Goal: Task Accomplishment & Management: Manage account settings

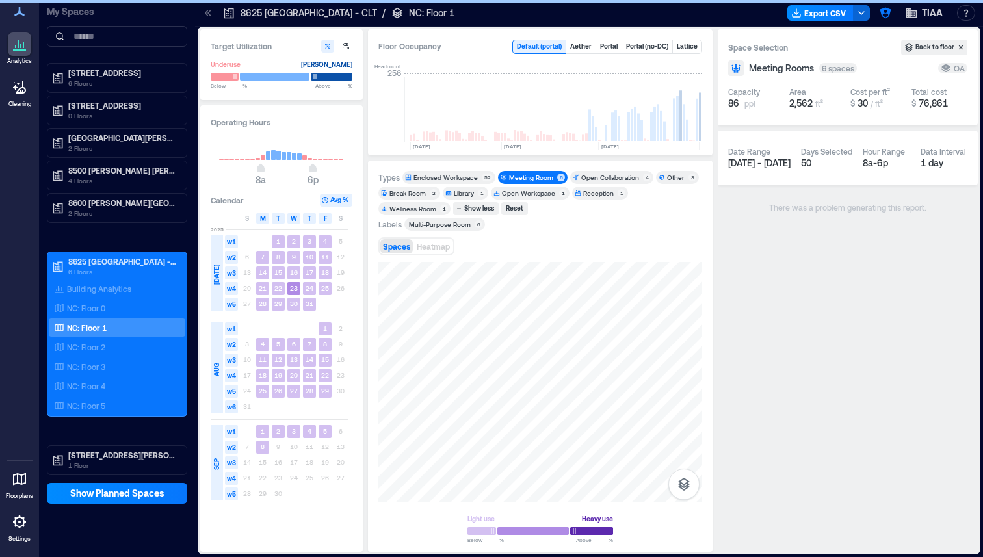
scroll to position [0, 2503]
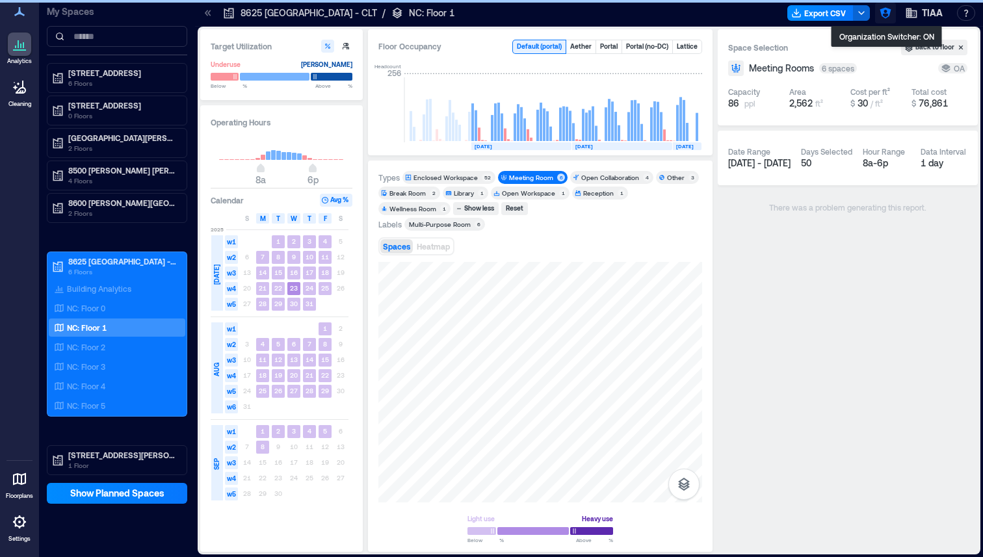
click at [881, 11] on icon "button" at bounding box center [885, 13] width 11 height 11
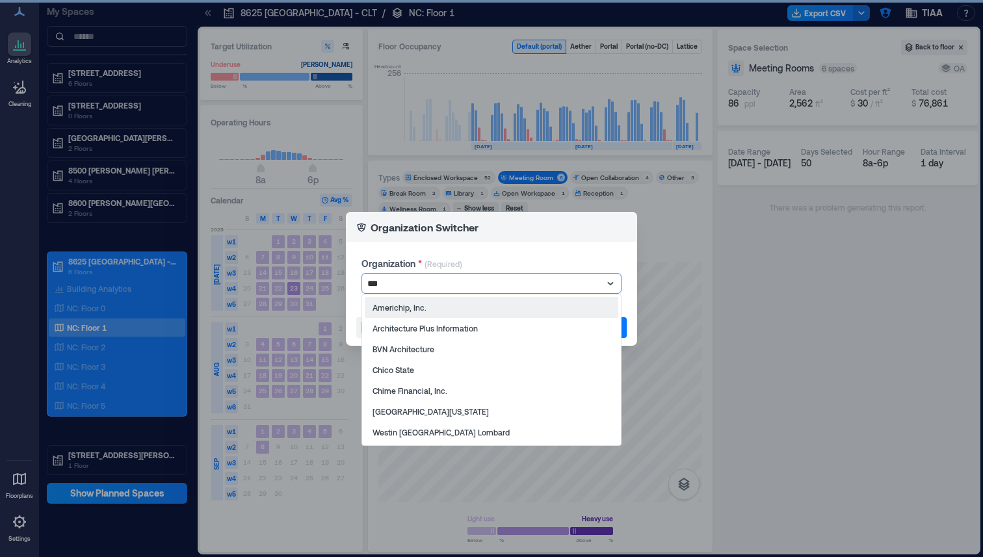
type input "****"
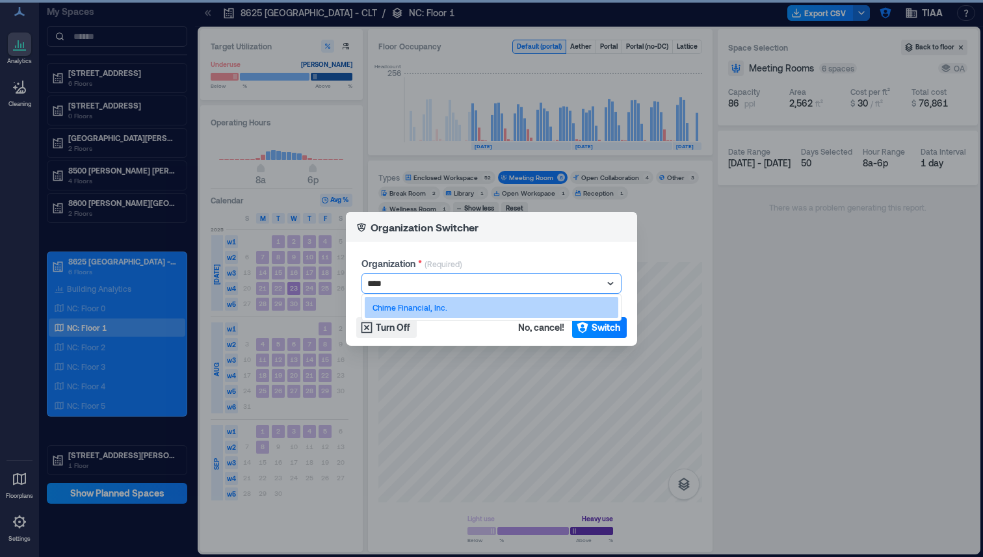
click at [419, 302] on p "Chime Financial, Inc." at bounding box center [410, 307] width 75 height 10
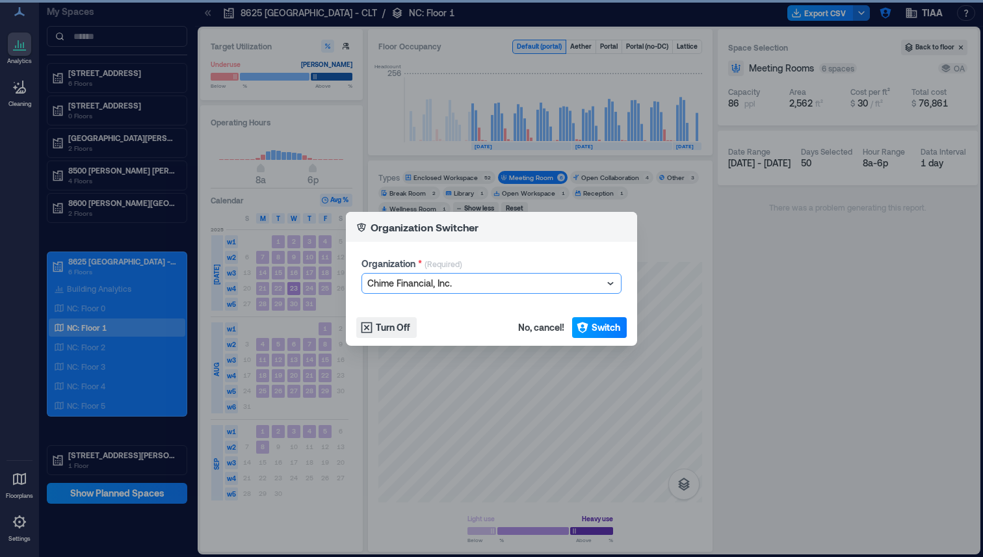
click at [610, 327] on span "Switch" at bounding box center [606, 327] width 29 height 13
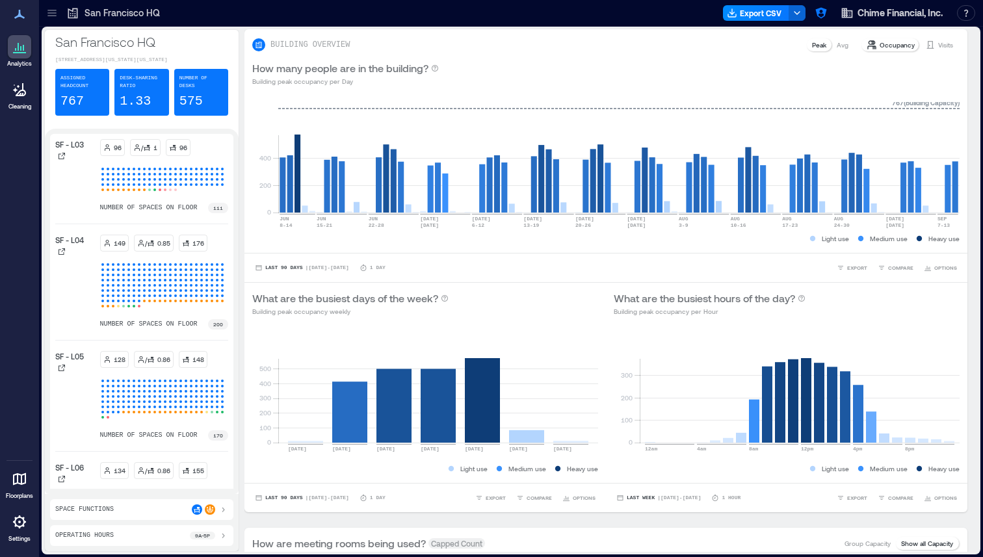
click at [21, 529] on icon at bounding box center [20, 522] width 16 height 16
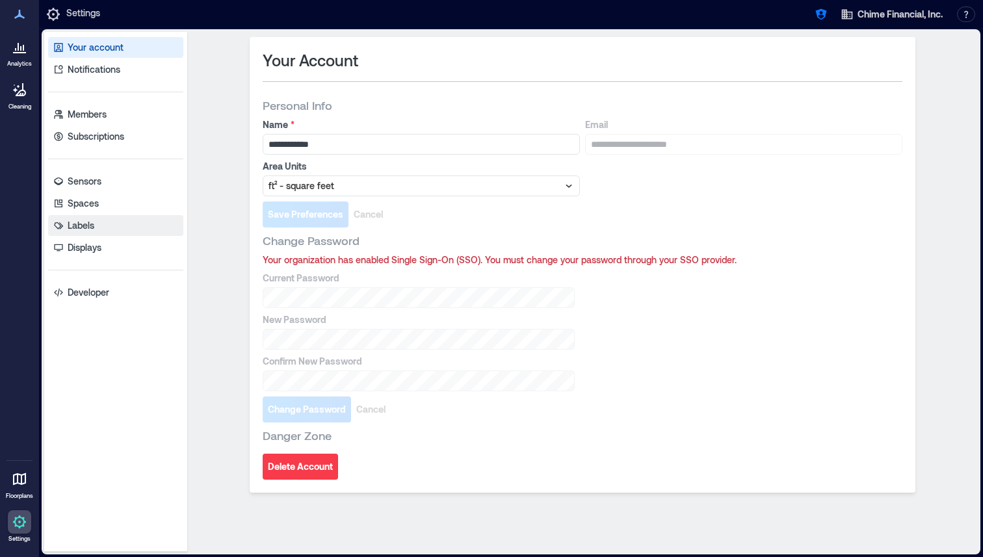
click at [112, 226] on link "Labels" at bounding box center [115, 225] width 135 height 21
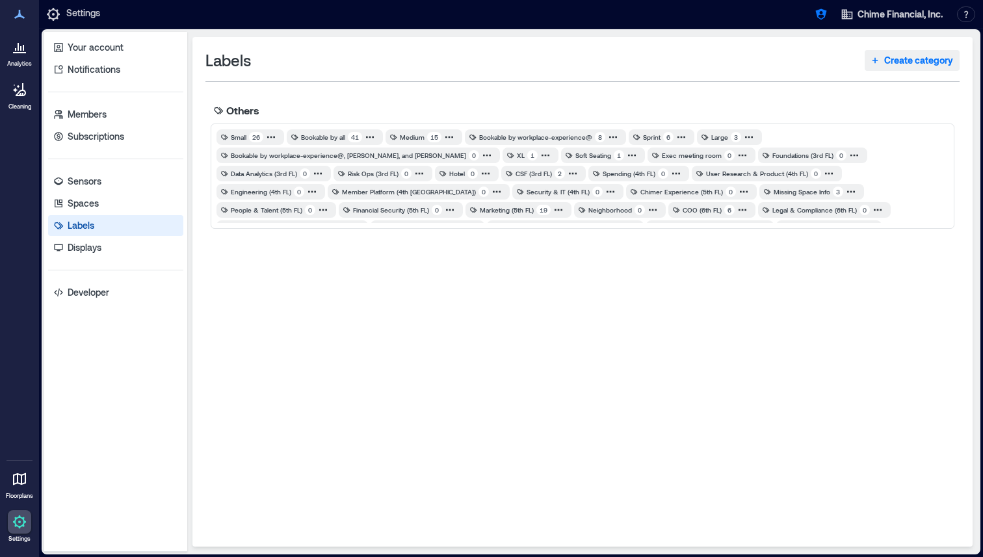
click at [926, 65] on span "Create category" at bounding box center [918, 60] width 69 height 13
click at [909, 56] on span "Create category" at bounding box center [918, 60] width 69 height 13
type input "**********"
click at [728, 297] on div "Others Small 26 Bookable by all 41 Medium 15 Bookable by workplace-experience@ …" at bounding box center [582, 313] width 754 height 431
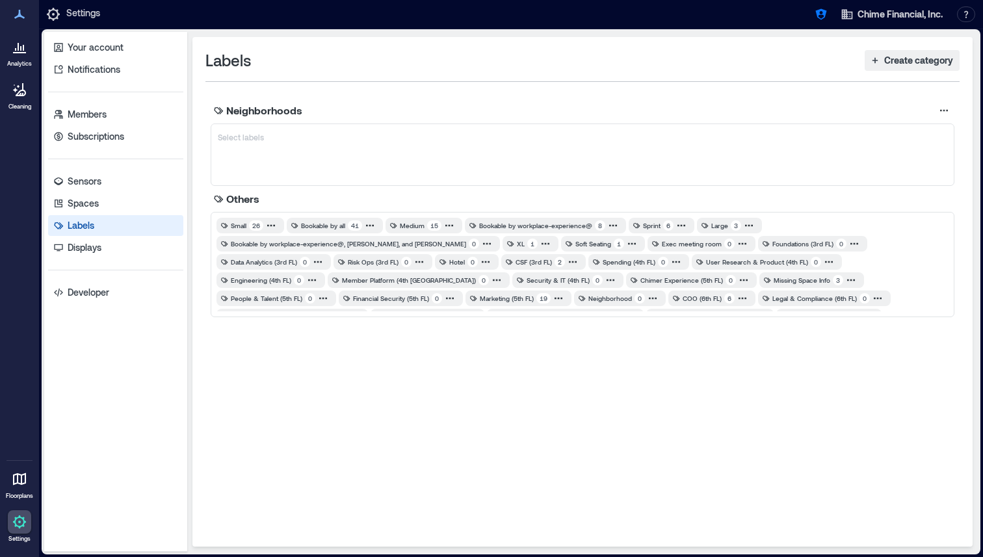
drag, startPoint x: 506, startPoint y: 244, endPoint x: 511, endPoint y: 119, distance: 124.9
click at [511, 119] on div "Neighborhoods Select labels Others Small 26 Bookable by all 41 Medium 15 Bookab…" at bounding box center [582, 313] width 754 height 431
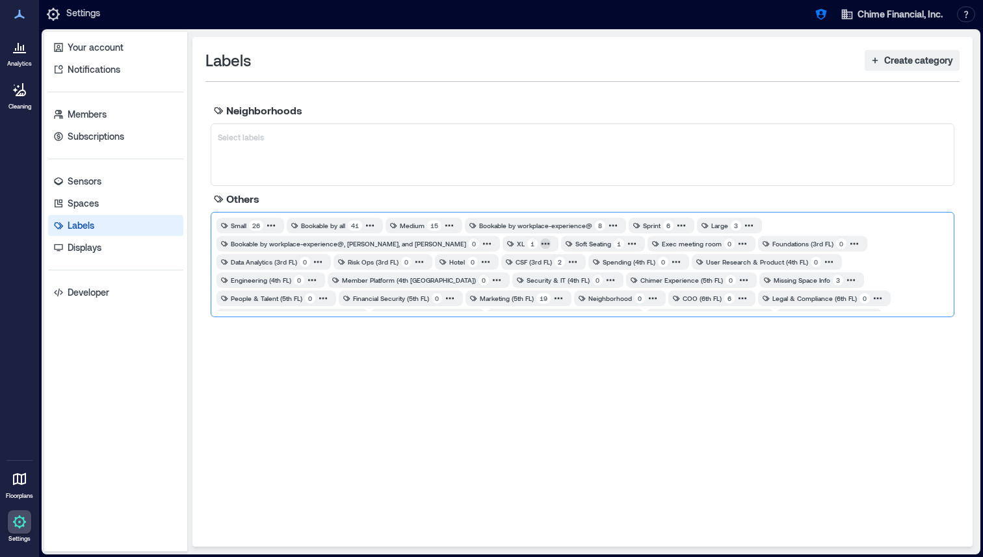
click at [542, 248] on icon at bounding box center [545, 244] width 10 height 10
click at [517, 246] on span "XL" at bounding box center [521, 244] width 8 height 10
drag, startPoint x: 510, startPoint y: 261, endPoint x: 504, endPoint y: 234, distance: 27.9
click at [504, 235] on div "Small 26 Bookable by all 41 Medium 15 Bookable by workplace-experience@ 8 Sprin…" at bounding box center [582, 265] width 732 height 94
click at [507, 265] on icon at bounding box center [509, 262] width 8 height 8
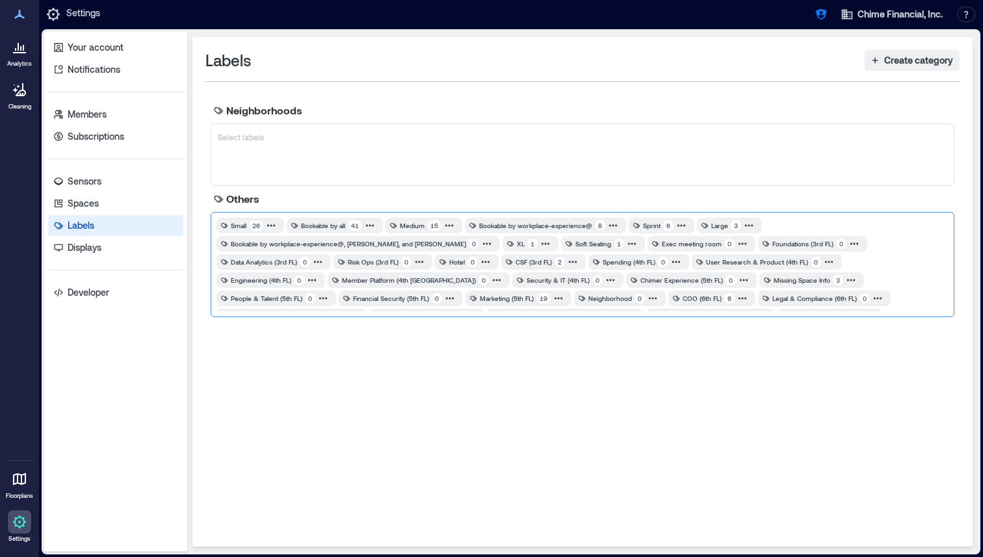
click at [523, 261] on span "CSF (3rd FL)" at bounding box center [534, 262] width 36 height 10
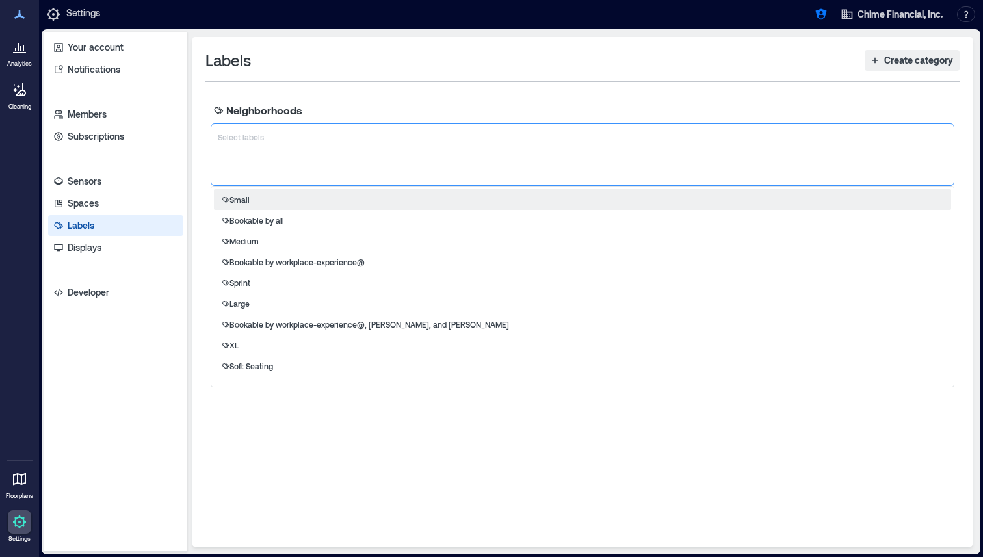
click at [374, 155] on div "Select labels" at bounding box center [583, 155] width 744 height 62
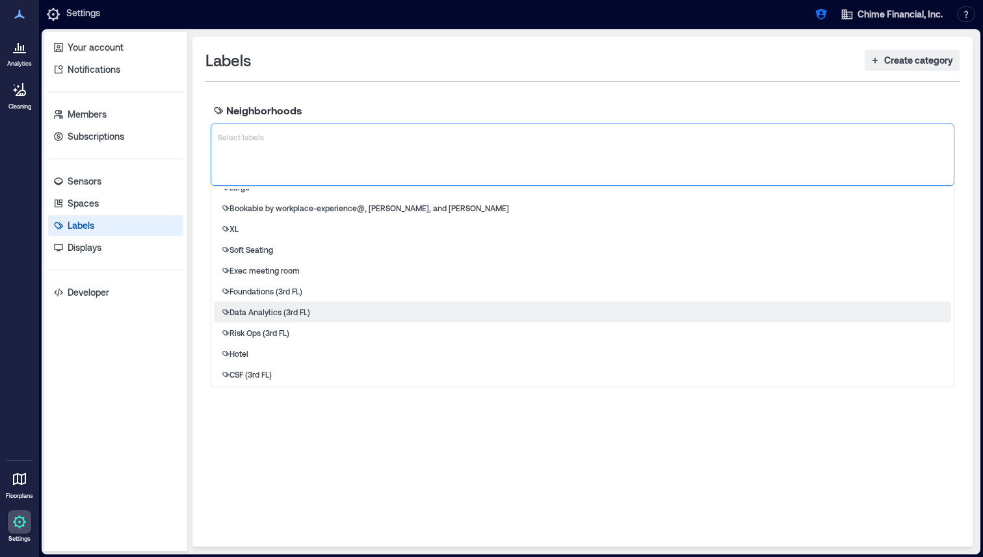
scroll to position [119, 0]
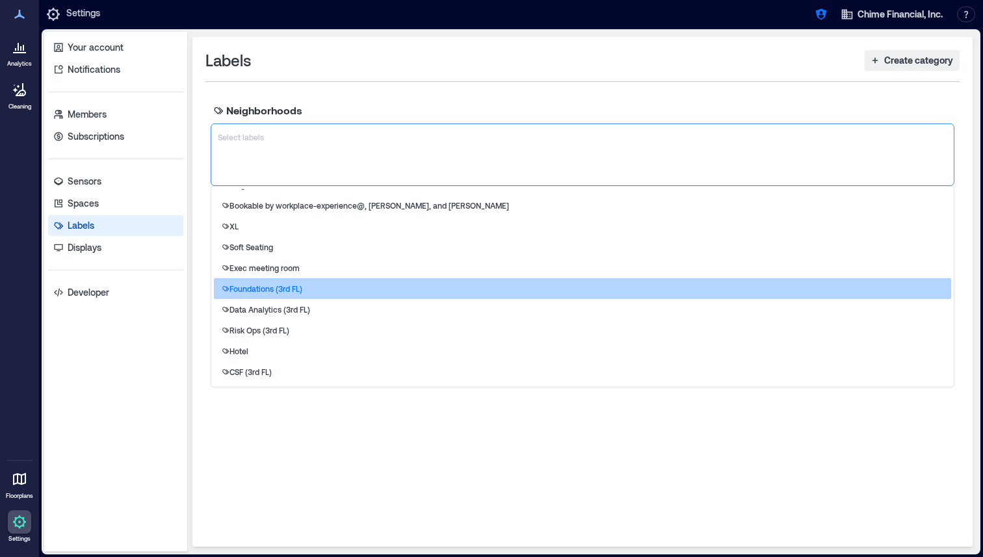
click at [297, 282] on div "Foundations (3rd FL)" at bounding box center [582, 288] width 737 height 21
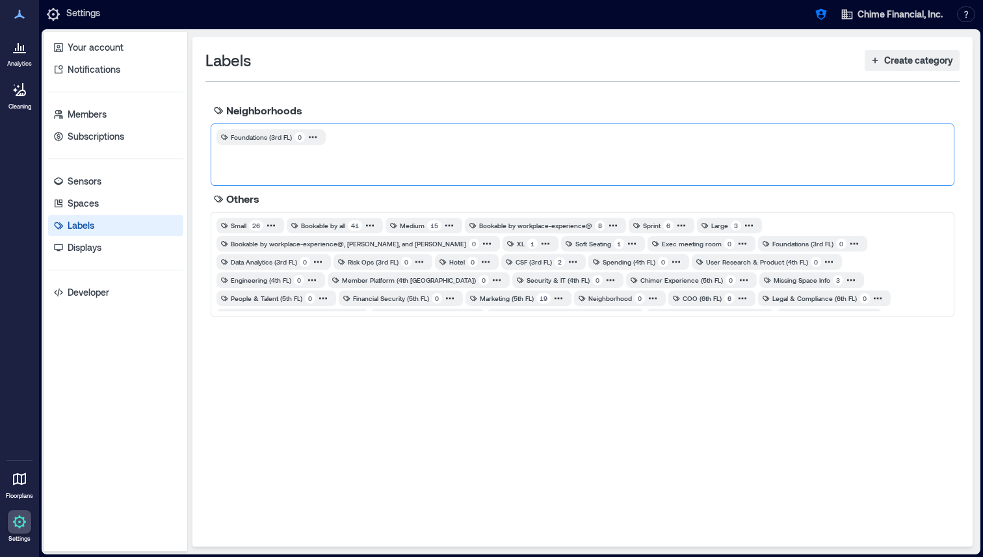
click at [311, 161] on div "Foundations (3rd FL) 0" at bounding box center [583, 155] width 744 height 62
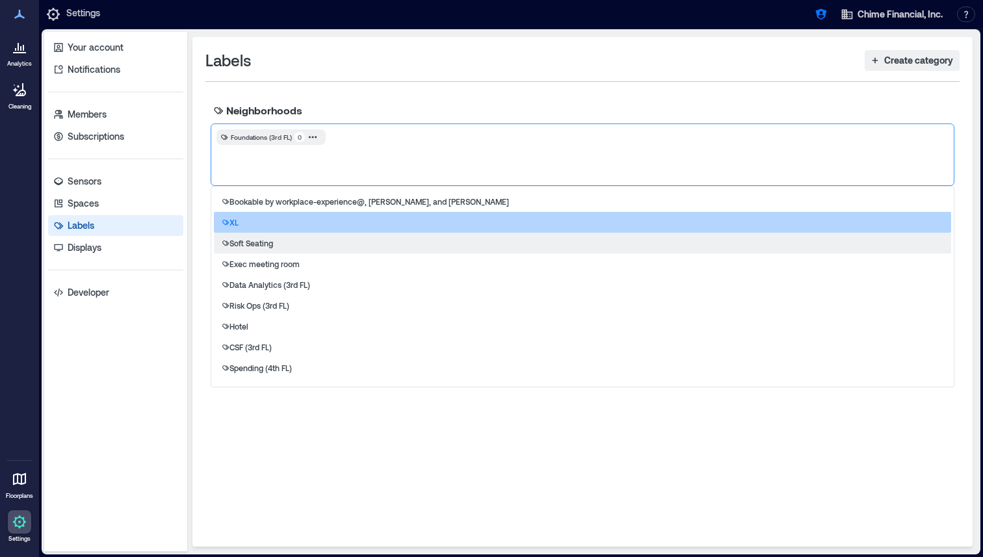
scroll to position [128, 0]
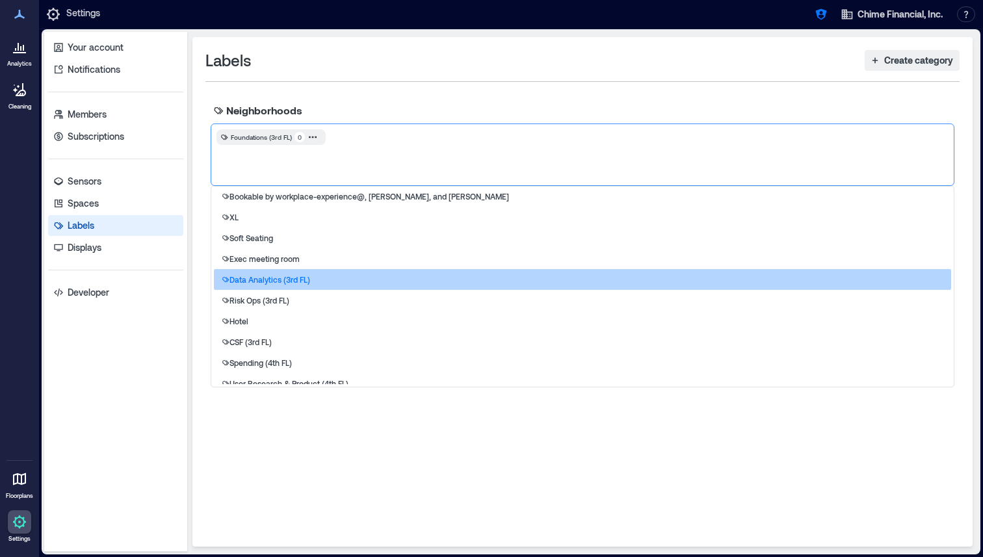
click at [284, 270] on div "Data Analytics (3rd FL)" at bounding box center [582, 279] width 737 height 21
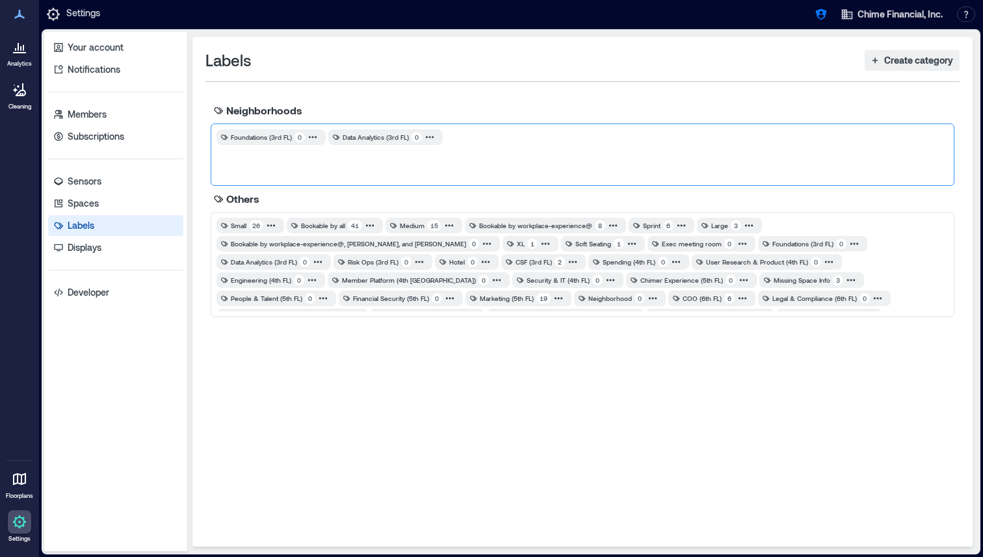
click at [352, 163] on div "Foundations (3rd FL) 0 Data Analytics (3rd FL) 0" at bounding box center [583, 155] width 744 height 62
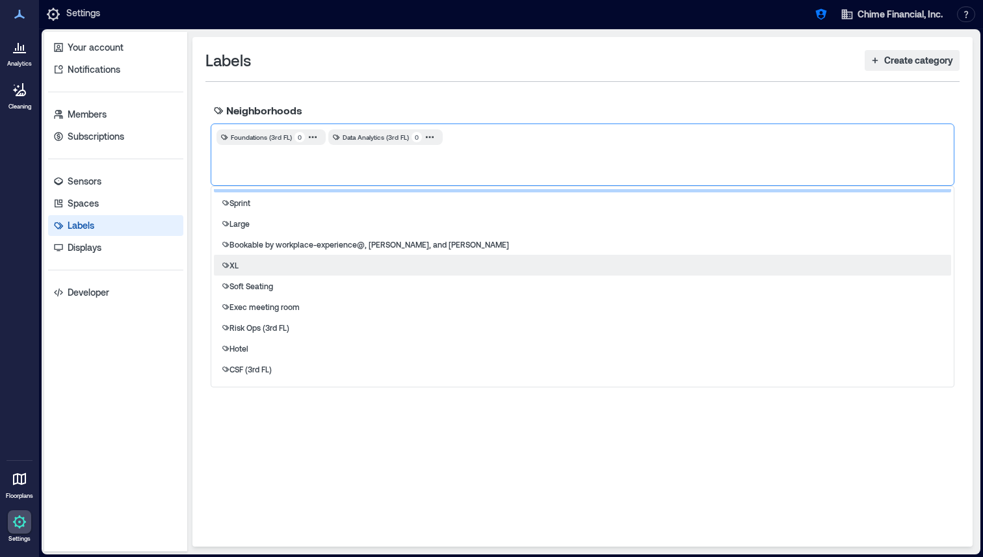
scroll to position [105, 0]
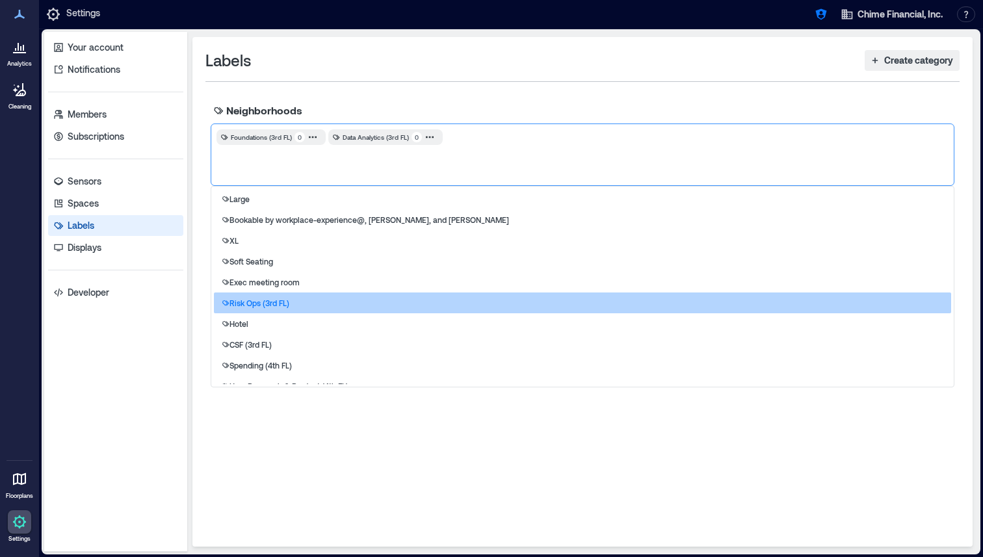
click at [289, 302] on div "Risk Ops (3rd FL)" at bounding box center [582, 303] width 737 height 21
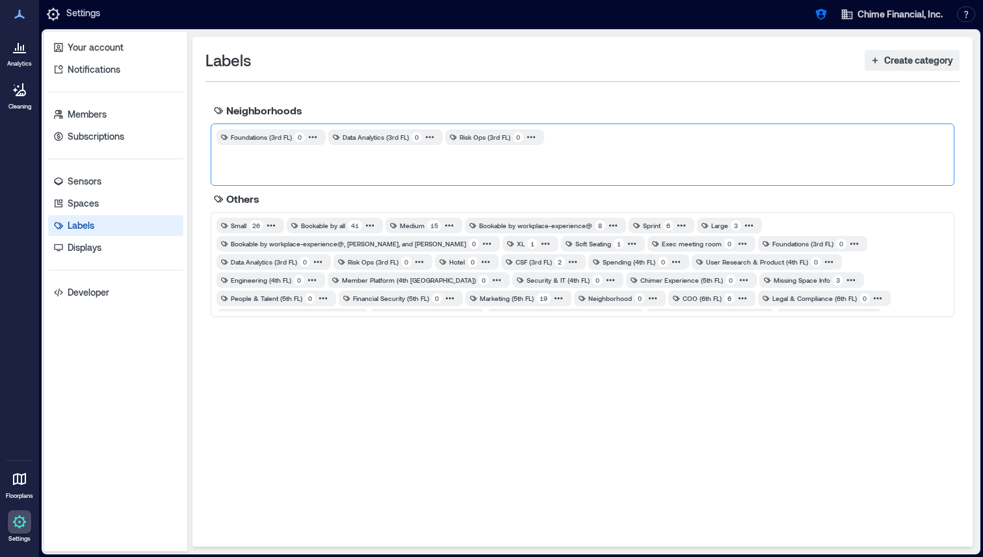
click at [367, 170] on div "Foundations (3rd FL) 0 Data Analytics (3rd FL) 0 Risk Ops (3rd FL) 0" at bounding box center [583, 155] width 744 height 62
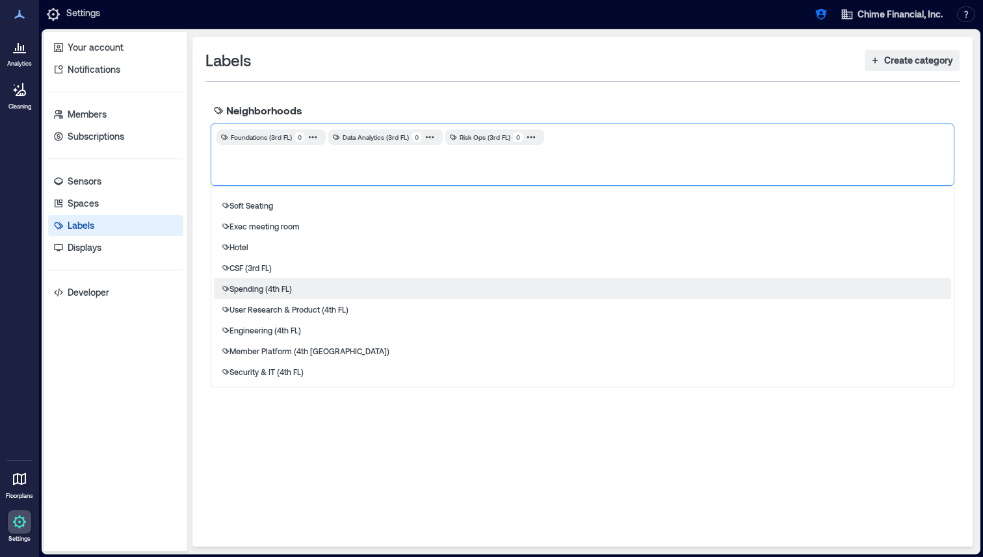
scroll to position [161, 0]
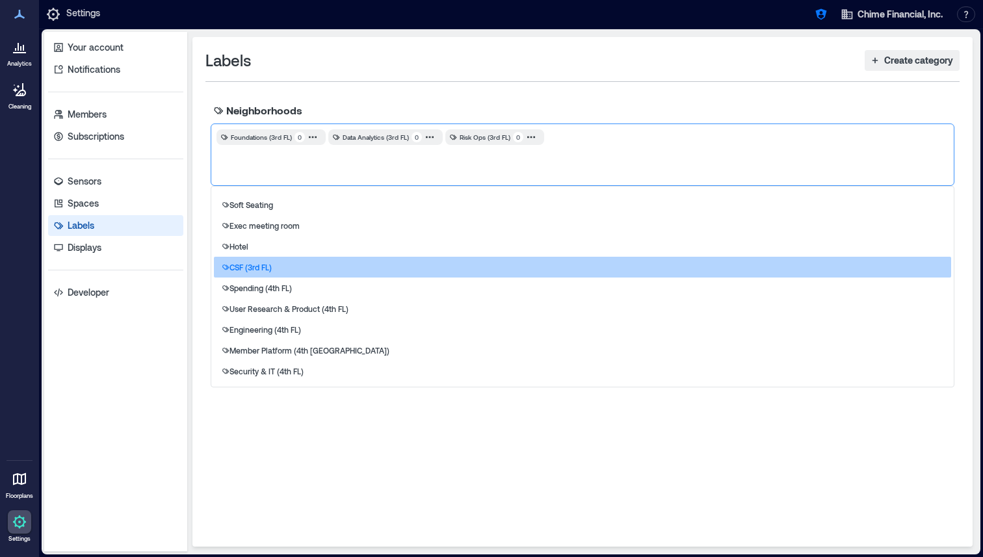
click at [335, 273] on div "CSF (3rd FL)" at bounding box center [582, 267] width 737 height 21
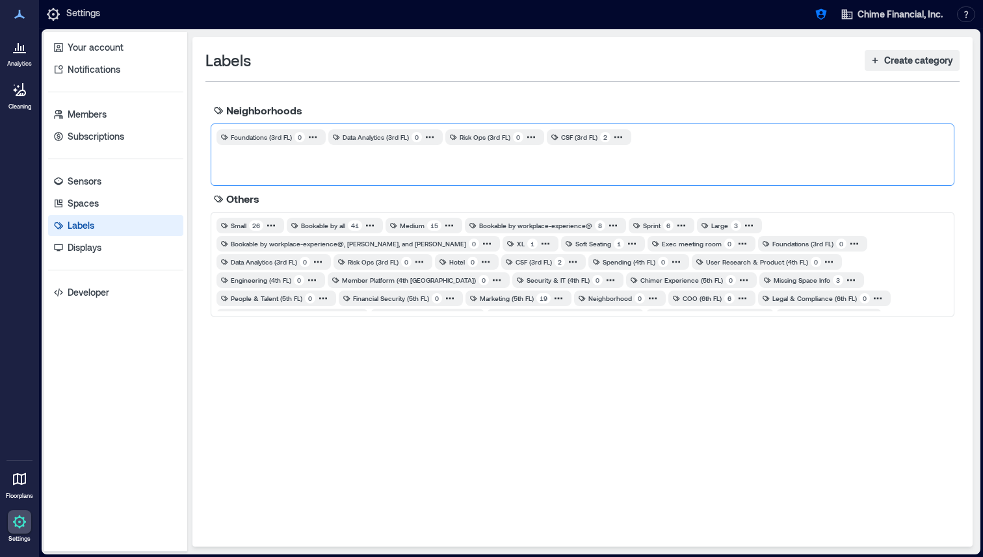
click at [337, 168] on div "Foundations (3rd FL) 0 Data Analytics (3rd FL) 0 Risk Ops (3rd FL) 0 CSF (3rd F…" at bounding box center [583, 155] width 744 height 62
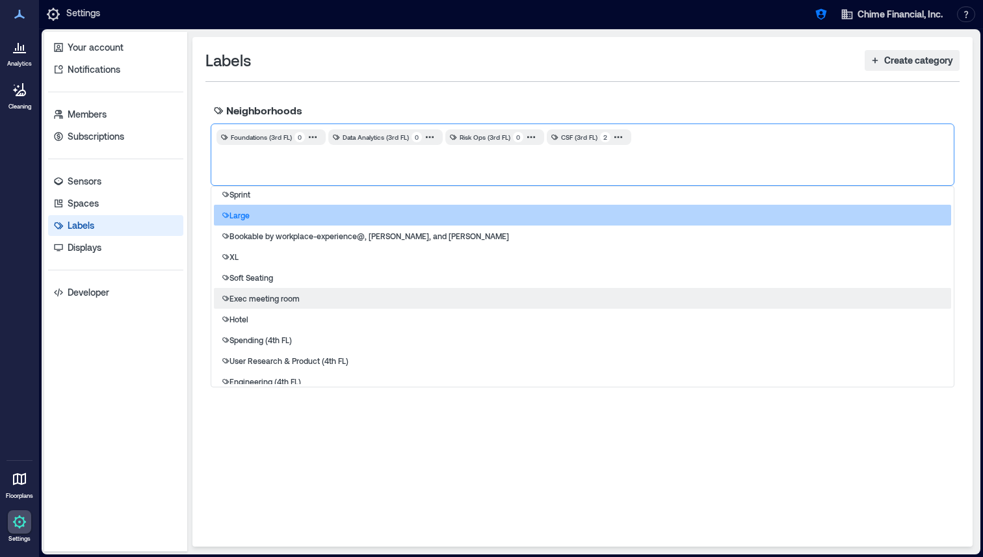
scroll to position [128, 0]
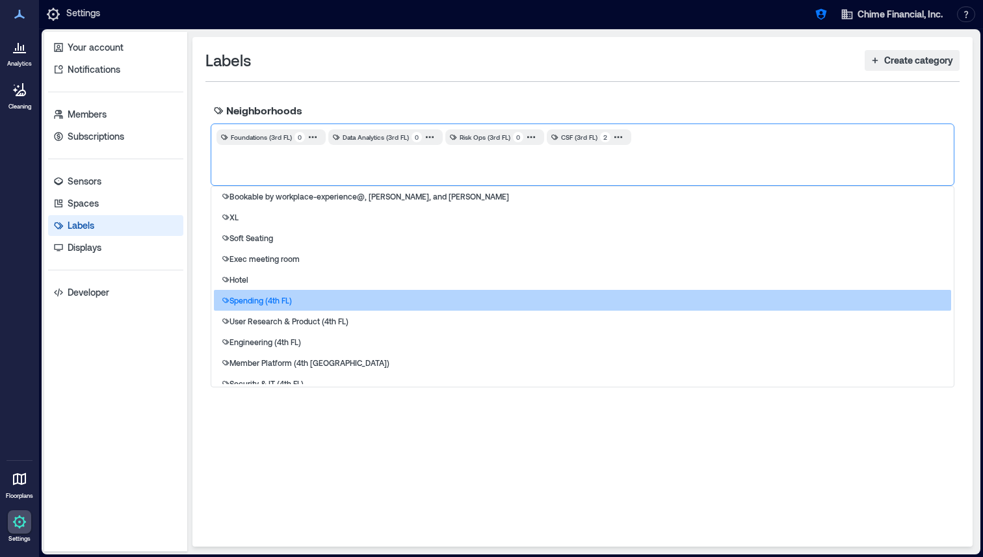
click at [297, 302] on div "Spending (4th FL)" at bounding box center [582, 300] width 737 height 21
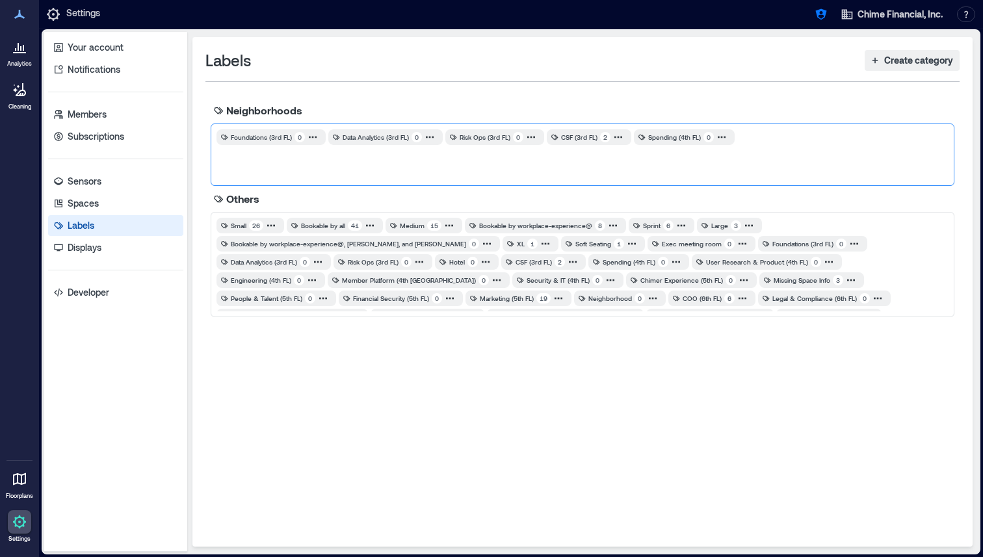
click at [342, 172] on div "Foundations (3rd FL) 0 Data Analytics (3rd FL) 0 Risk Ops (3rd FL) 0 CSF (3rd F…" at bounding box center [583, 155] width 744 height 62
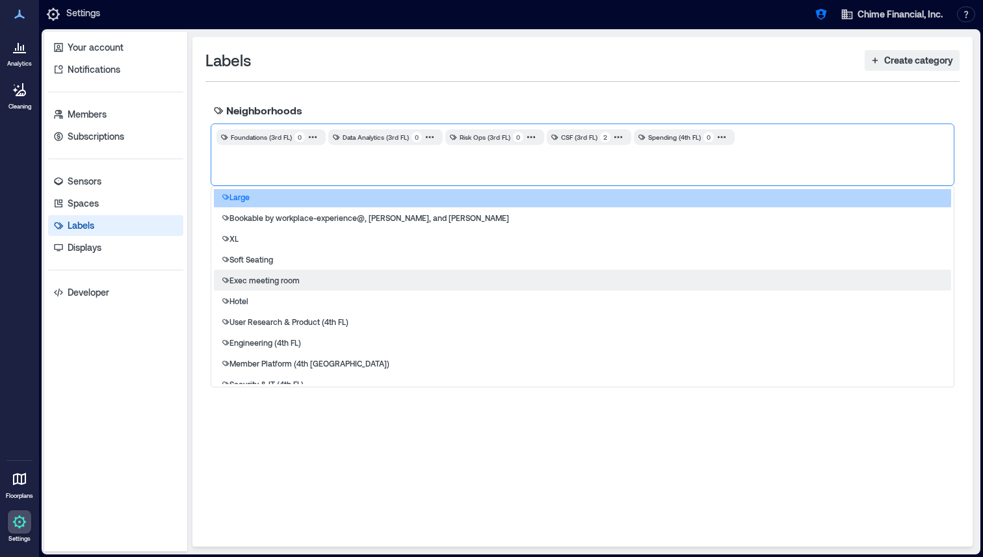
scroll to position [112, 0]
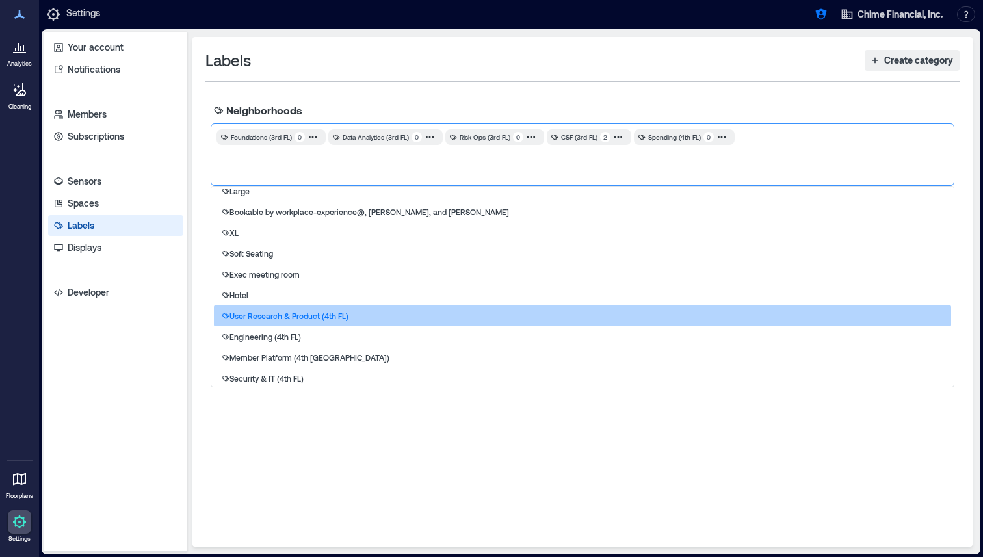
click at [313, 311] on p "User Research & Product (4th FL)" at bounding box center [288, 316] width 119 height 10
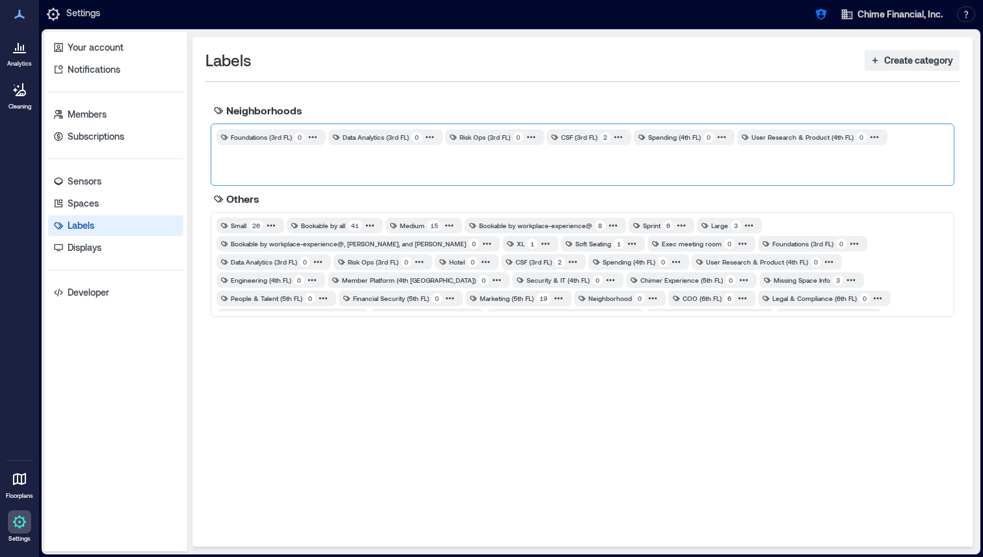
click at [321, 152] on div "Foundations (3rd FL) 0 Data Analytics (3rd FL) 0 Risk Ops (3rd FL) 0 CSF (3rd F…" at bounding box center [583, 155] width 744 height 62
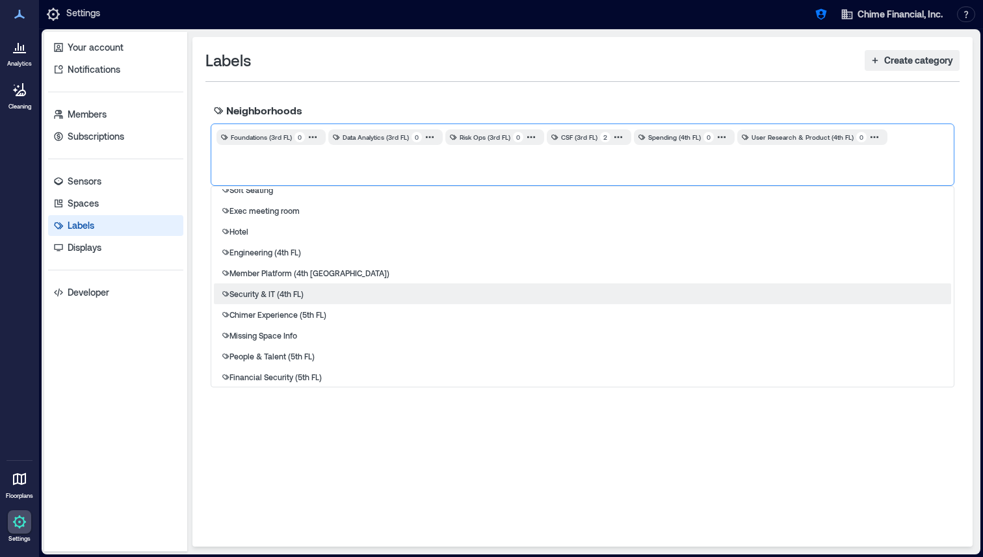
scroll to position [163, 0]
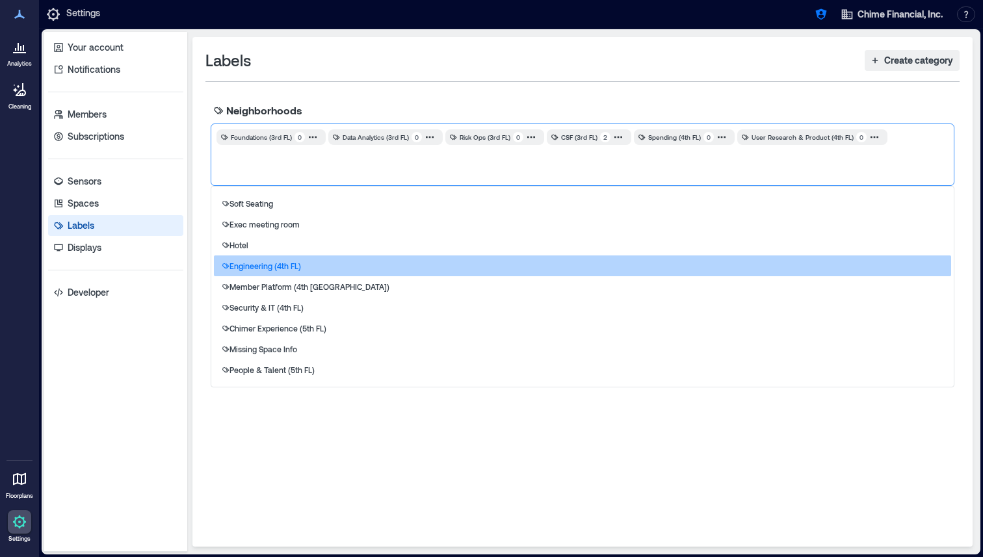
click at [304, 267] on div "Engineering (4th FL)" at bounding box center [582, 266] width 737 height 21
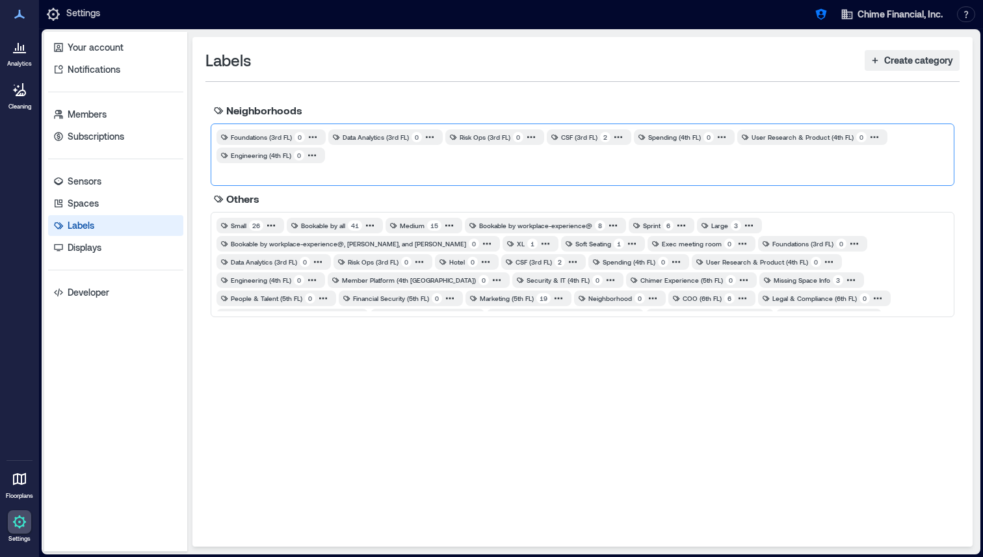
click at [322, 168] on div "Foundations (3rd FL) 0 Data Analytics (3rd FL) 0 Risk Ops (3rd FL) 0 CSF (3rd F…" at bounding box center [583, 155] width 744 height 62
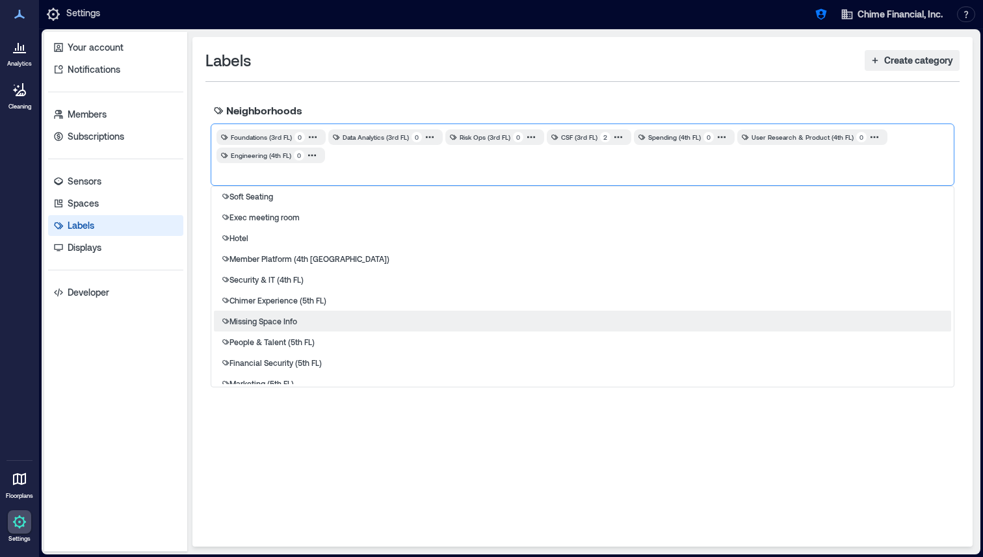
scroll to position [201, 0]
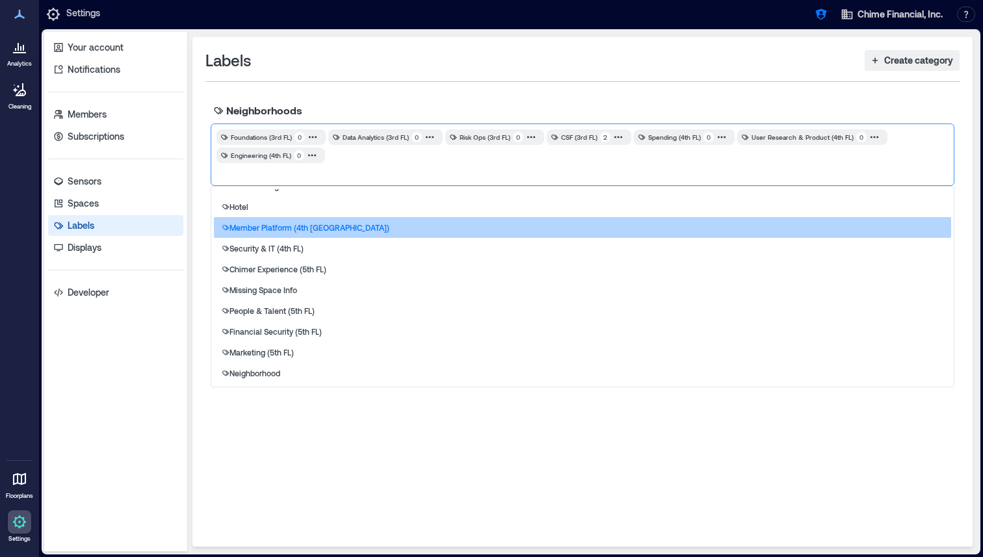
click at [314, 232] on p "Member Platform (4th [GEOGRAPHIC_DATA])" at bounding box center [309, 227] width 160 height 10
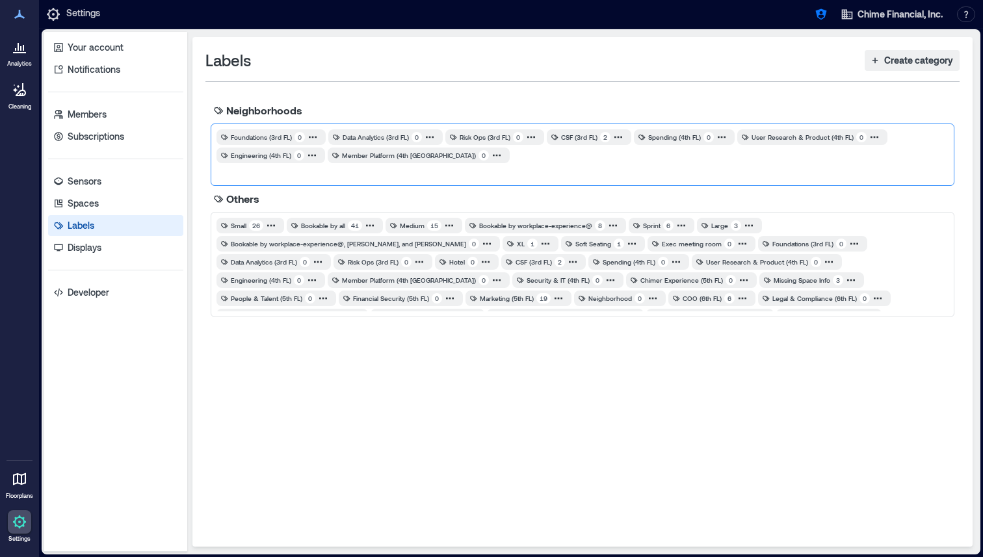
click at [349, 174] on div "Foundations (3rd FL) 0 Data Analytics (3rd FL) 0 Risk Ops (3rd FL) 0 CSF (3rd F…" at bounding box center [583, 155] width 744 height 62
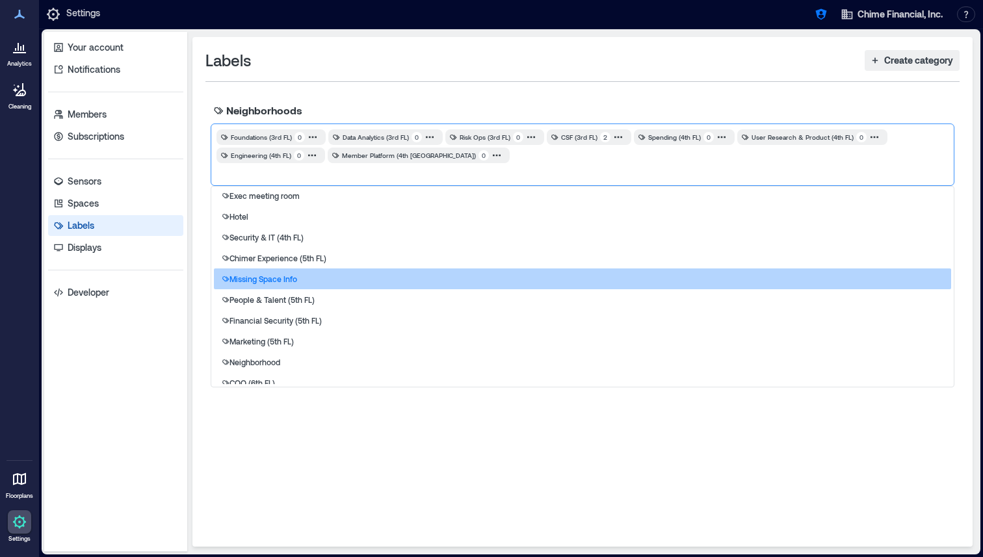
scroll to position [193, 0]
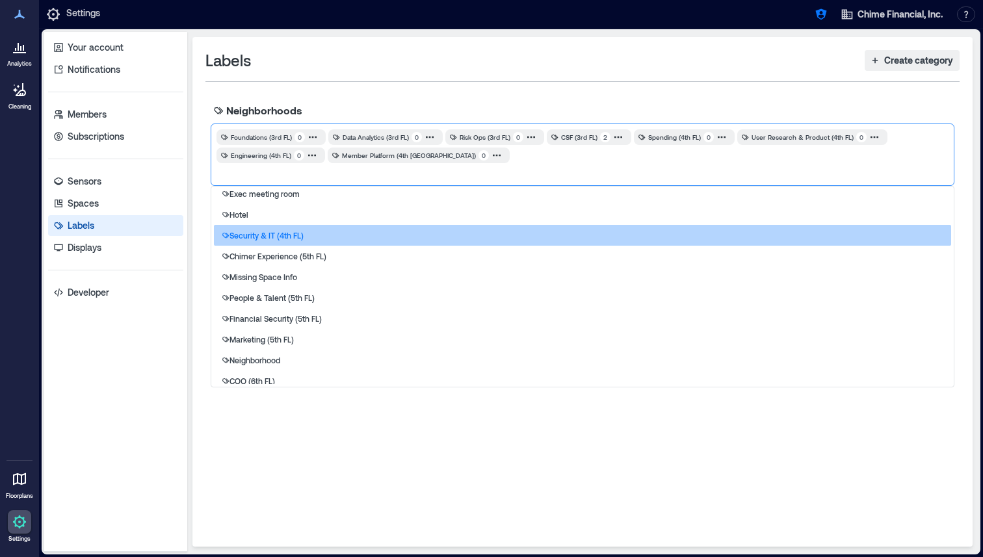
click at [307, 237] on div "Security & IT (4th FL)" at bounding box center [582, 235] width 737 height 21
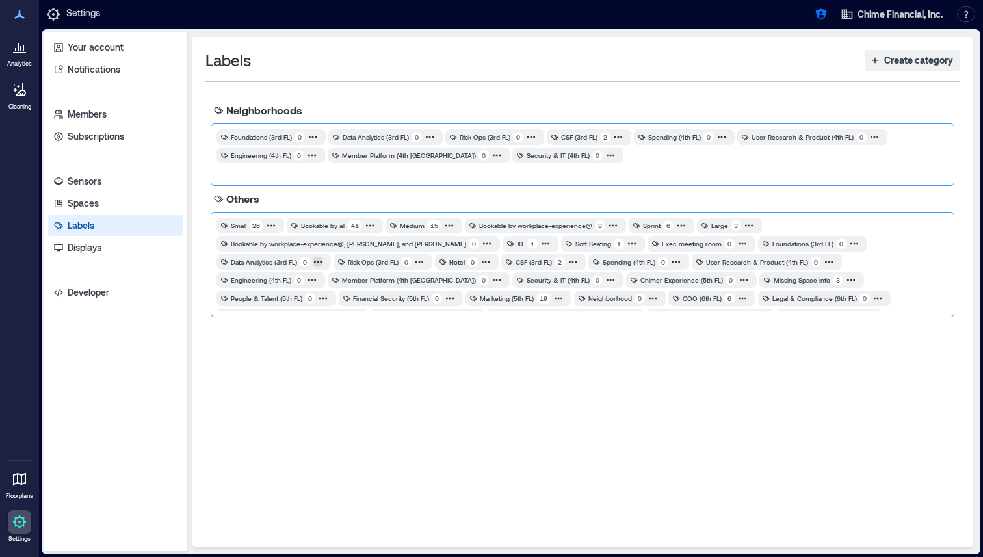
click at [317, 262] on icon at bounding box center [318, 262] width 2 height 2
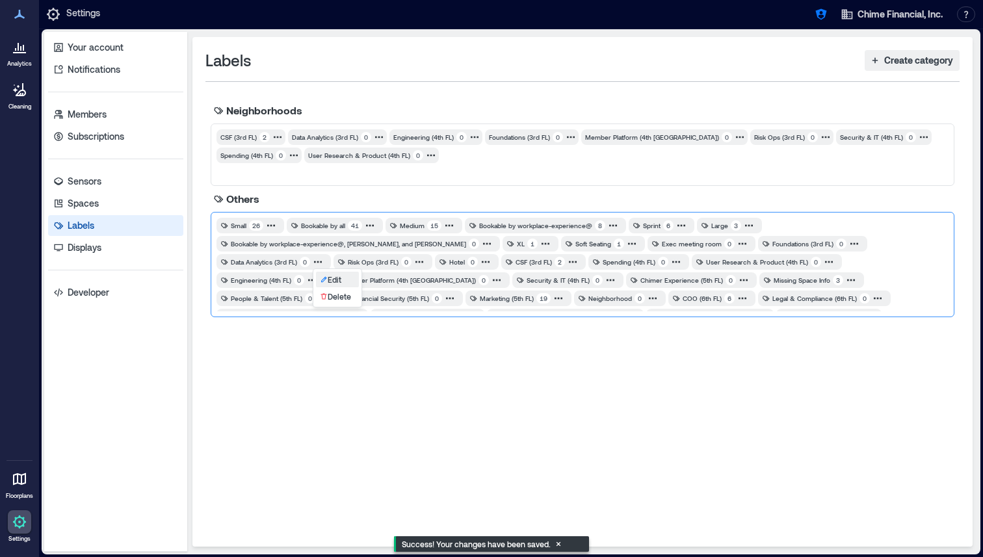
click at [323, 278] on icon "button" at bounding box center [324, 280] width 8 height 8
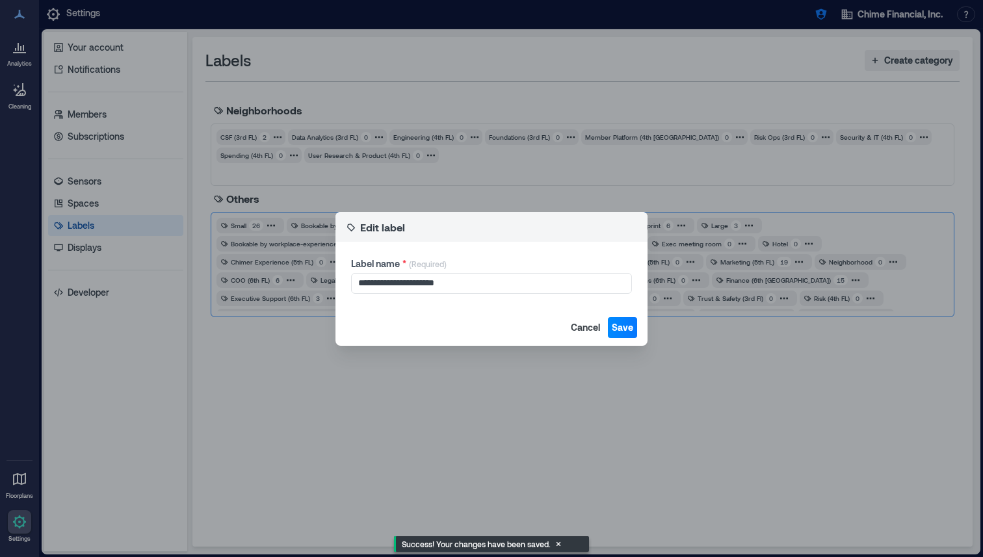
click at [585, 316] on footer "Cancel Save" at bounding box center [491, 327] width 312 height 36
click at [584, 322] on span "Cancel" at bounding box center [585, 327] width 29 height 13
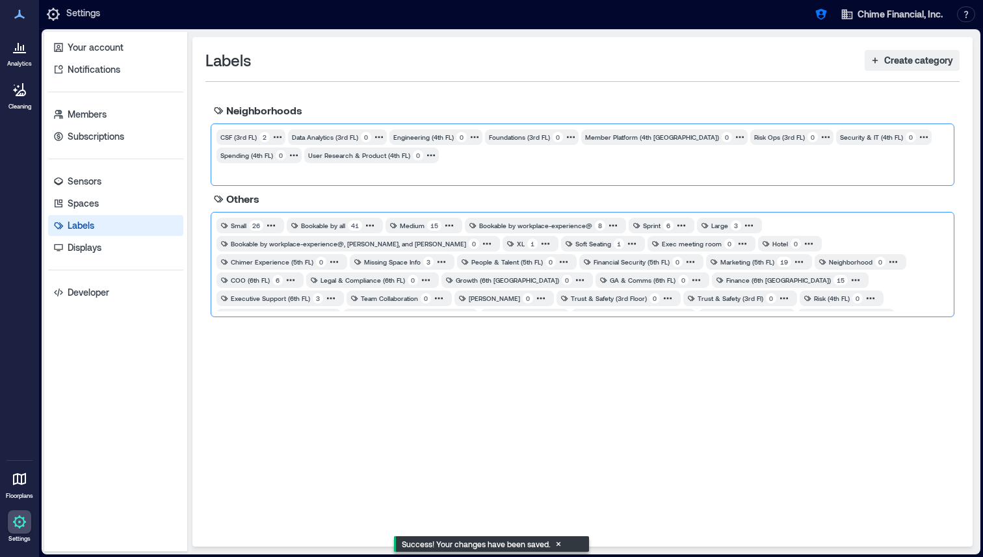
click at [491, 170] on div "CSF (3rd FL) 2 Data Analytics (3rd FL) 0 Engineering (4th FL) 0 Foundations (3r…" at bounding box center [583, 155] width 744 height 62
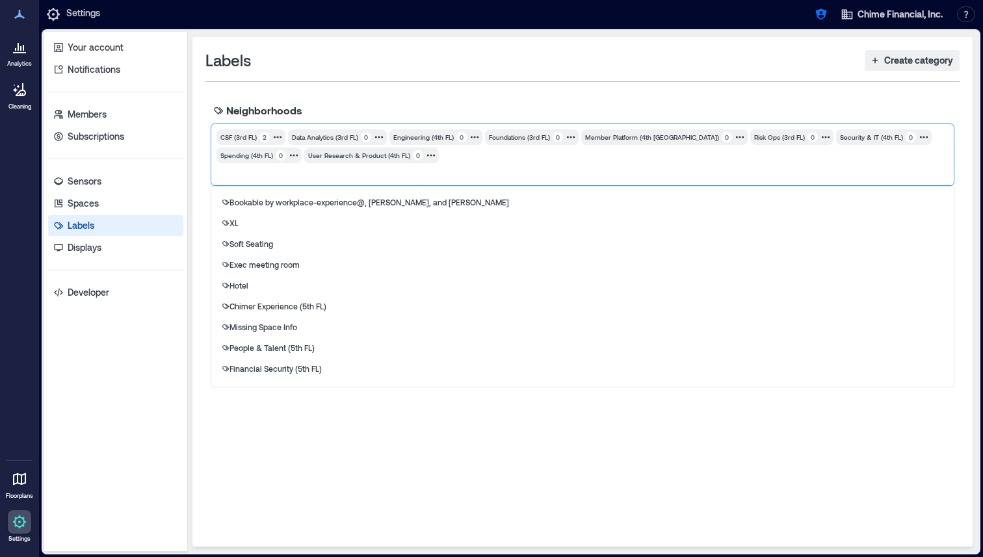
scroll to position [132, 0]
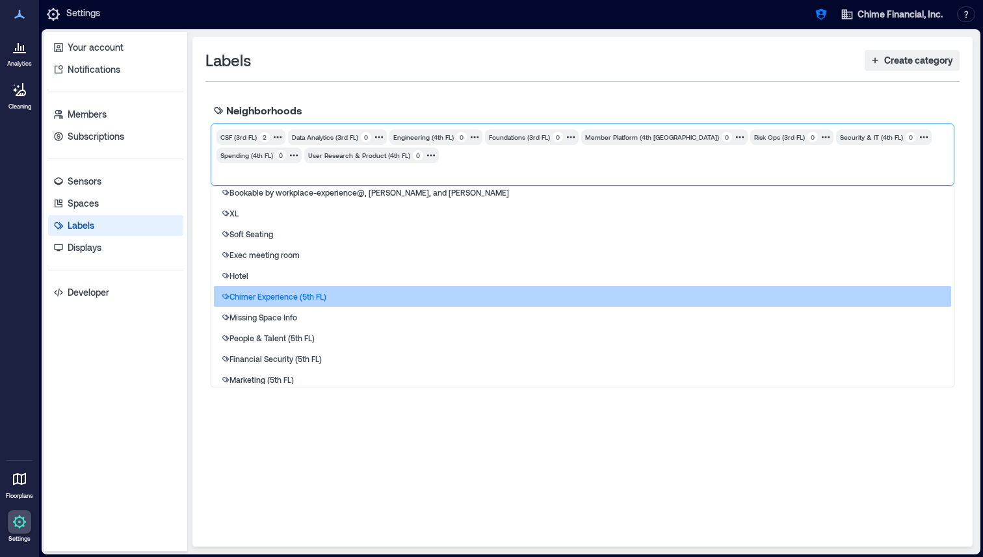
click at [336, 292] on div "Chimer Experience (5th FL)" at bounding box center [582, 296] width 737 height 21
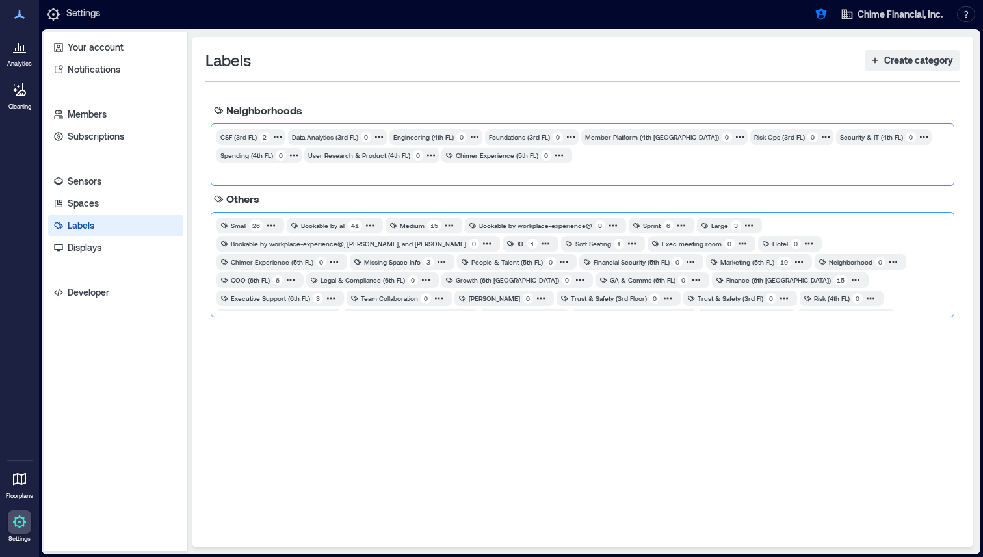
click at [493, 176] on div "CSF (3rd FL) 2 Data Analytics (3rd FL) 0 Engineering (4th FL) 0 Foundations (3r…" at bounding box center [583, 155] width 744 height 62
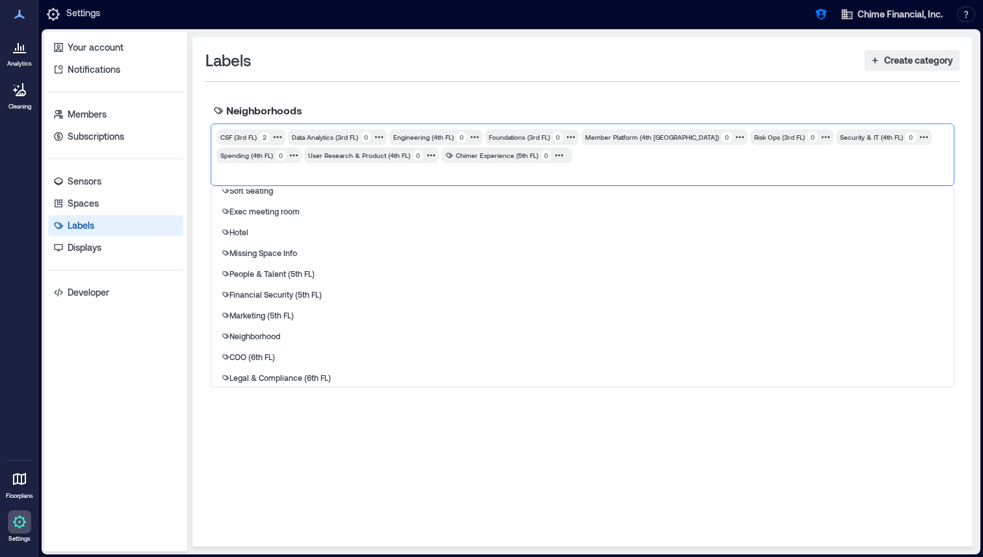
scroll to position [181, 0]
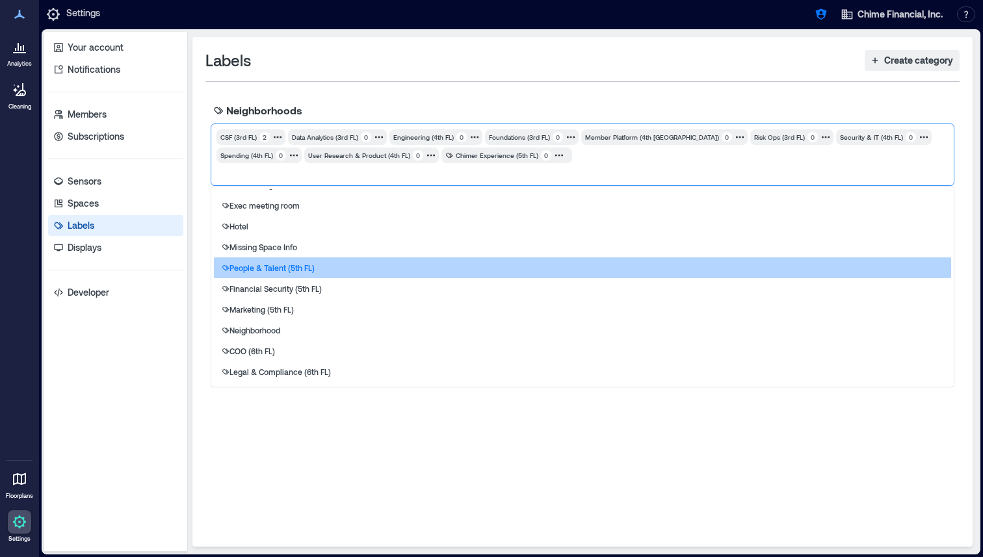
click at [334, 268] on div "People & Talent (5th FL)" at bounding box center [582, 267] width 737 height 21
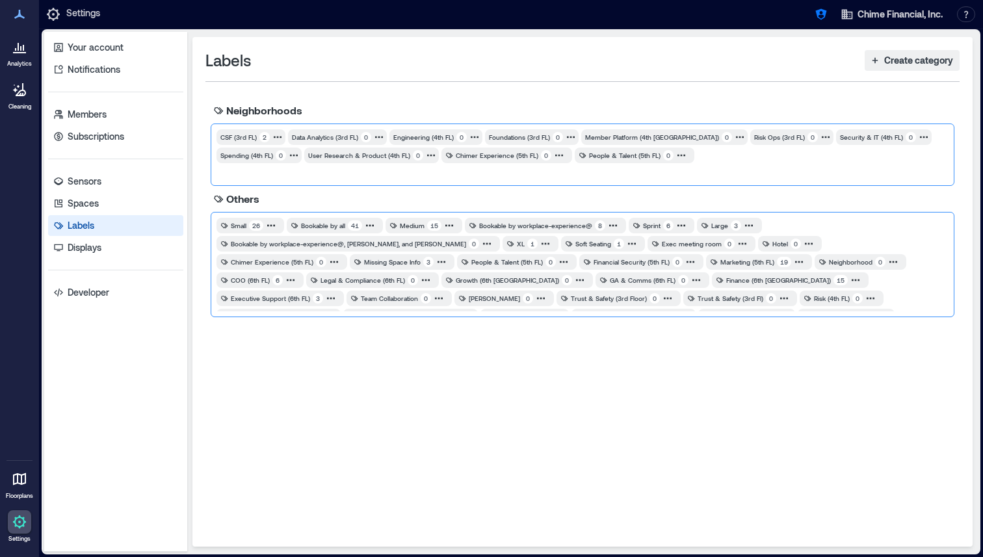
click at [445, 169] on div "CSF (3rd FL) 2 Data Analytics (3rd FL) 0 Engineering (4th FL) 0 Foundations (3r…" at bounding box center [583, 155] width 744 height 62
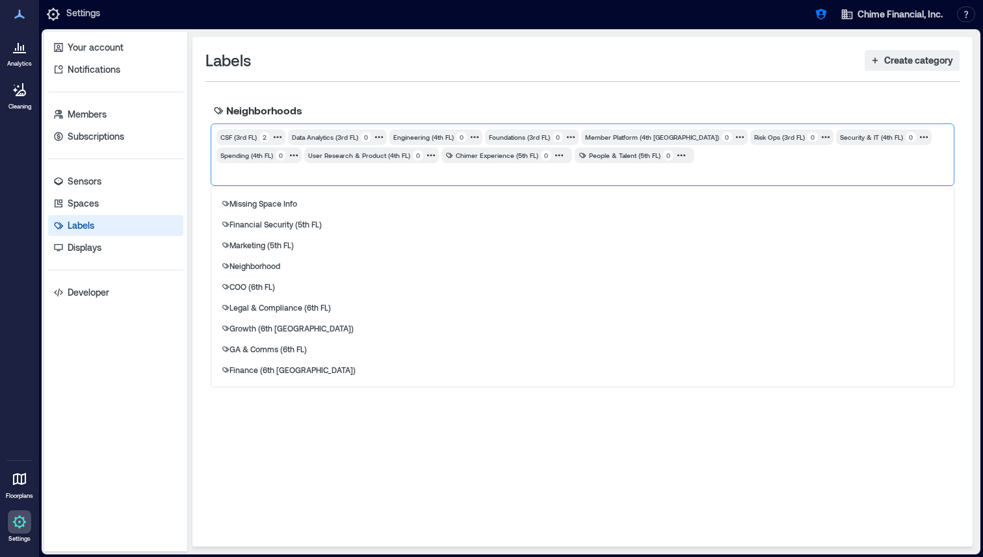
scroll to position [233, 0]
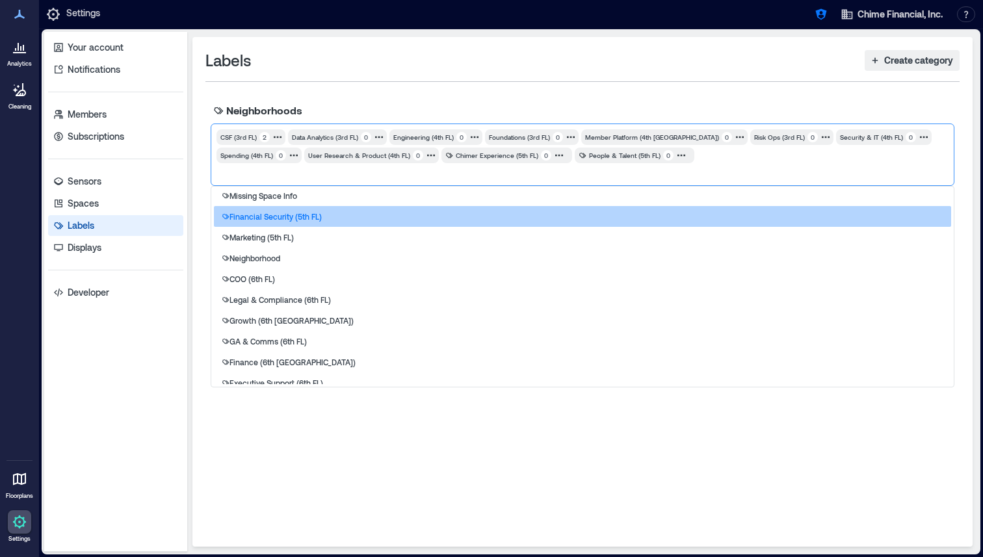
click at [325, 215] on div "Financial Security (5th FL)" at bounding box center [582, 216] width 737 height 21
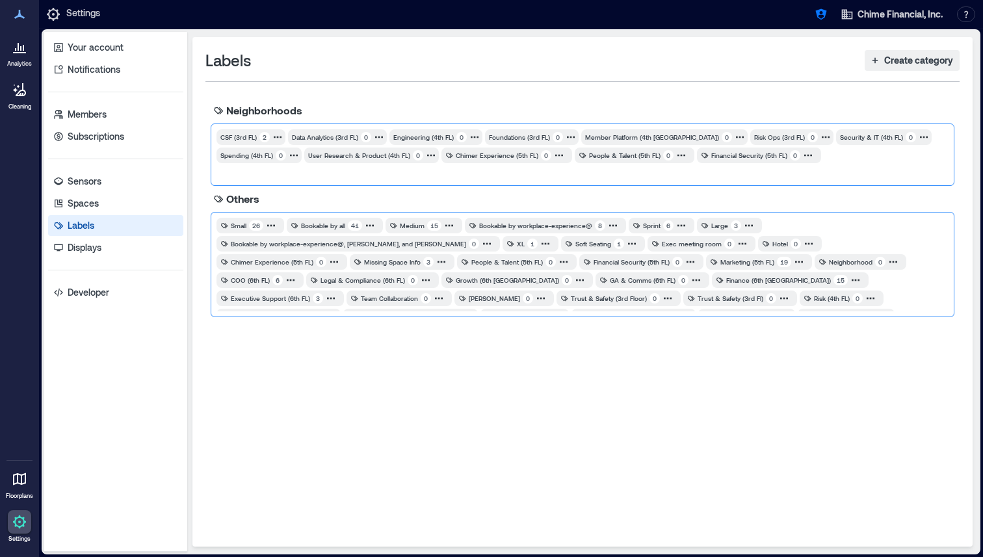
click at [330, 172] on div "CSF (3rd FL) 2 Data Analytics (3rd FL) 0 Engineering (4th FL) 0 Foundations (3r…" at bounding box center [583, 155] width 744 height 62
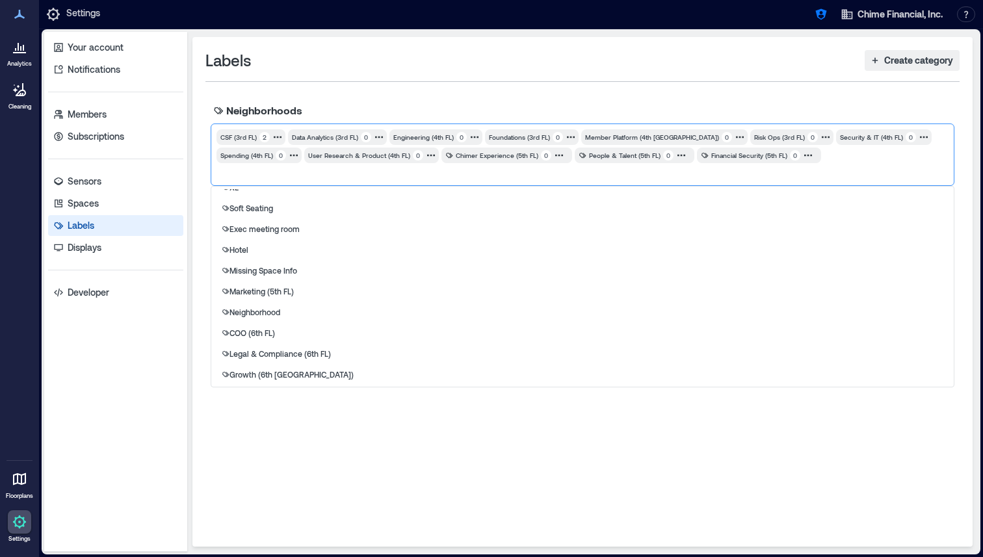
scroll to position [159, 0]
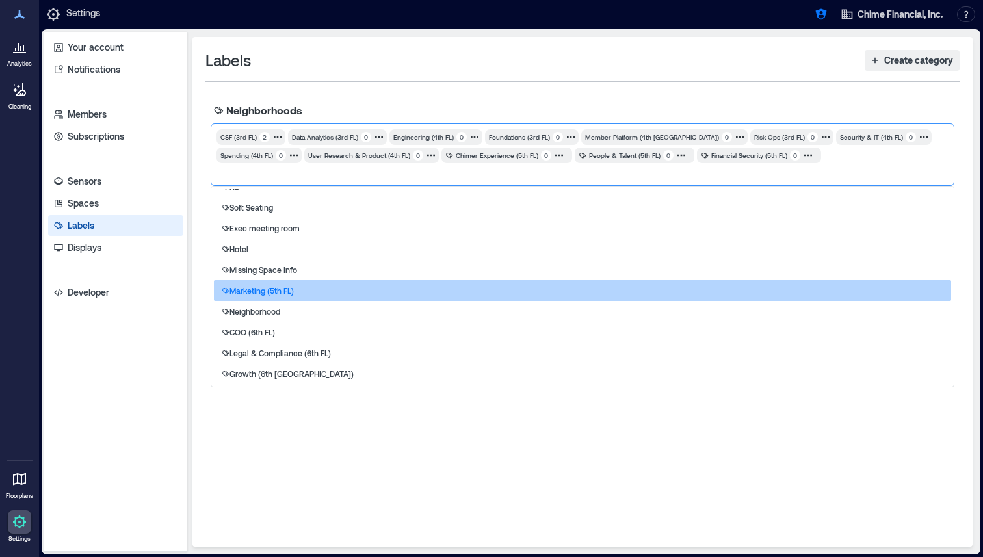
click at [293, 287] on p "Marketing (5th FL)" at bounding box center [261, 290] width 64 height 10
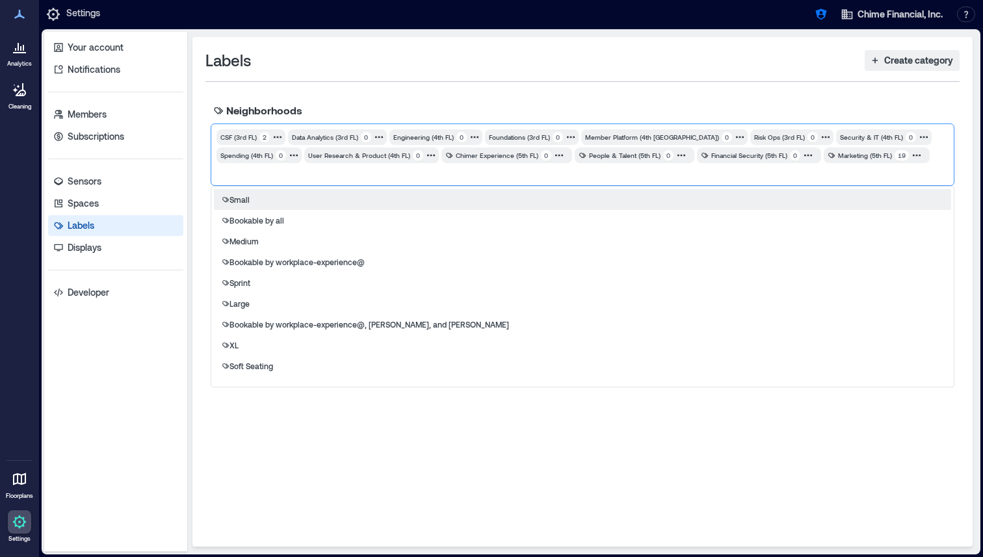
click at [301, 178] on div "CSF (3rd FL) 2 Data Analytics (3rd FL) 0 Engineering (4th FL) 0 Foundations (3r…" at bounding box center [583, 155] width 744 height 62
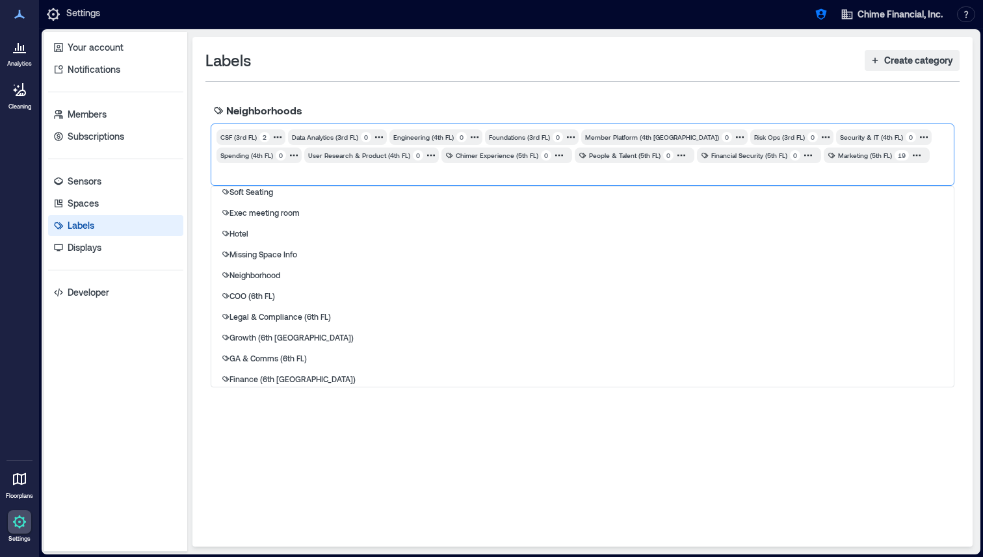
scroll to position [188, 0]
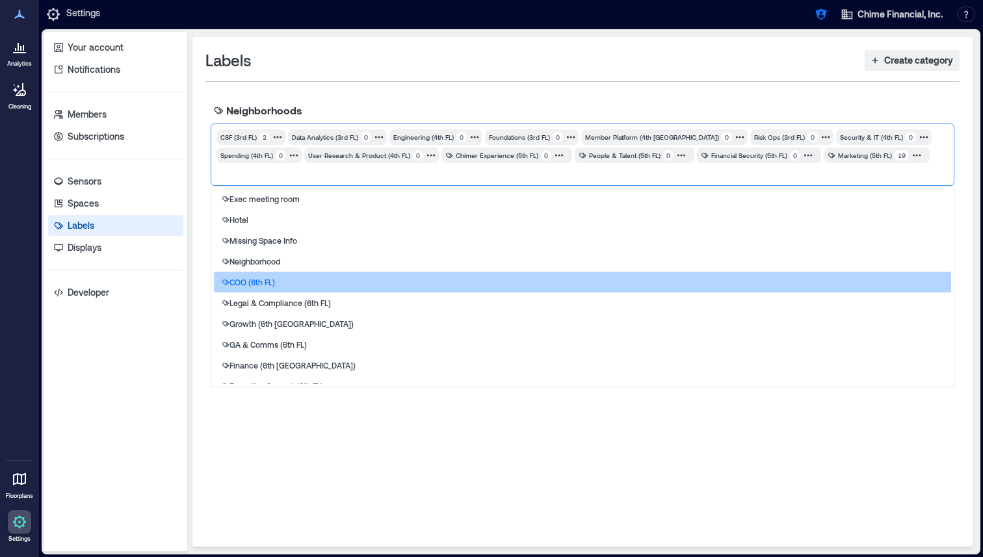
click at [274, 280] on p "COO (6th FL)" at bounding box center [252, 282] width 46 height 10
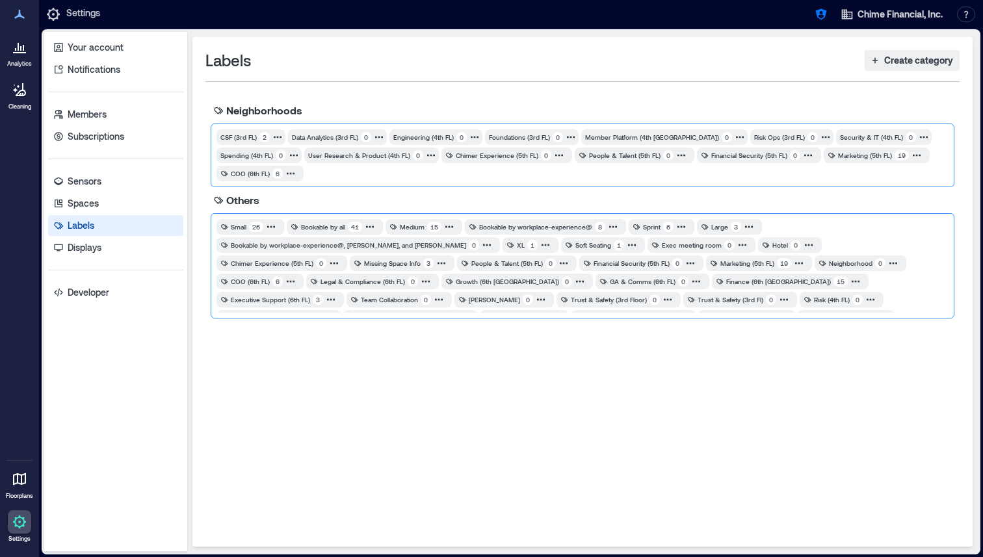
click at [355, 181] on div "CSF (3rd FL) 2 Data Analytics (3rd FL) 0 Engineering (4th FL) 0 Foundations (3r…" at bounding box center [583, 156] width 744 height 64
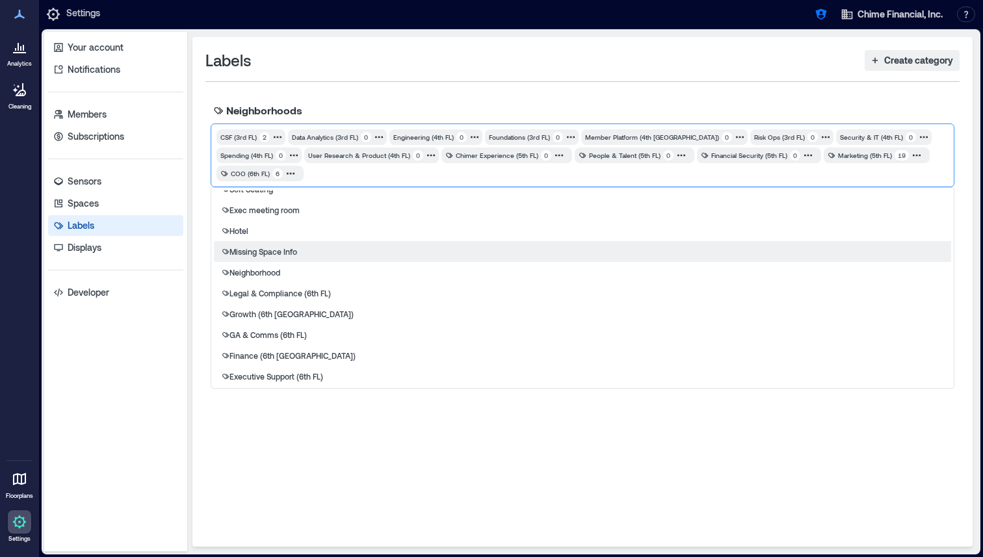
scroll to position [181, 0]
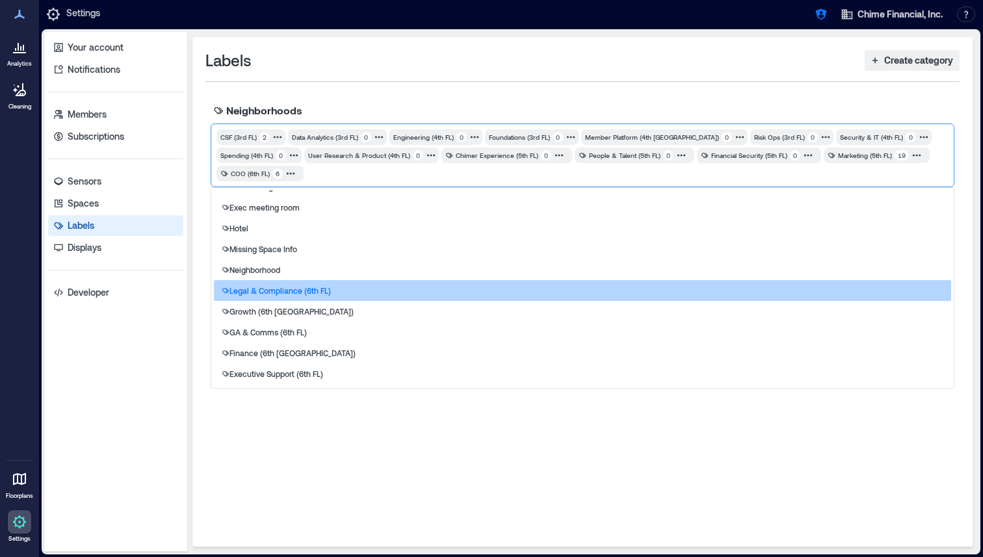
click at [323, 294] on p "Legal & Compliance (6th FL)" at bounding box center [279, 290] width 101 height 10
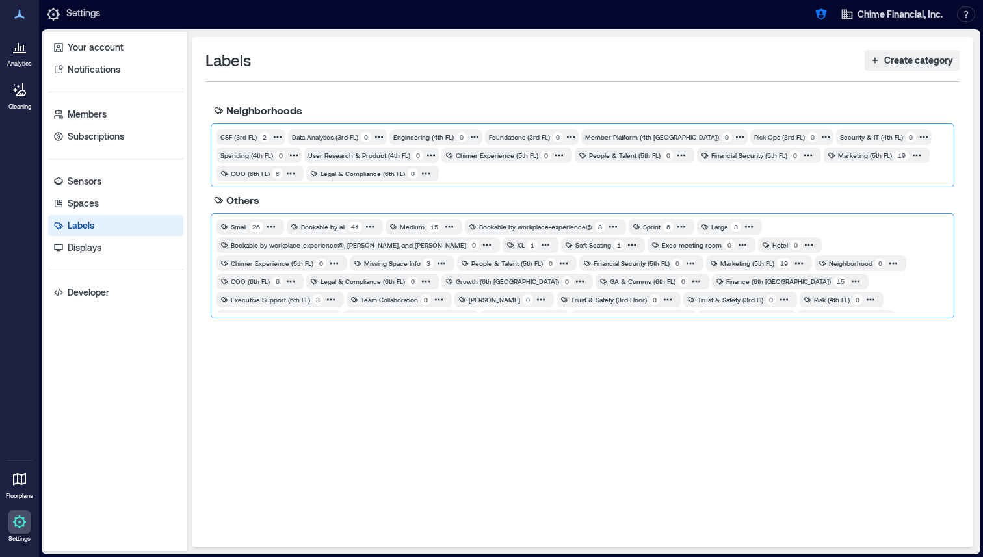
click at [491, 176] on div at bounding box center [695, 173] width 505 height 13
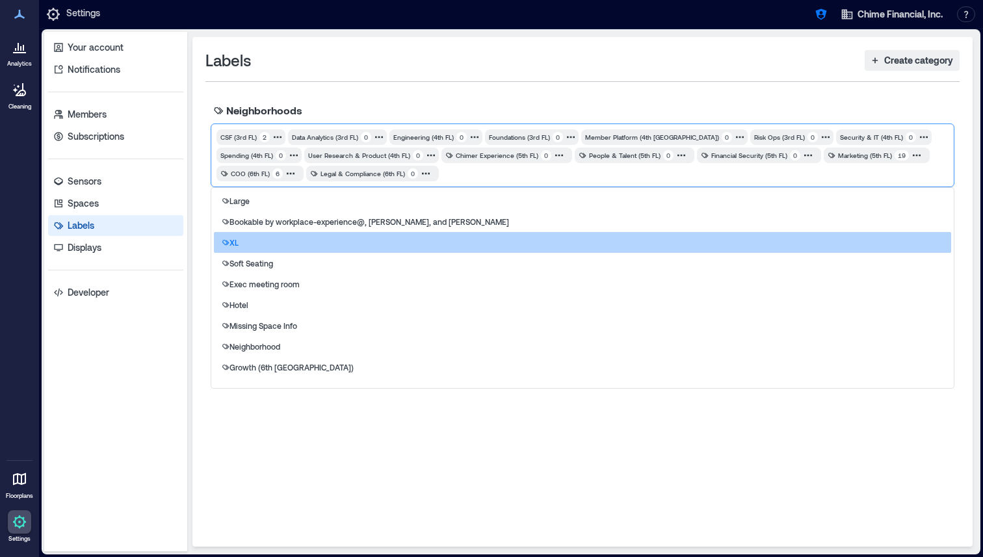
scroll to position [114, 0]
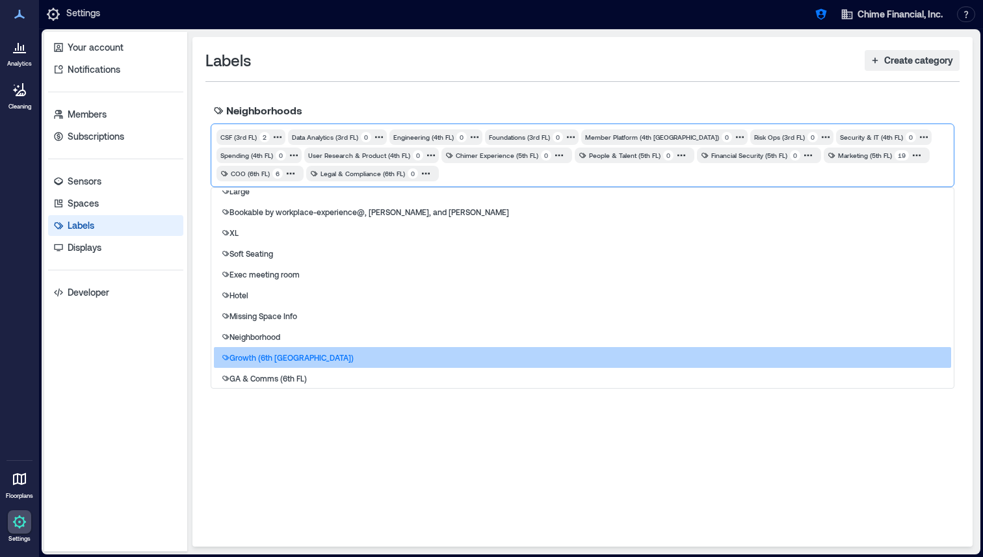
click at [381, 356] on div "Growth (6th [GEOGRAPHIC_DATA])" at bounding box center [582, 357] width 737 height 21
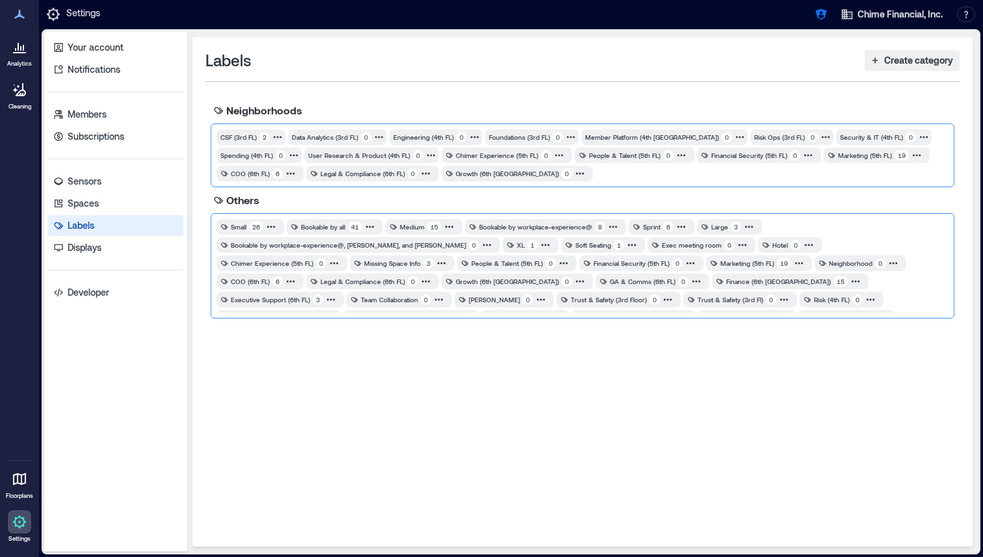
click at [597, 177] on div at bounding box center [772, 173] width 350 height 13
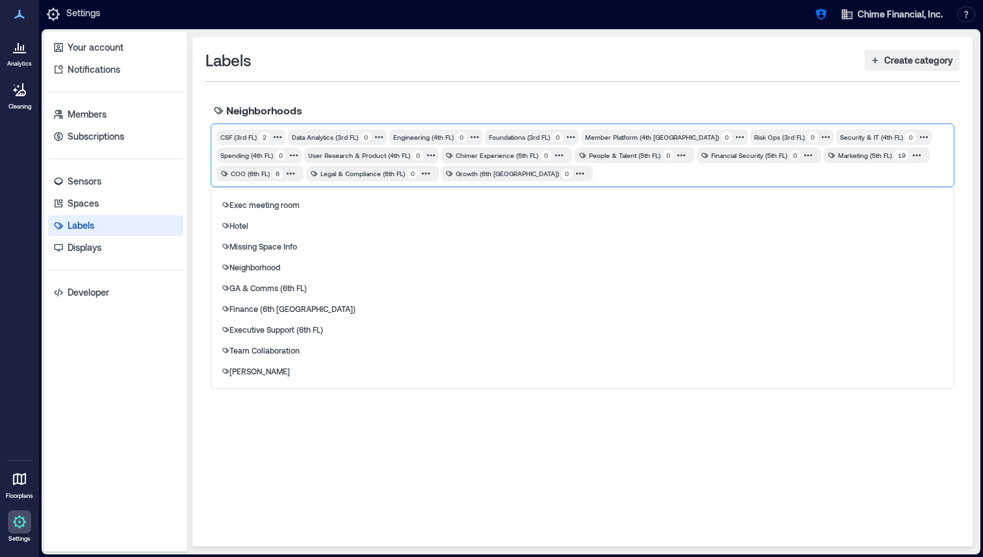
scroll to position [192, 0]
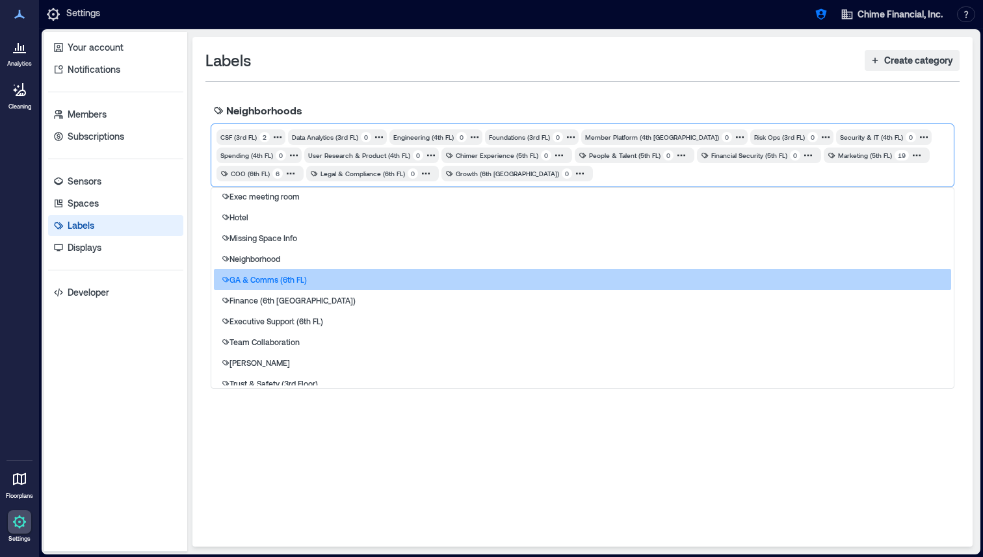
click at [426, 280] on div "GA & Comms (6th FL)" at bounding box center [582, 279] width 737 height 21
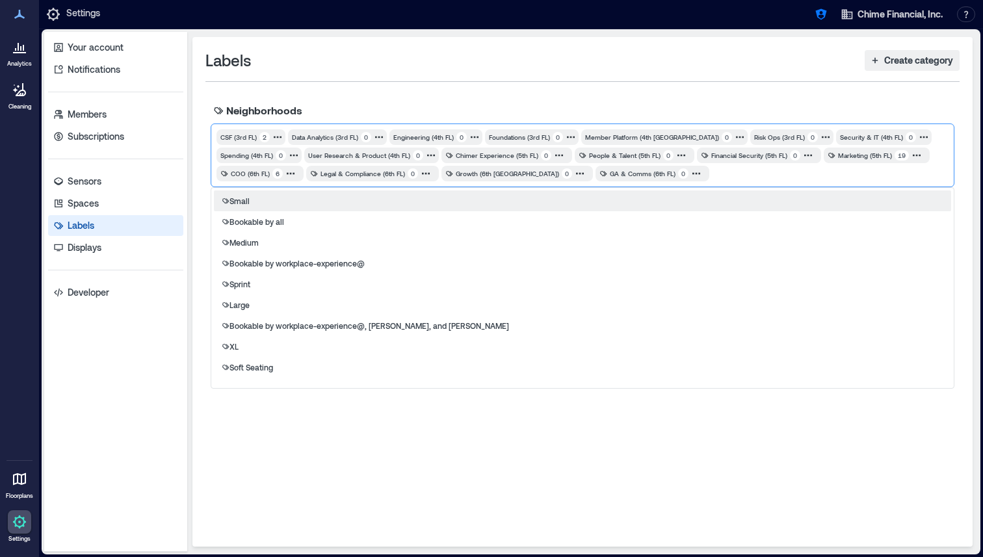
click at [713, 179] on div at bounding box center [830, 173] width 234 height 13
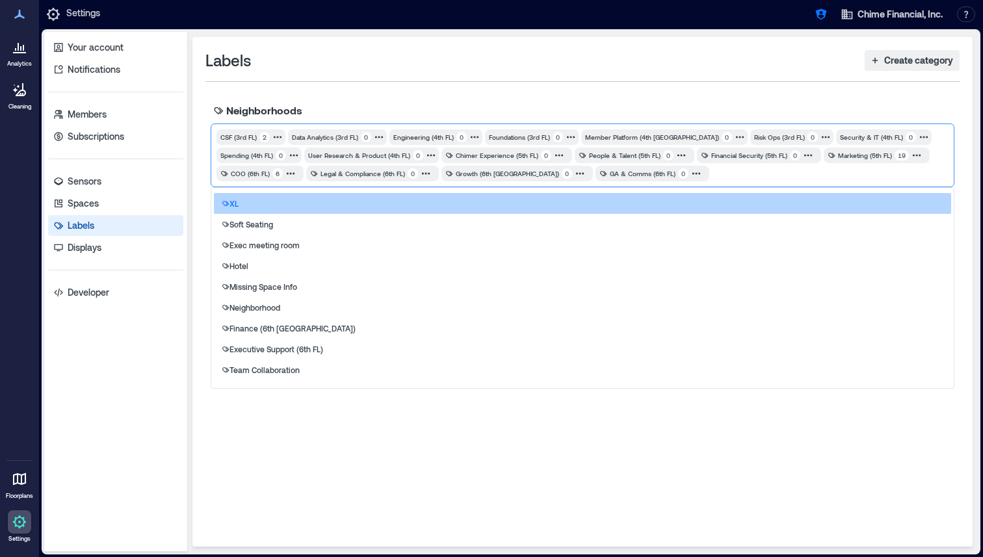
scroll to position [147, 0]
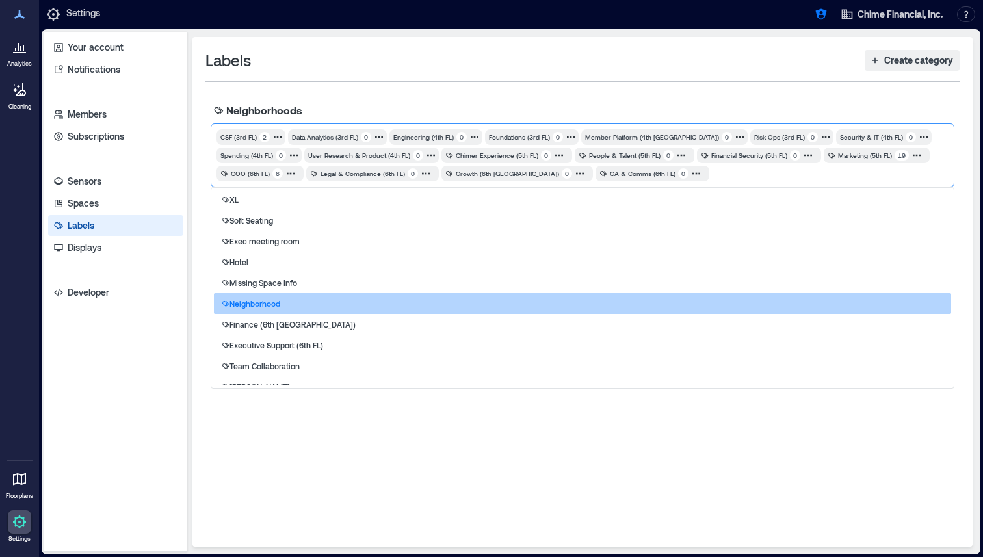
click at [378, 313] on div "Neighborhood" at bounding box center [582, 303] width 737 height 21
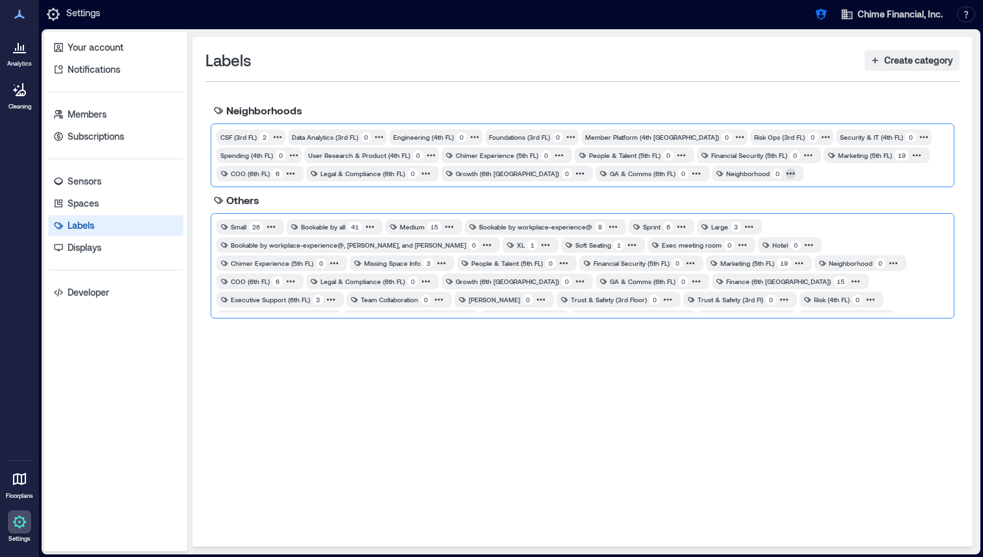
click at [785, 172] on icon at bounding box center [790, 173] width 10 height 10
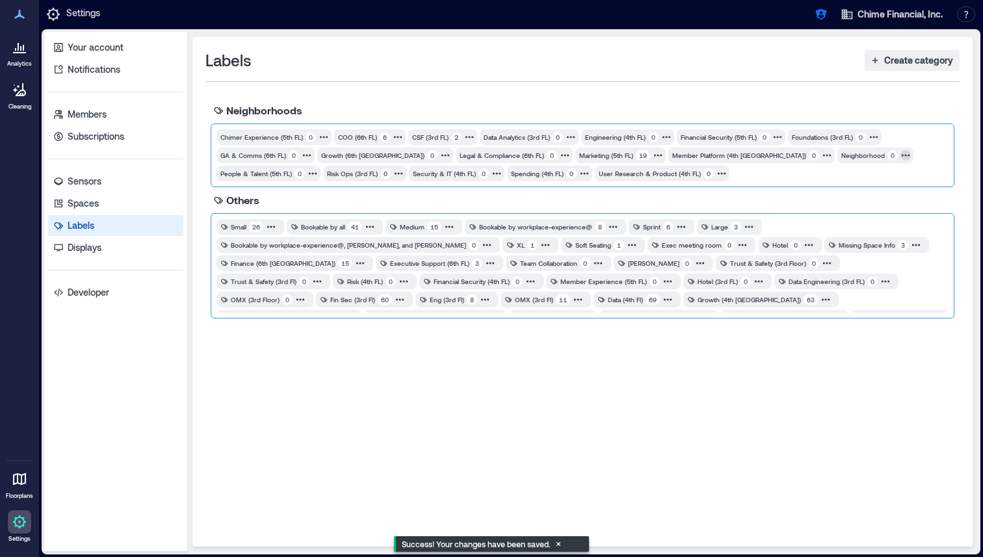
click at [900, 154] on icon at bounding box center [905, 155] width 10 height 10
click at [794, 192] on icon "button" at bounding box center [792, 190] width 8 height 8
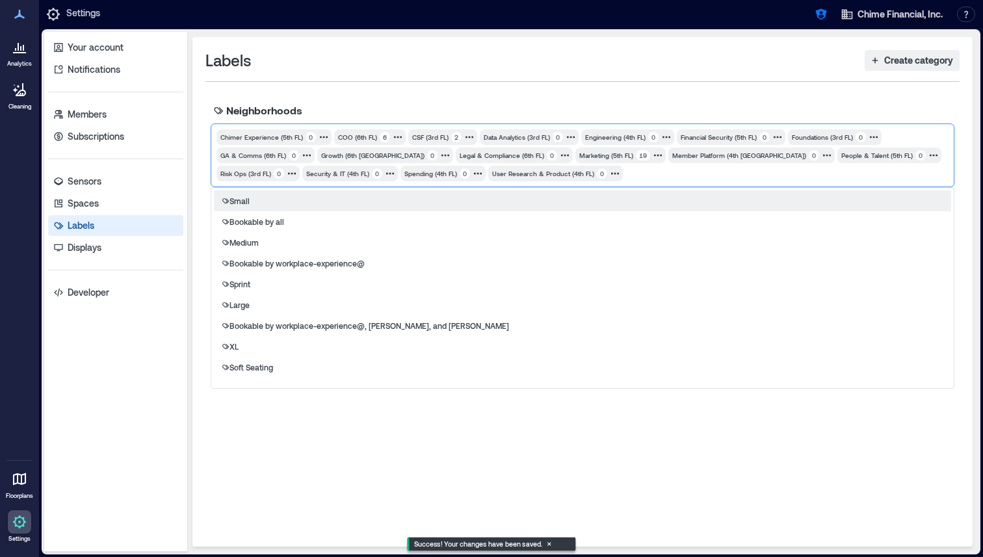
click at [704, 176] on div at bounding box center [787, 173] width 321 height 13
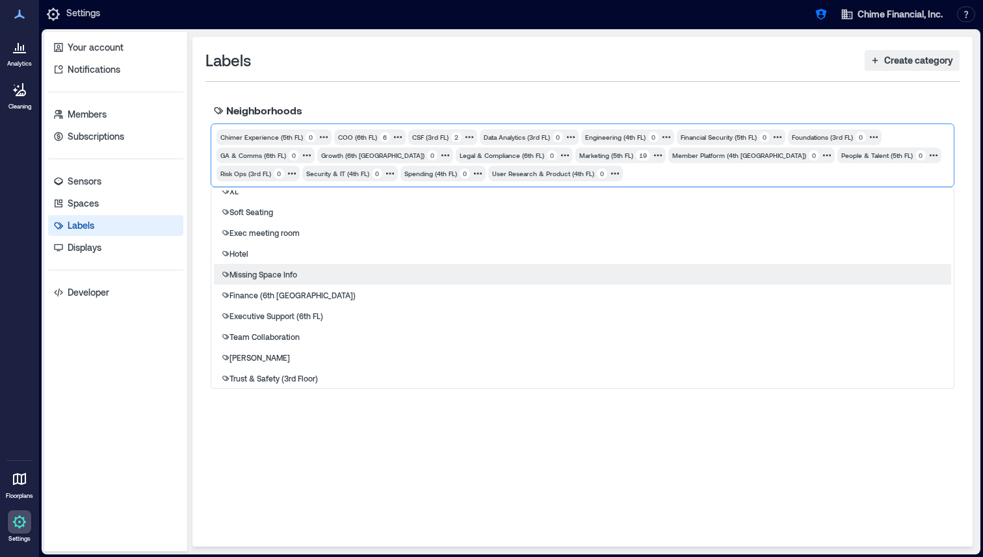
scroll to position [160, 0]
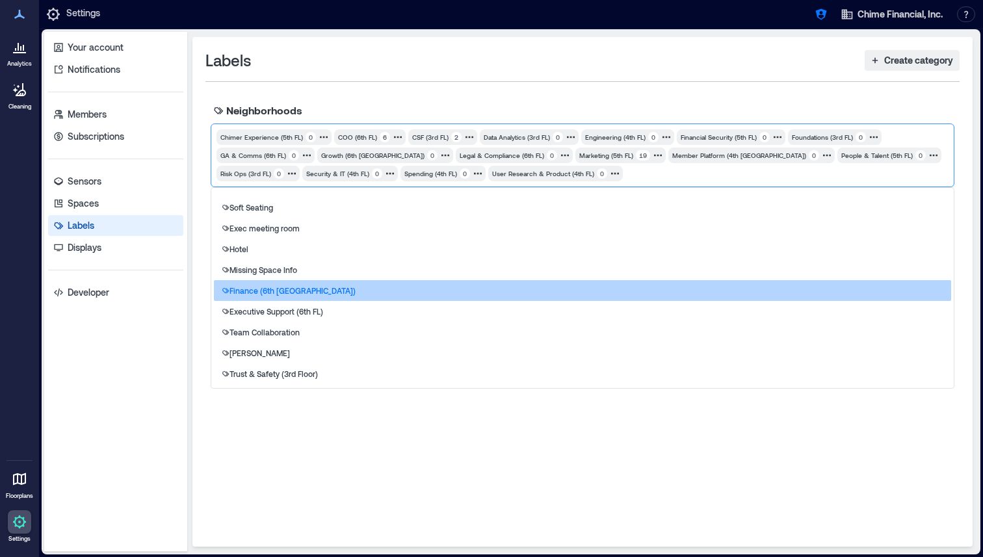
click at [475, 285] on div "Finance (6th [GEOGRAPHIC_DATA])" at bounding box center [582, 290] width 737 height 21
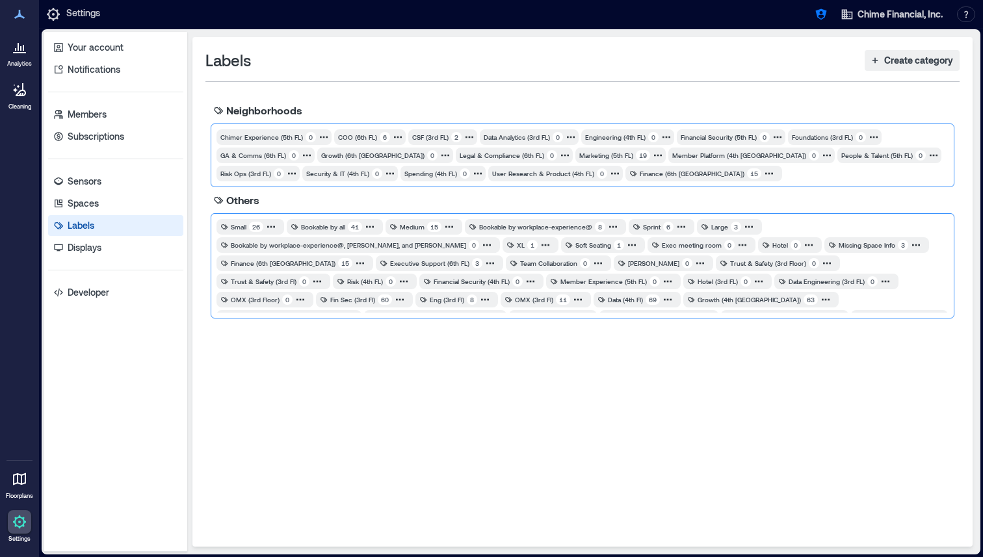
click at [786, 170] on div at bounding box center [866, 173] width 161 height 13
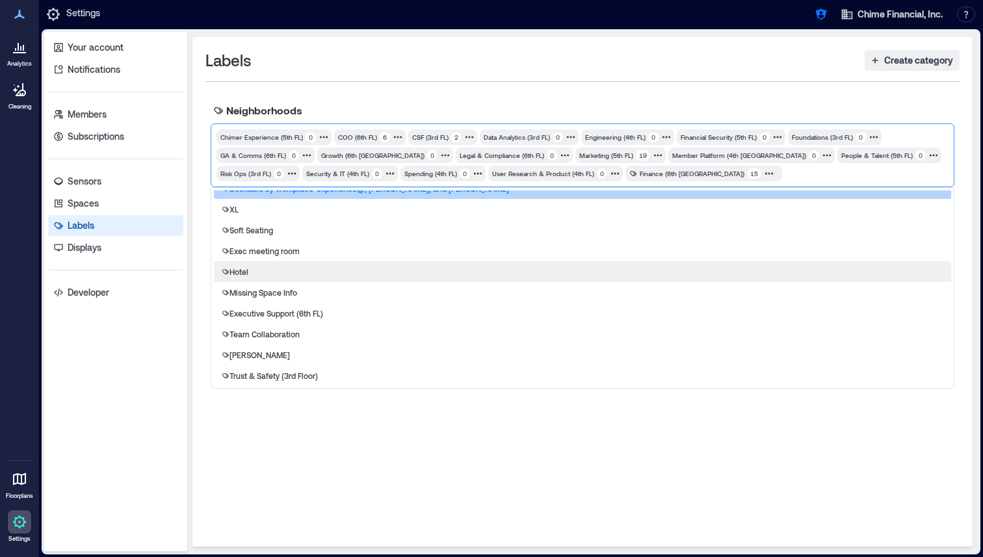
scroll to position [138, 0]
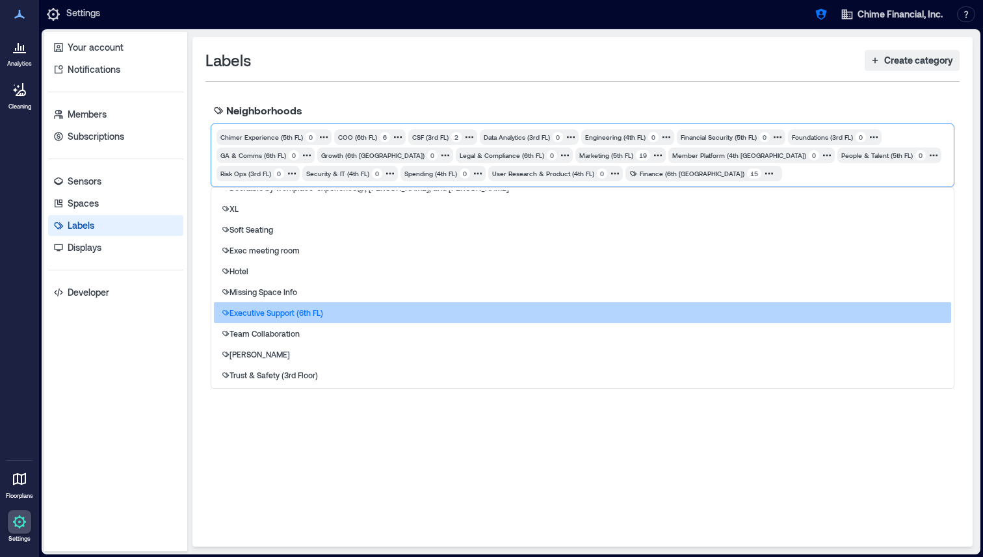
click at [354, 318] on div "Executive Support (6th FL)" at bounding box center [582, 312] width 737 height 21
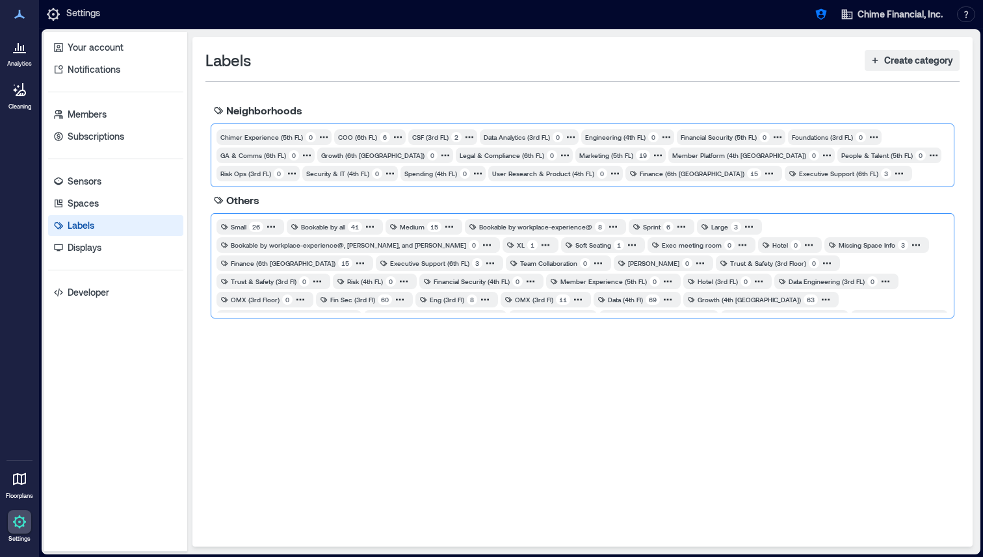
click at [916, 168] on div at bounding box center [931, 173] width 31 height 13
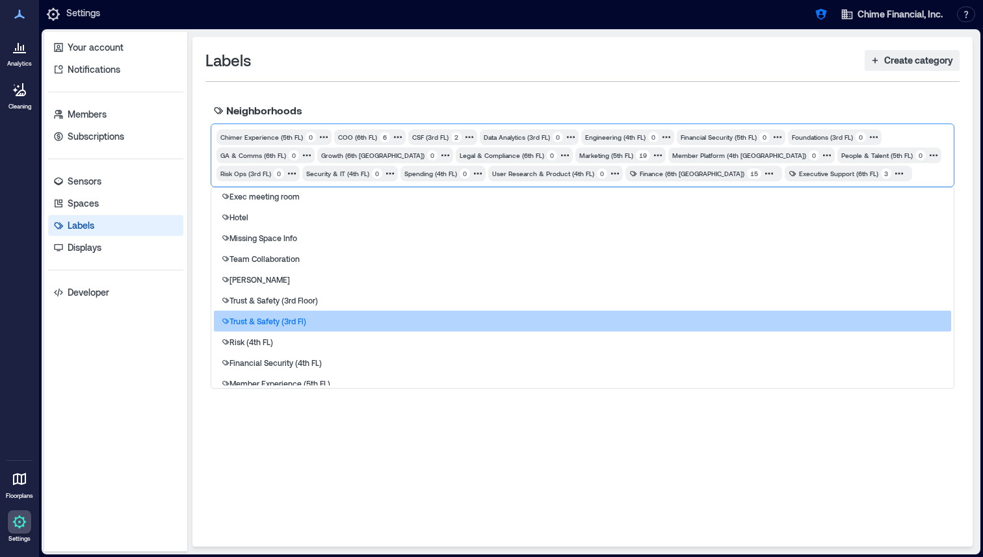
scroll to position [193, 0]
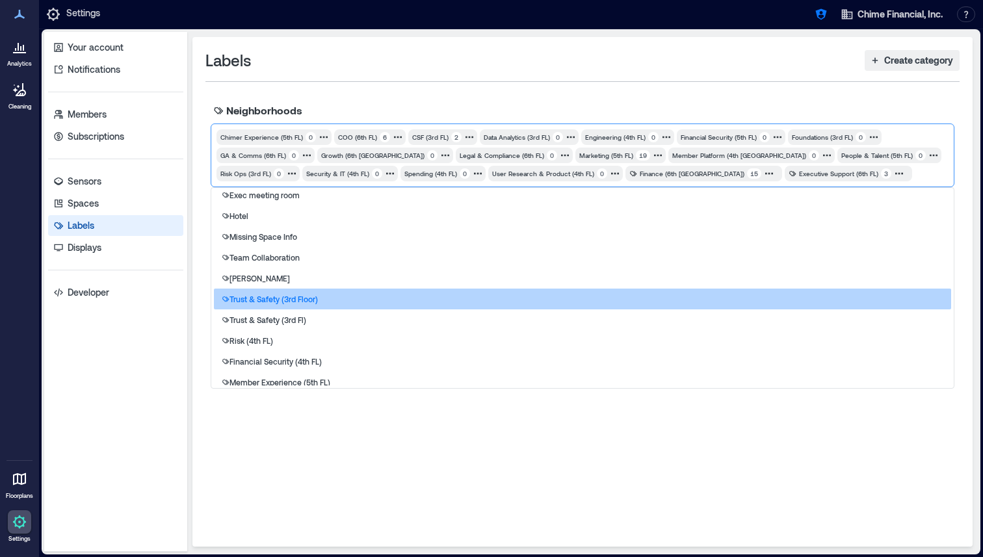
click at [382, 302] on div "Trust & Safety (3rd Floor)" at bounding box center [582, 299] width 737 height 21
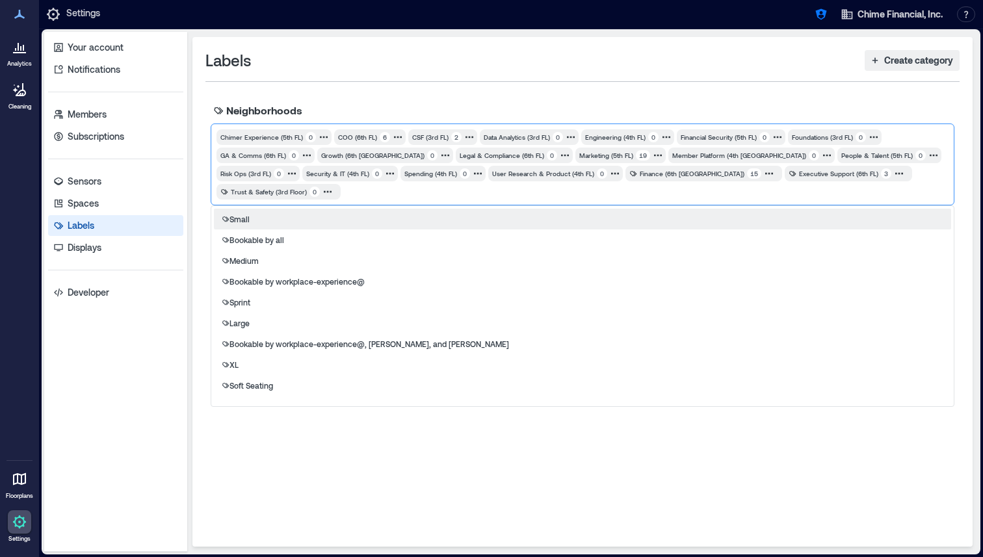
click at [922, 185] on div at bounding box center [646, 191] width 603 height 13
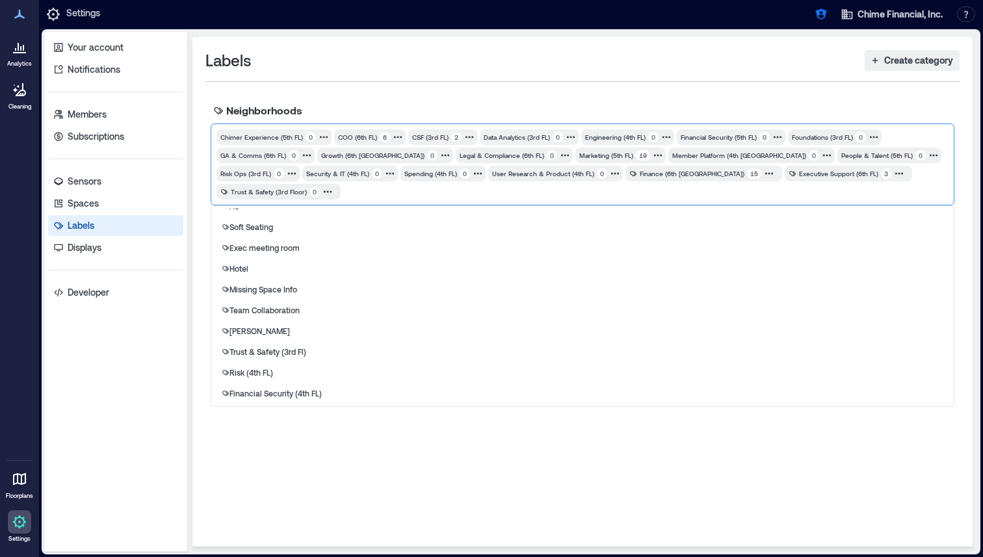
scroll to position [169, 0]
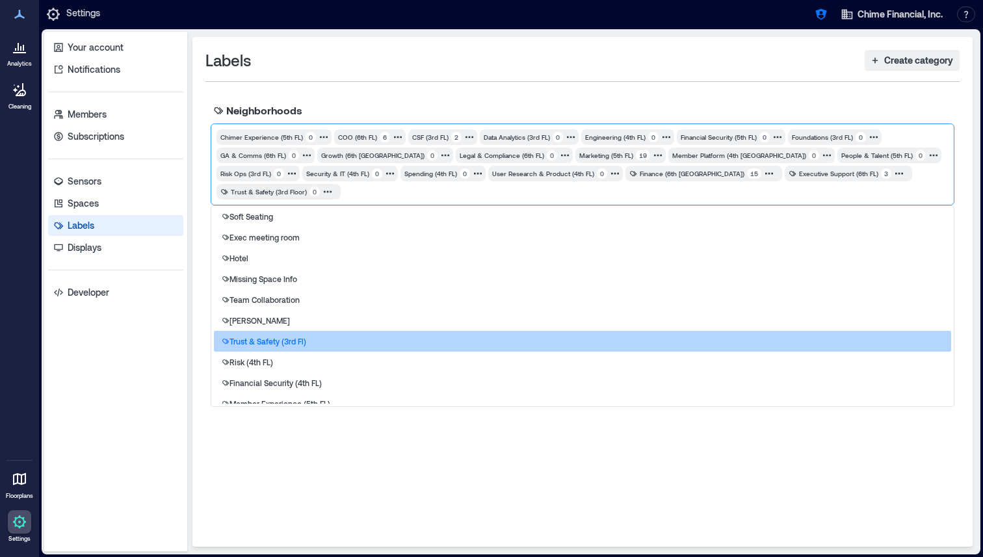
click at [429, 331] on div "Trust & Safety (3rd Fl)" at bounding box center [582, 341] width 737 height 21
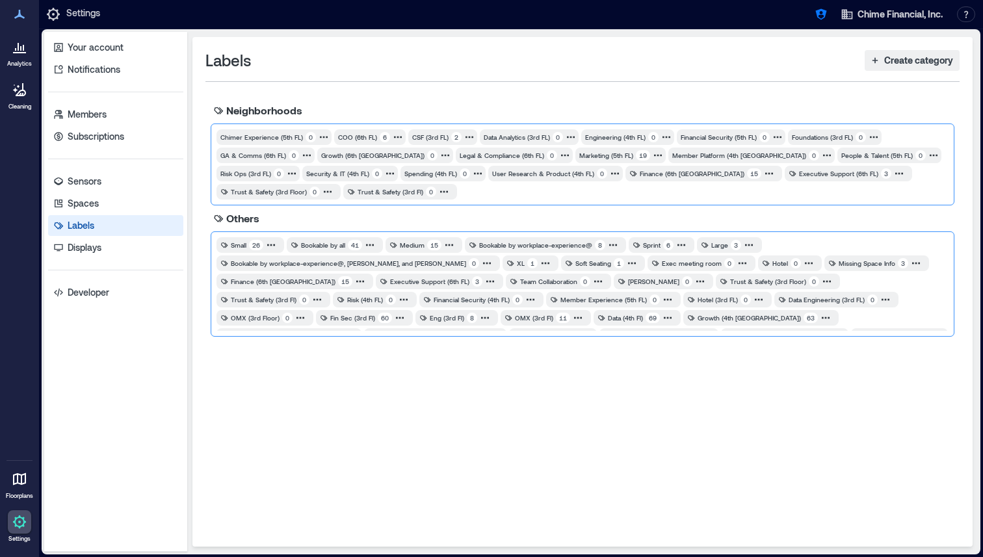
click at [859, 194] on div at bounding box center [704, 191] width 486 height 13
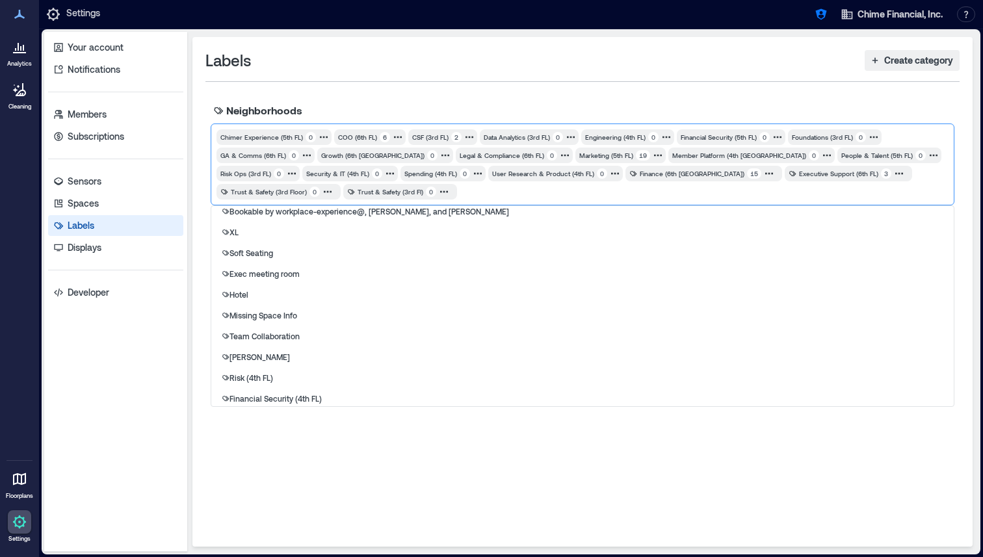
scroll to position [158, 0]
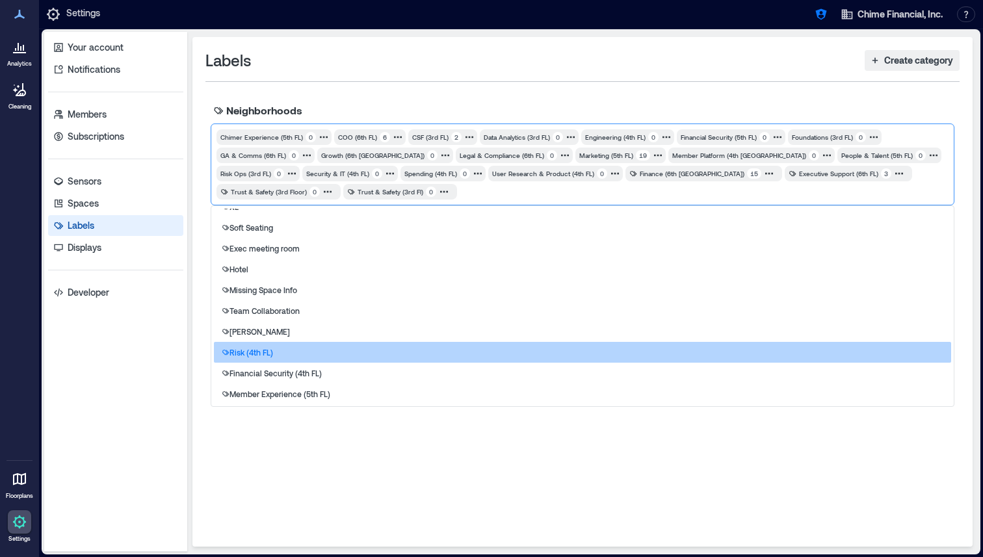
click at [361, 351] on div "Risk (4th FL)" at bounding box center [582, 352] width 737 height 21
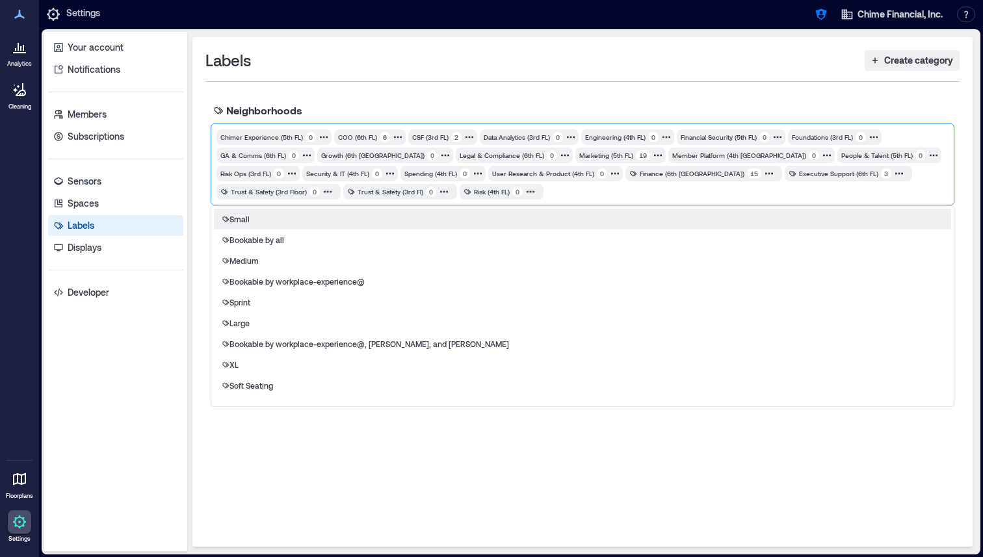
click at [547, 198] on div at bounding box center [747, 191] width 400 height 13
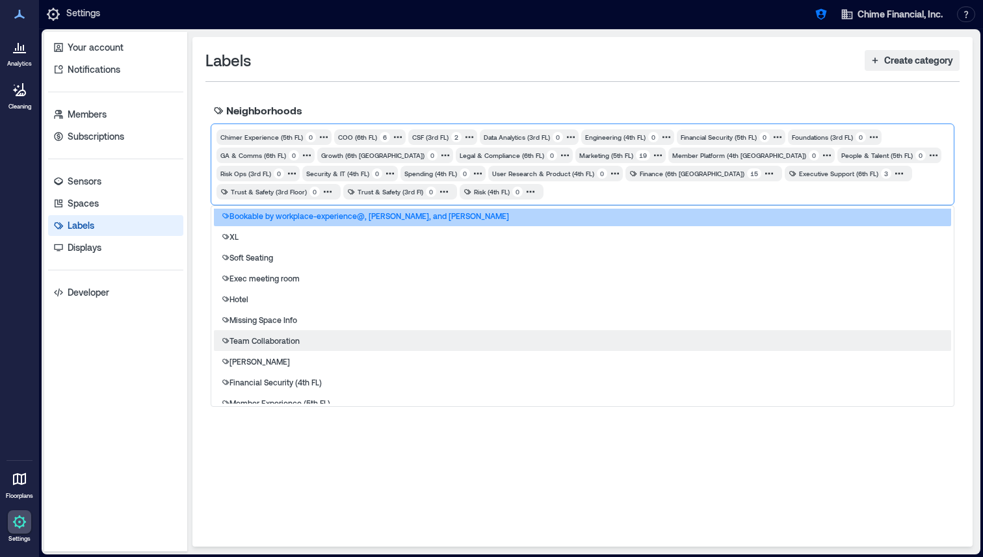
scroll to position [131, 0]
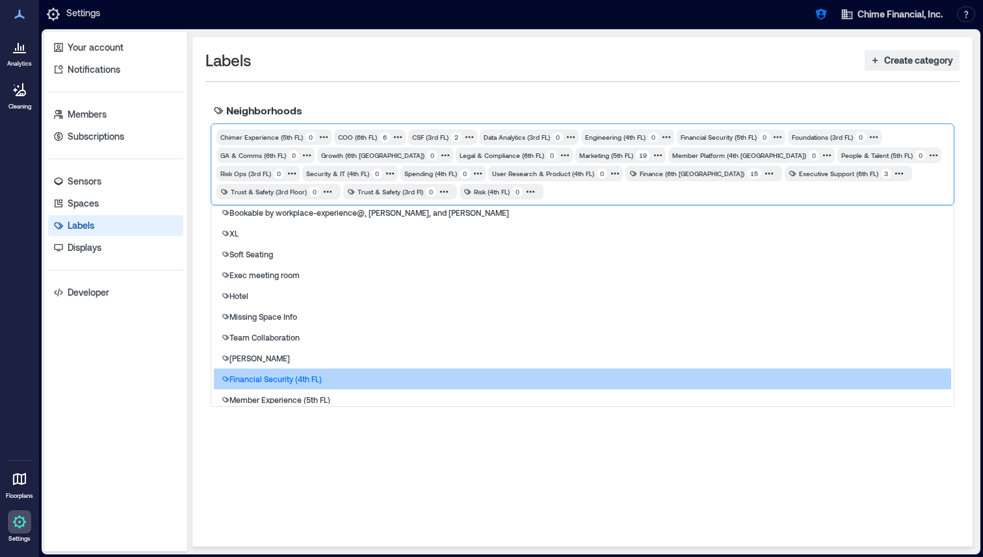
click at [348, 384] on div "Financial Security (4th FL)" at bounding box center [582, 379] width 737 height 21
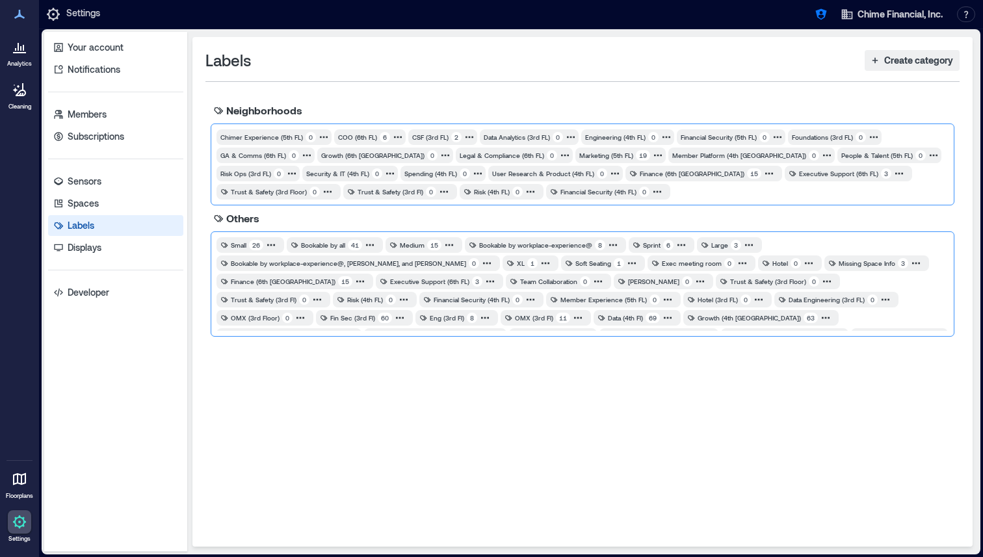
click at [674, 197] on div at bounding box center [810, 191] width 273 height 13
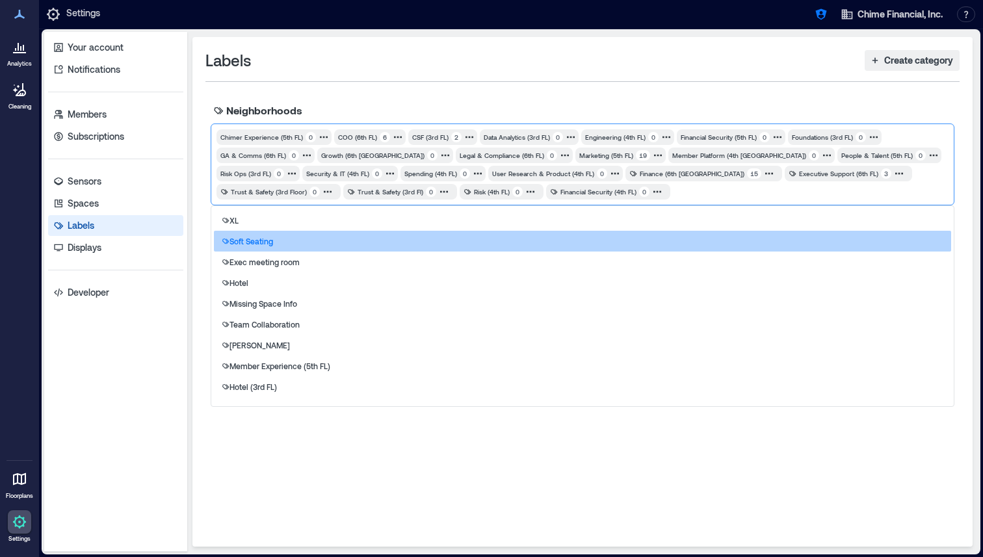
scroll to position [160, 0]
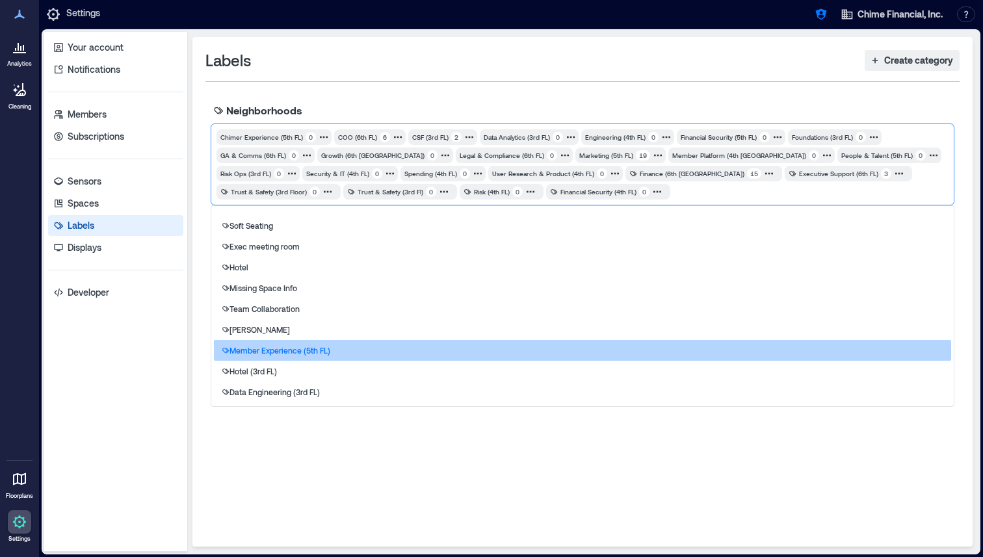
click at [393, 353] on div "Member Experience (5th FL)" at bounding box center [582, 350] width 737 height 21
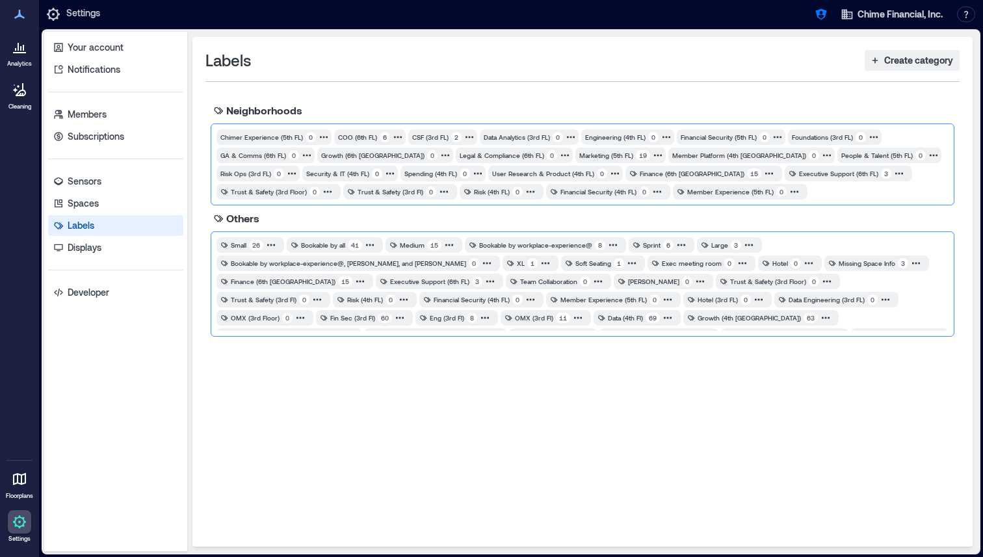
click at [811, 198] on div at bounding box center [879, 191] width 136 height 13
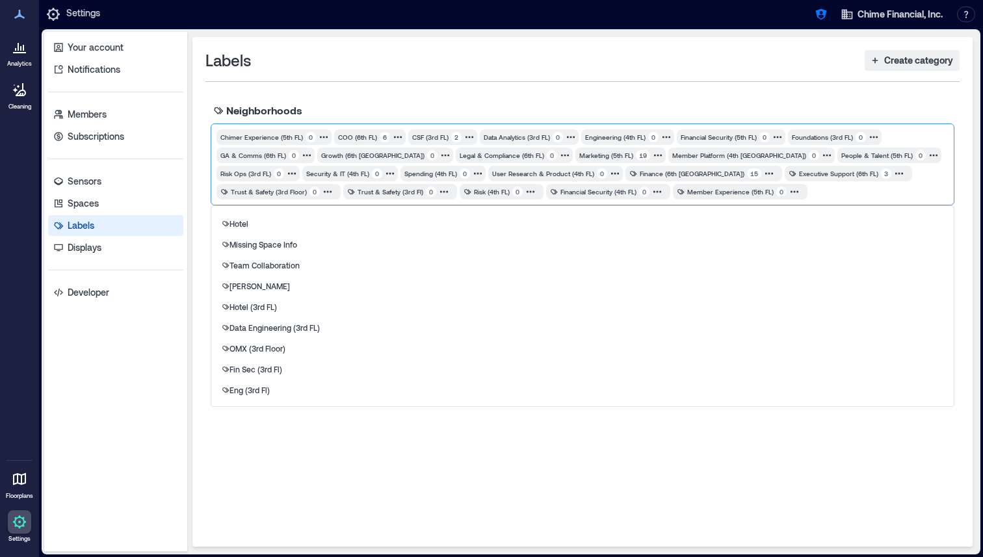
scroll to position [218, 0]
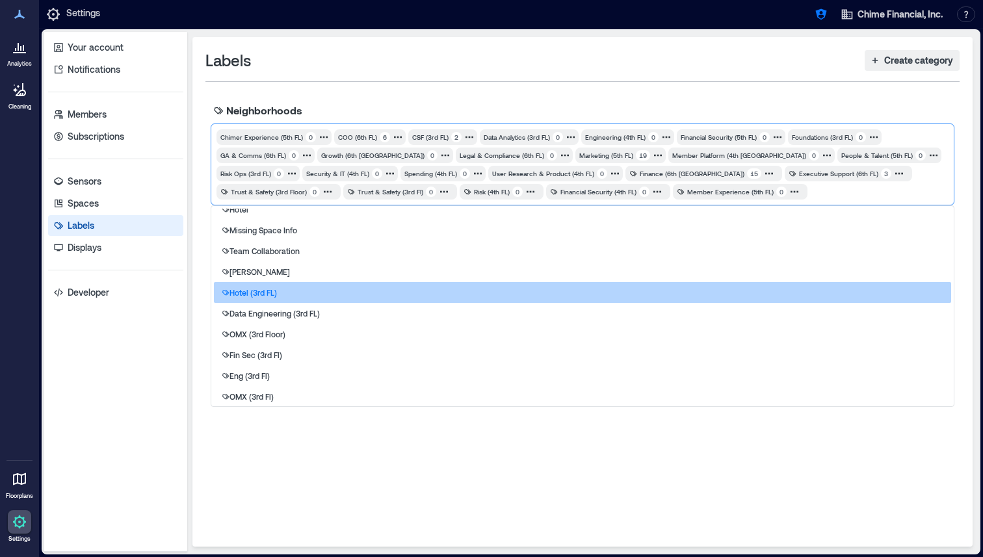
click at [402, 296] on div "Hotel (3rd FL)" at bounding box center [582, 292] width 737 height 21
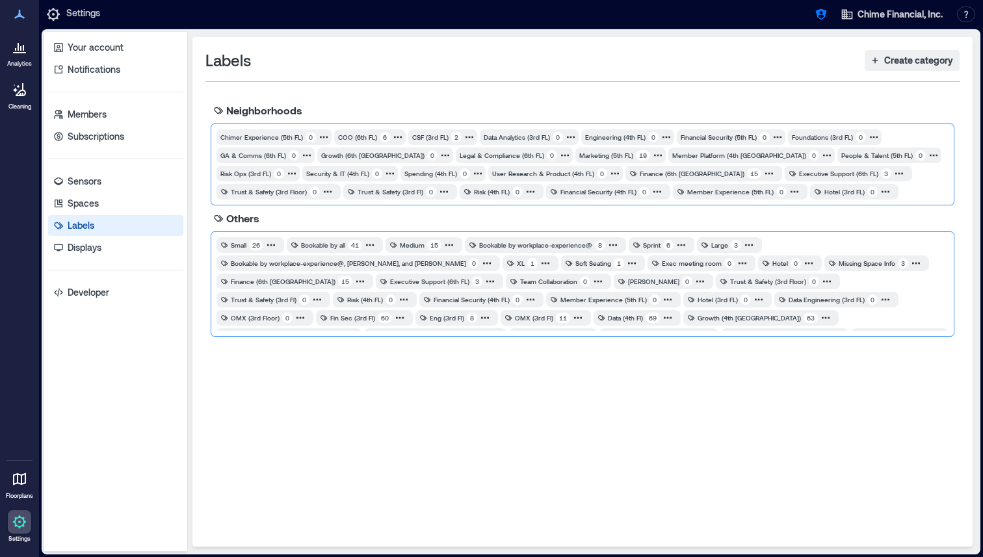
click at [902, 194] on div at bounding box center [924, 191] width 45 height 13
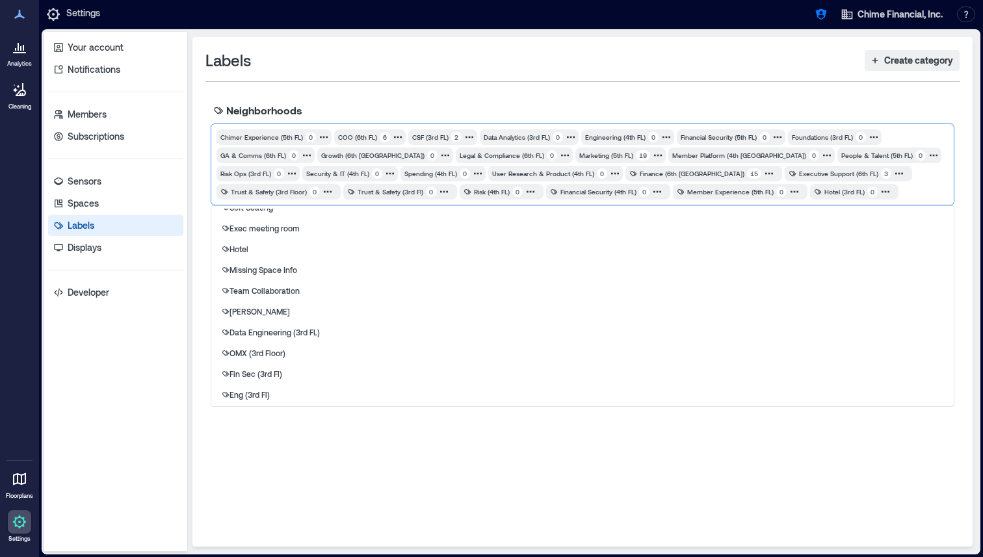
scroll to position [215, 0]
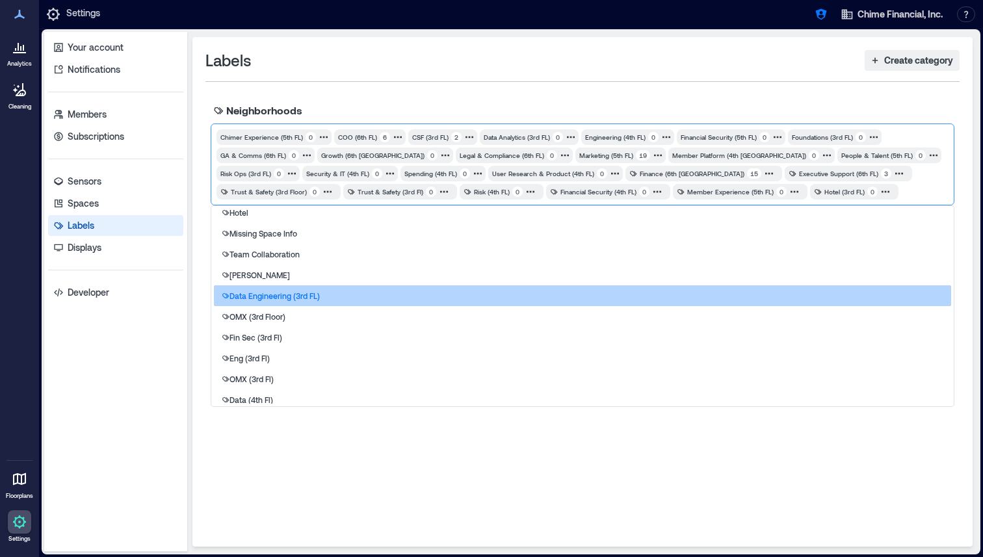
click at [363, 295] on div "Data Engineering (3rd FL)" at bounding box center [582, 295] width 737 height 21
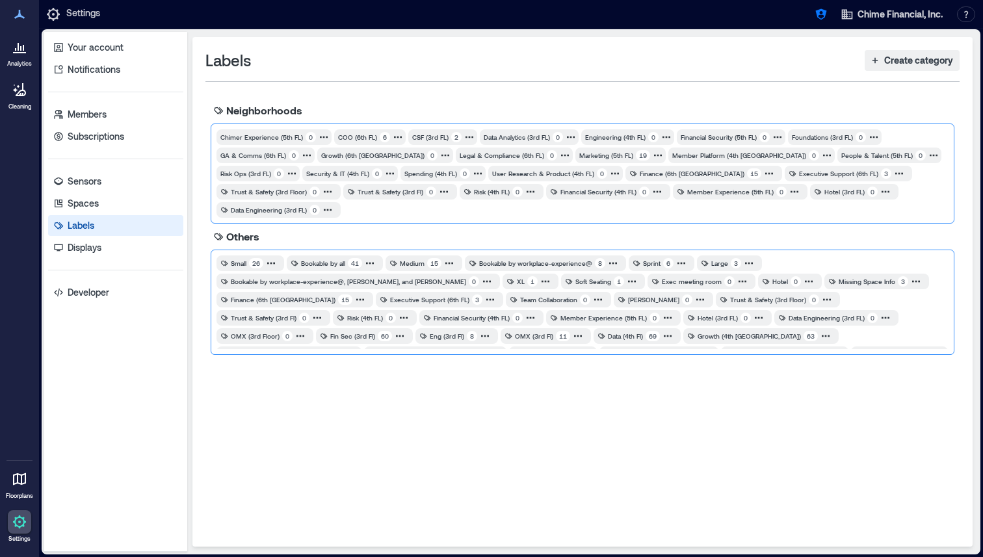
click at [911, 203] on div at bounding box center [646, 209] width 603 height 13
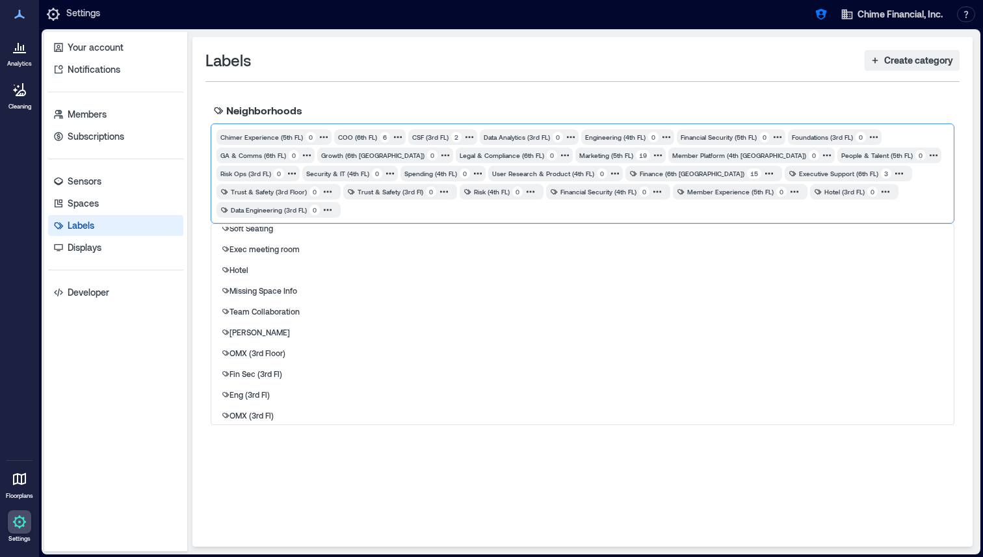
scroll to position [209, 0]
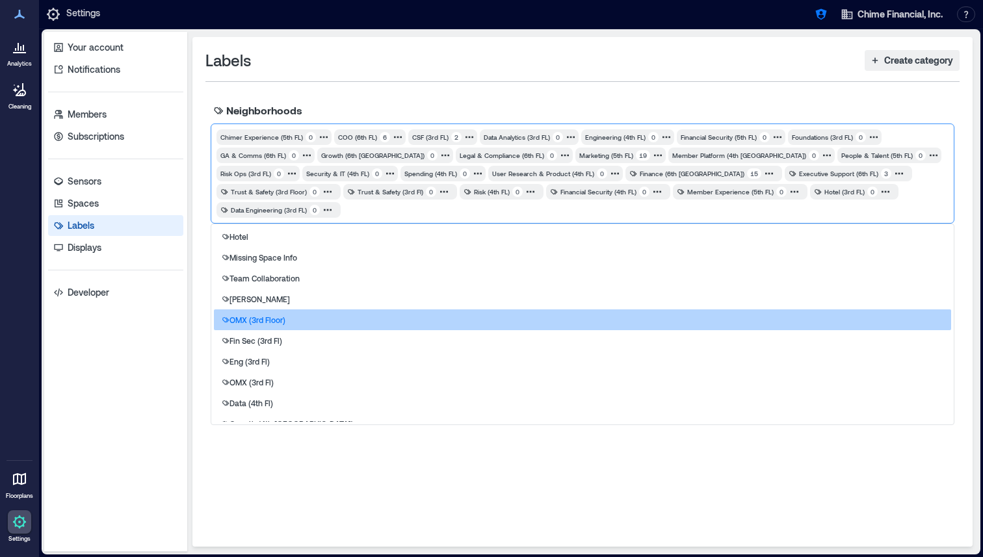
click at [300, 309] on div "OMX (3rd Floor)" at bounding box center [582, 319] width 737 height 21
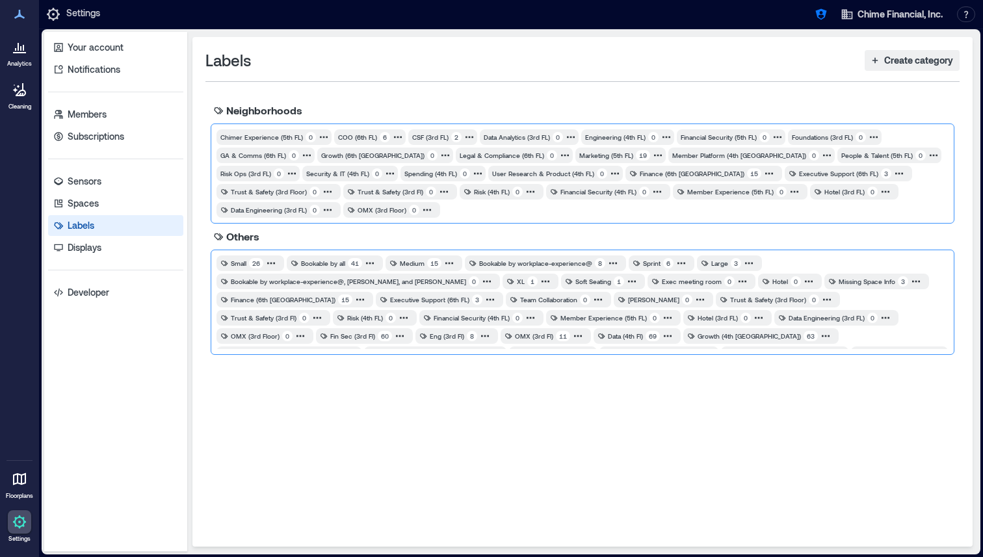
click at [861, 219] on div "Chimer Experience (5th FL) 0 COO (6th [GEOGRAPHIC_DATA]) 6 CSF (3rd FL) 2 Data …" at bounding box center [583, 174] width 744 height 100
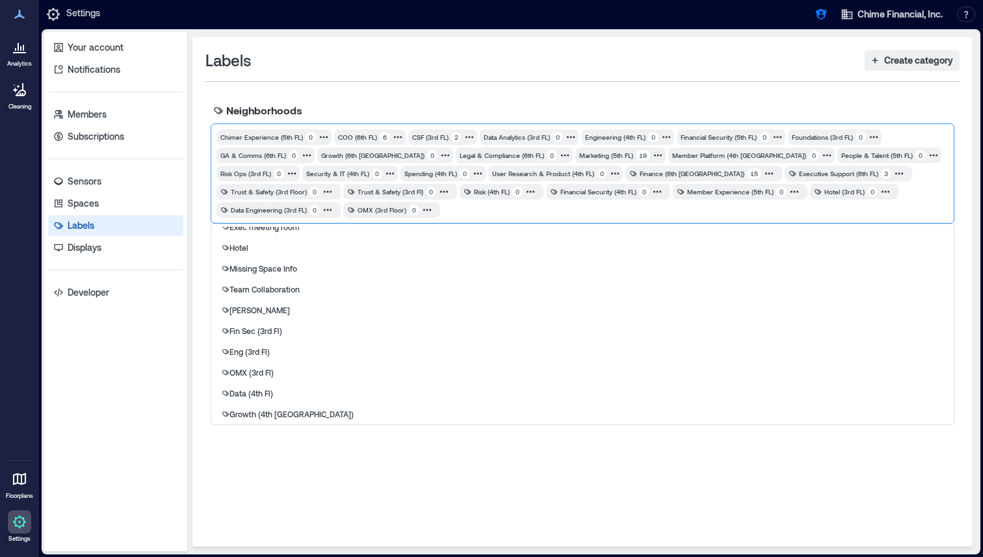
scroll to position [214, 0]
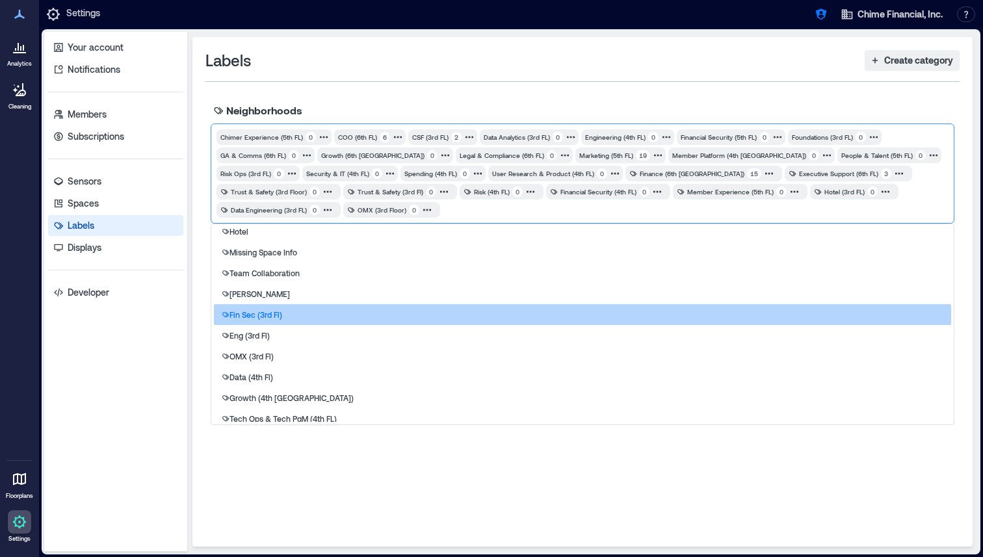
click at [485, 312] on div "Fin Sec (3rd Fl)" at bounding box center [582, 314] width 737 height 21
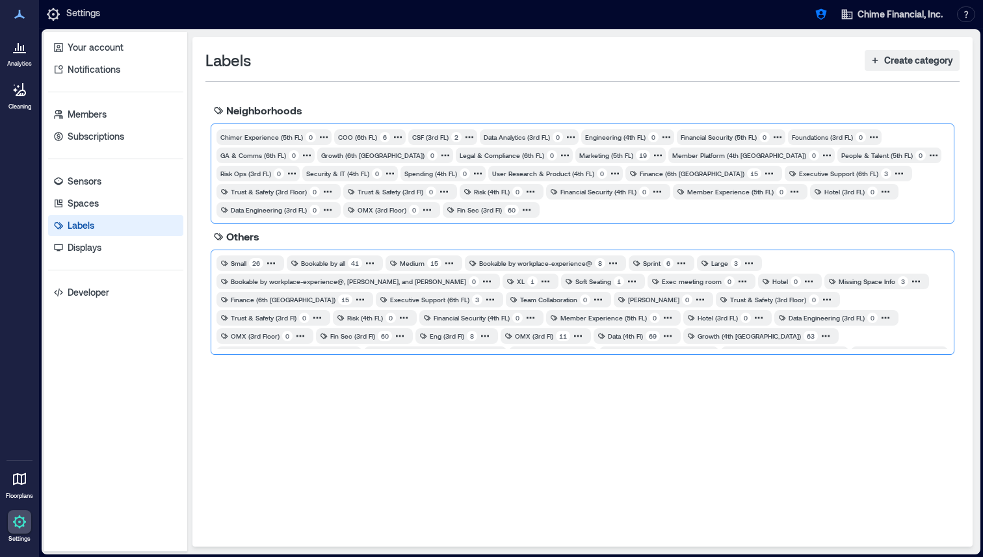
click at [544, 205] on div at bounding box center [746, 209] width 404 height 13
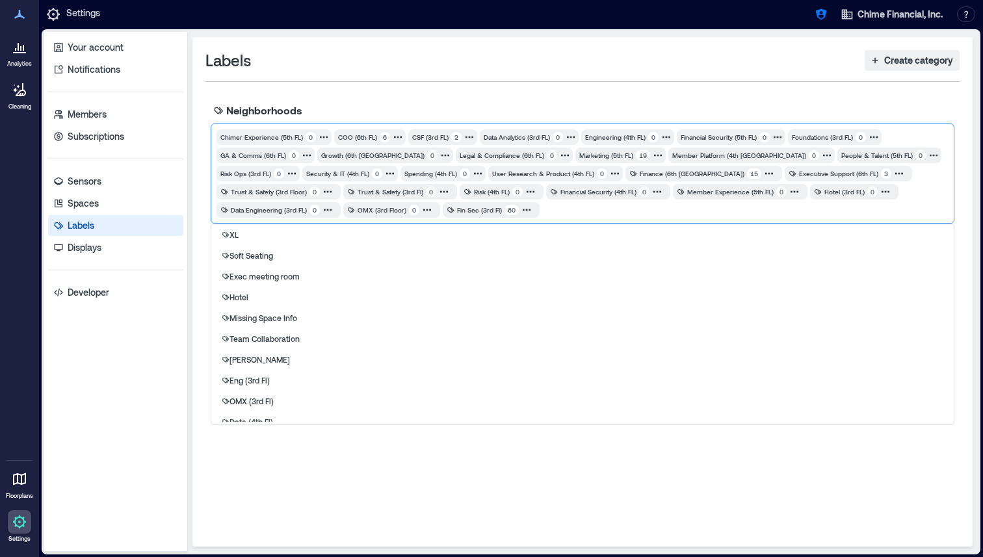
scroll to position [155, 0]
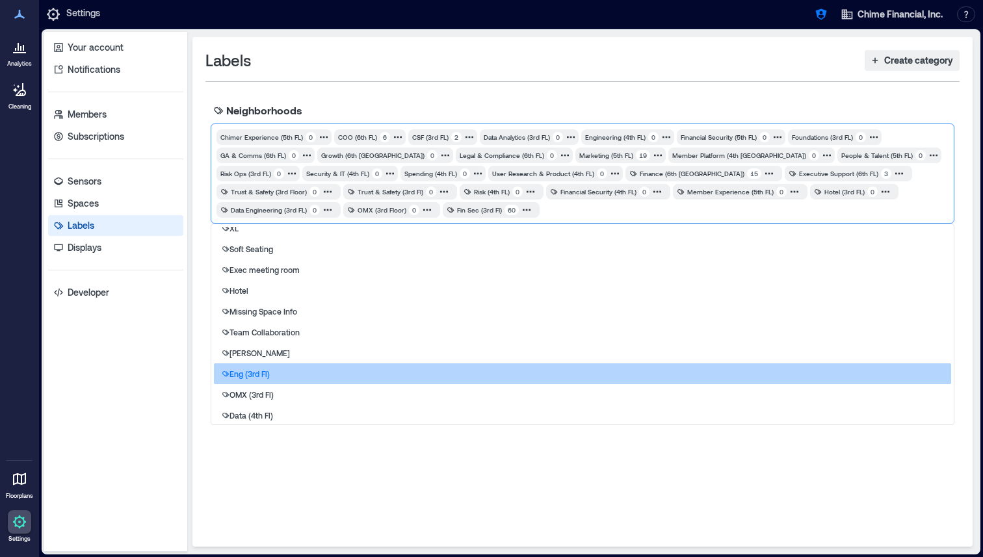
click at [399, 367] on div "Eng (3rd Fl)" at bounding box center [582, 373] width 737 height 21
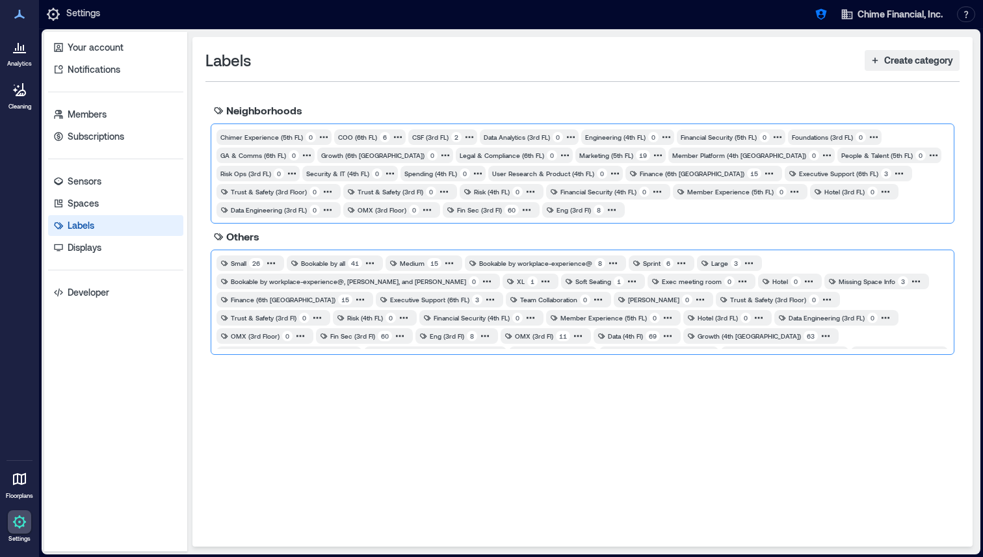
click at [629, 215] on div at bounding box center [788, 209] width 319 height 13
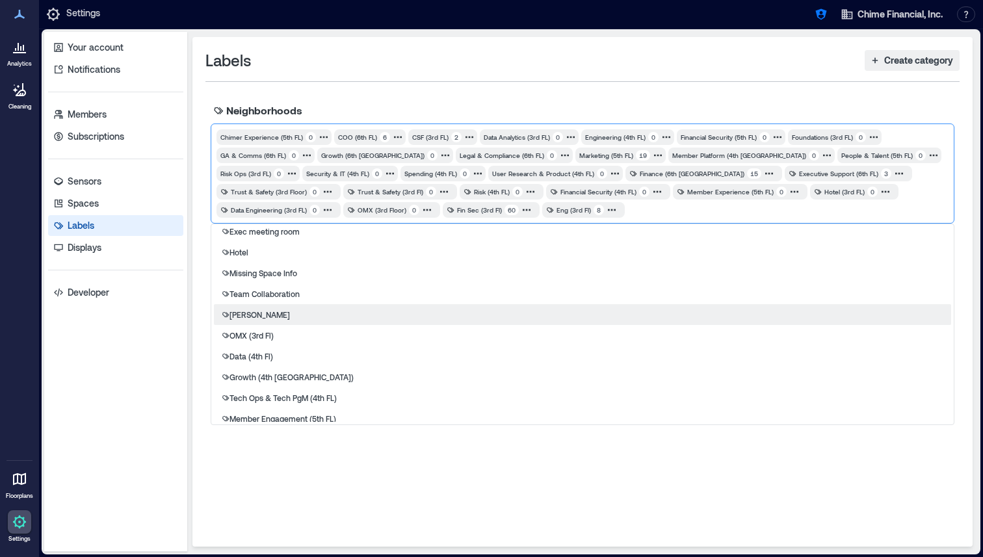
scroll to position [196, 0]
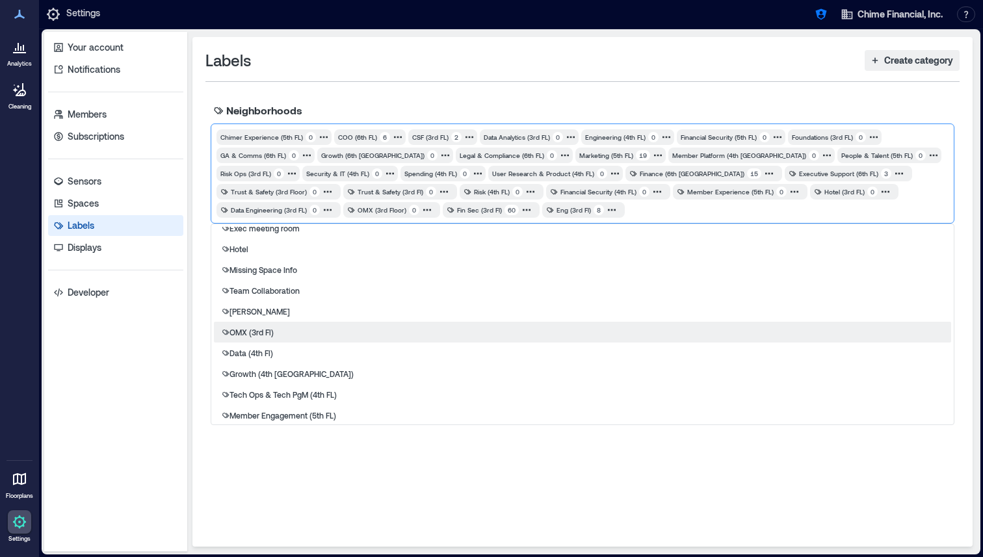
click at [368, 334] on div "OMX (3rd Fl)" at bounding box center [582, 332] width 737 height 21
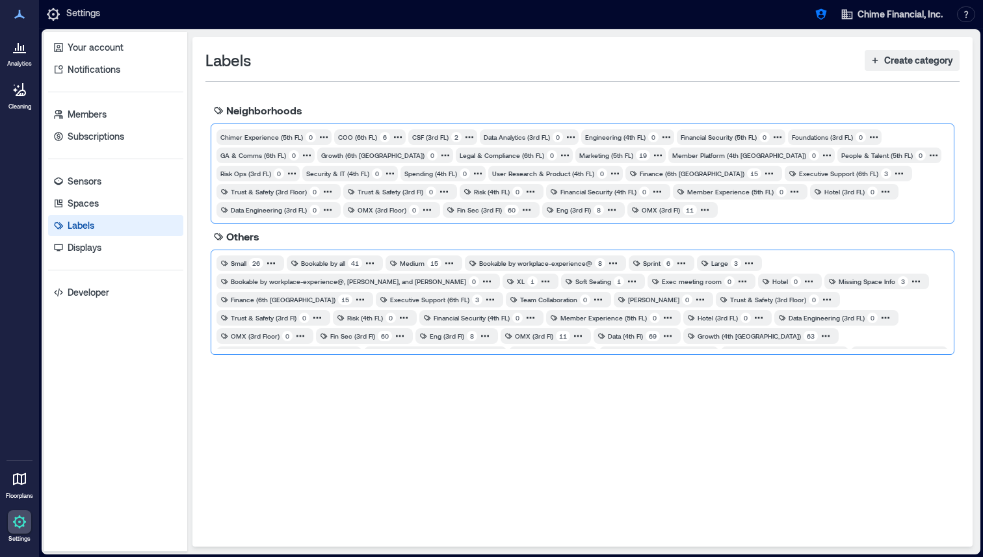
click at [617, 216] on div "Chimer Experience (5th FL) 0 COO (6th [GEOGRAPHIC_DATA]) 6 CSF (3rd FL) 2 Data …" at bounding box center [582, 173] width 732 height 88
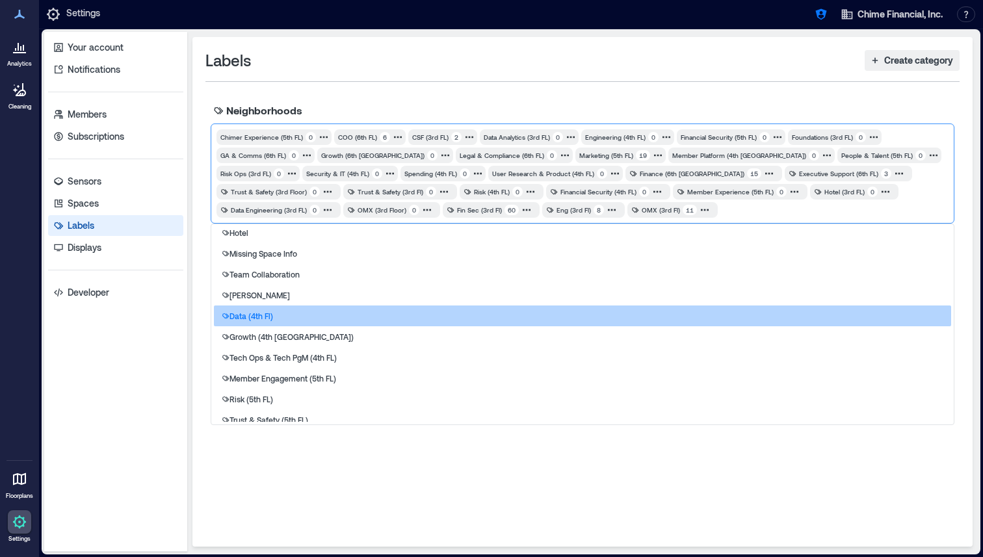
scroll to position [214, 0]
click at [353, 313] on div "Data (4th Fl)" at bounding box center [582, 314] width 737 height 21
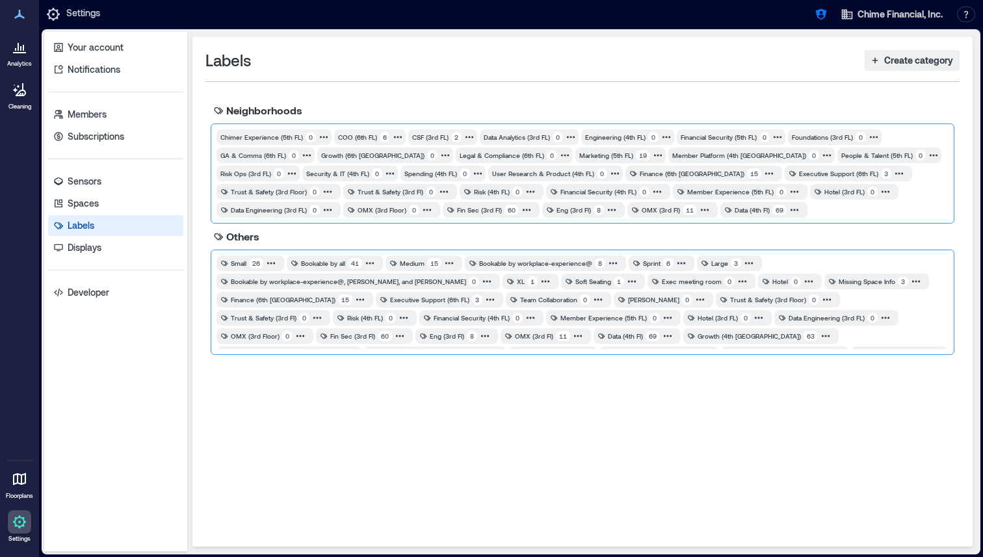
click at [811, 208] on div at bounding box center [879, 209] width 136 height 13
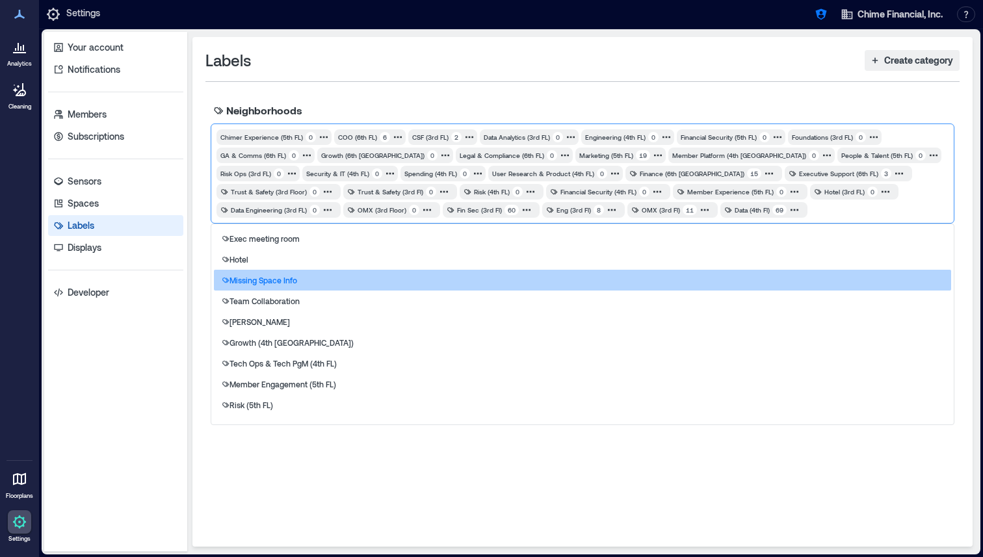
scroll to position [190, 0]
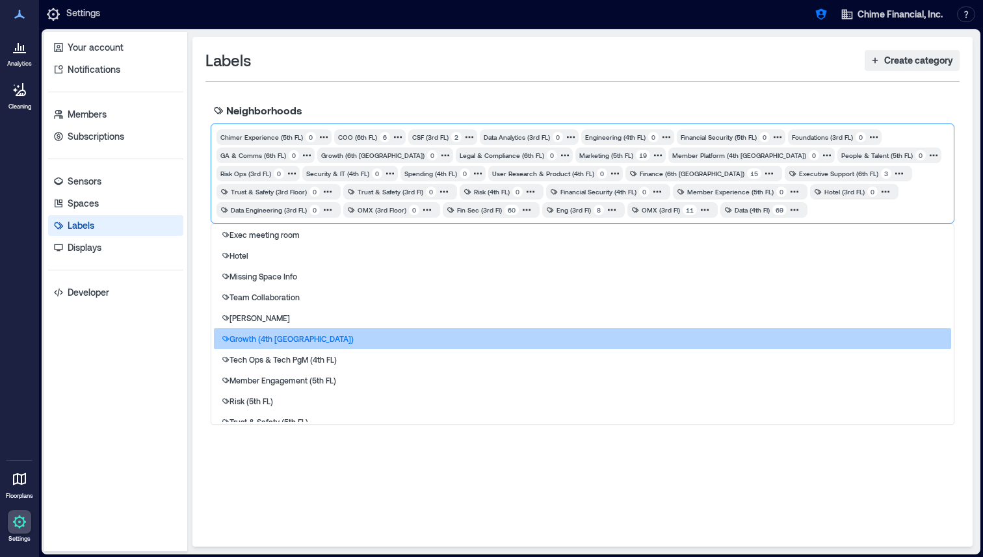
click at [289, 339] on div "Growth (4th [GEOGRAPHIC_DATA])" at bounding box center [582, 338] width 737 height 21
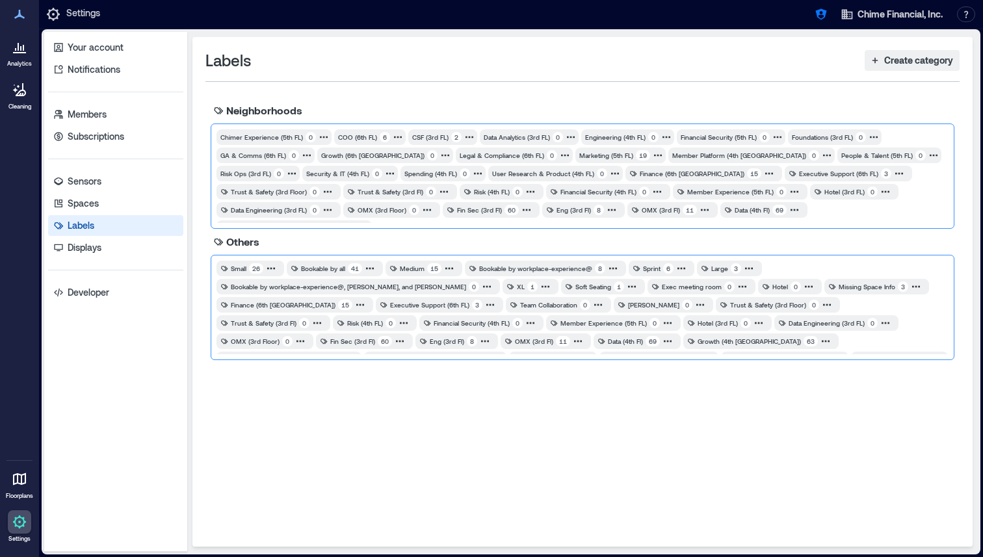
click at [806, 222] on div at bounding box center [661, 228] width 571 height 13
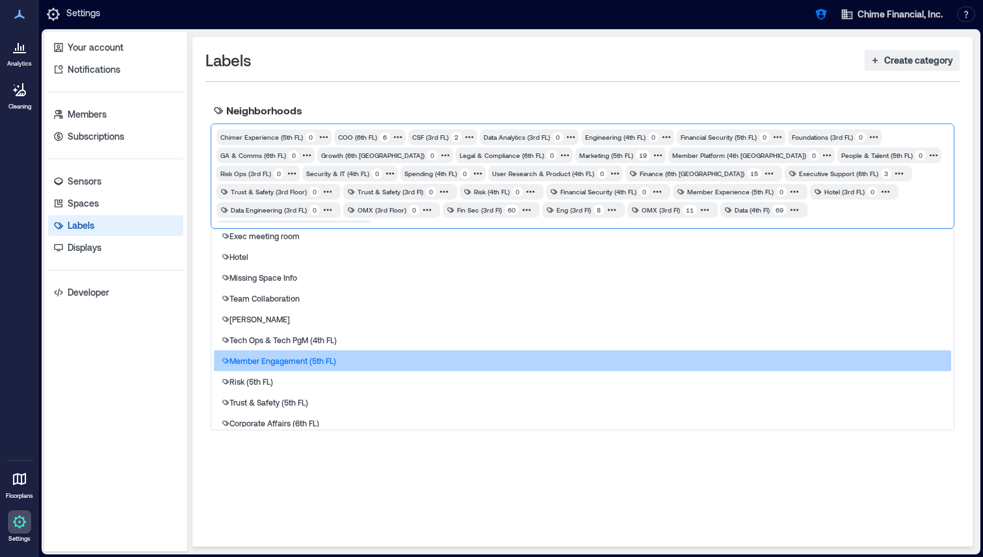
scroll to position [202, 0]
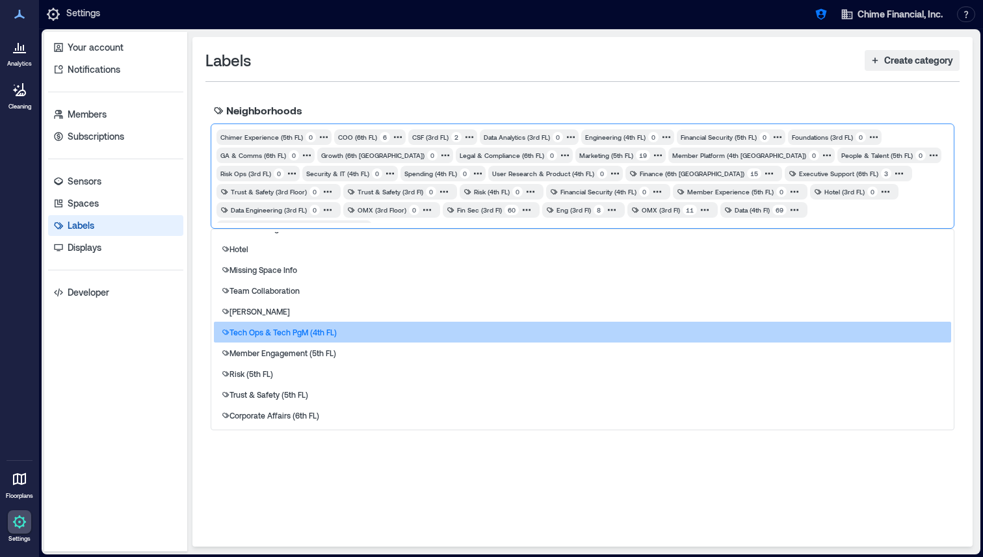
click at [370, 329] on div "Tech Ops & Tech PgM (4th FL)" at bounding box center [582, 332] width 737 height 21
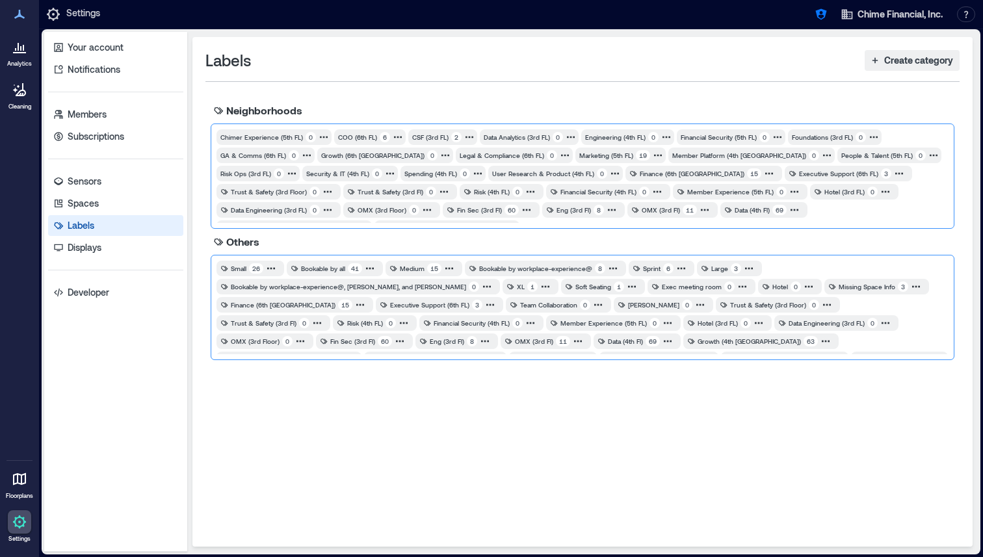
click at [910, 185] on div "Chimer Experience (5th FL) 0 COO (6th [GEOGRAPHIC_DATA]) 6 CSF (3rd FL) 2 Data …" at bounding box center [582, 176] width 732 height 94
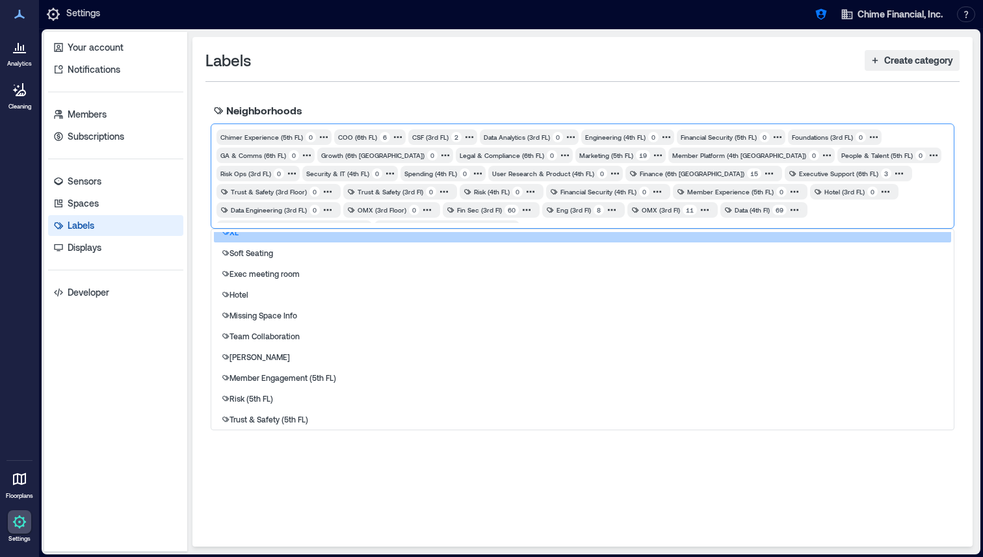
scroll to position [200, 0]
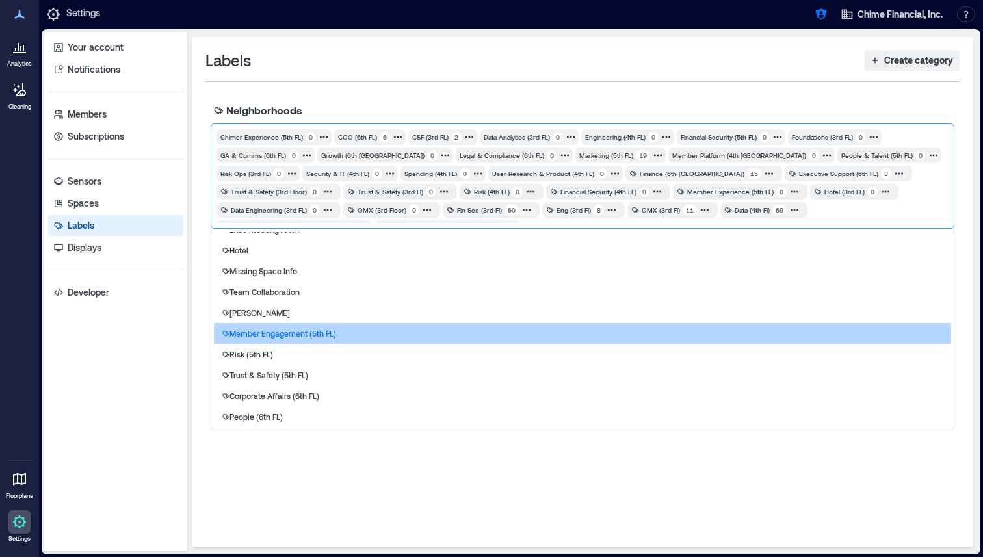
click at [342, 330] on div "Member Engagement (5th FL)" at bounding box center [582, 333] width 737 height 21
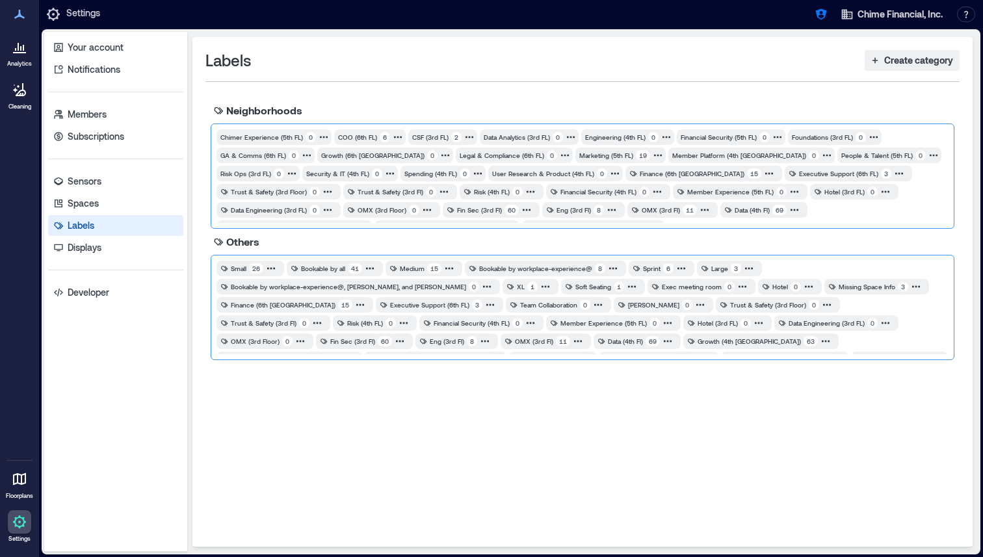
click at [755, 223] on div "Chimer Experience (5th FL) 0 COO (6th [GEOGRAPHIC_DATA]) 6 CSF (3rd FL) 2 Data …" at bounding box center [583, 176] width 744 height 105
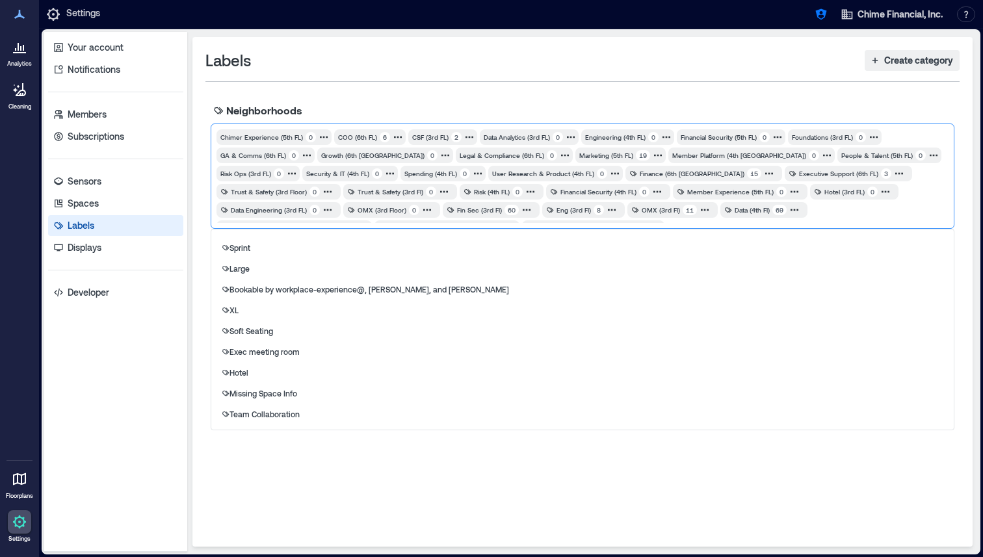
scroll to position [179, 0]
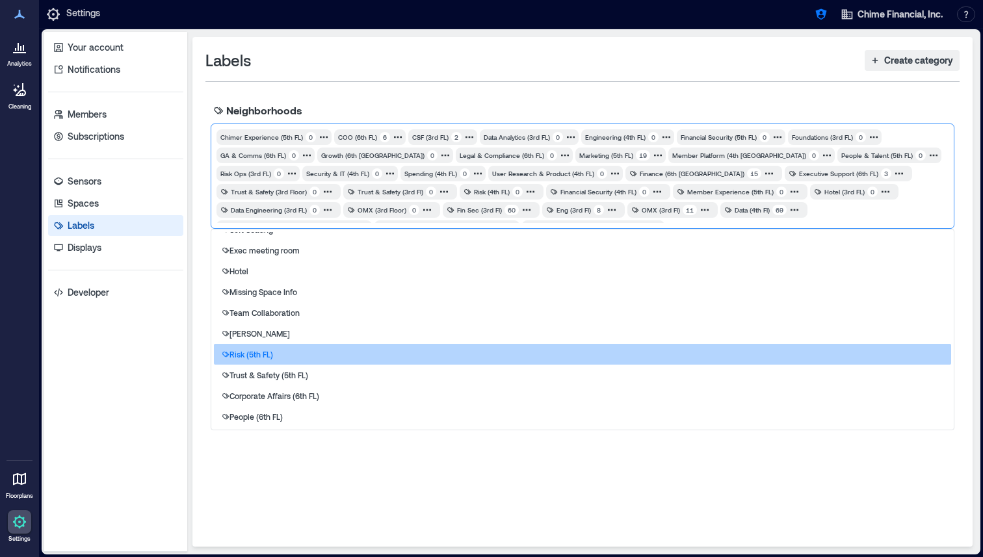
click at [413, 348] on div "Risk (5th FL)" at bounding box center [582, 354] width 737 height 21
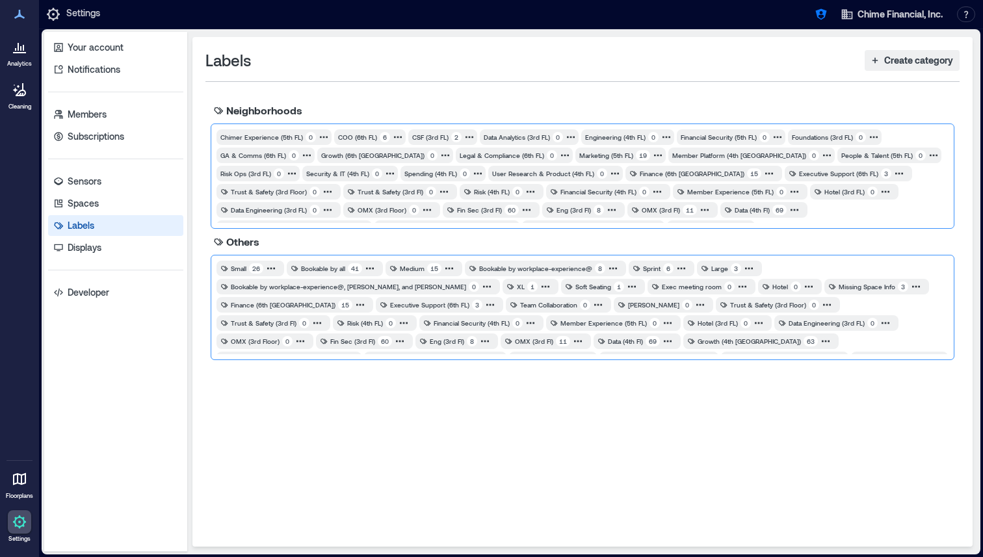
scroll to position [13, 0]
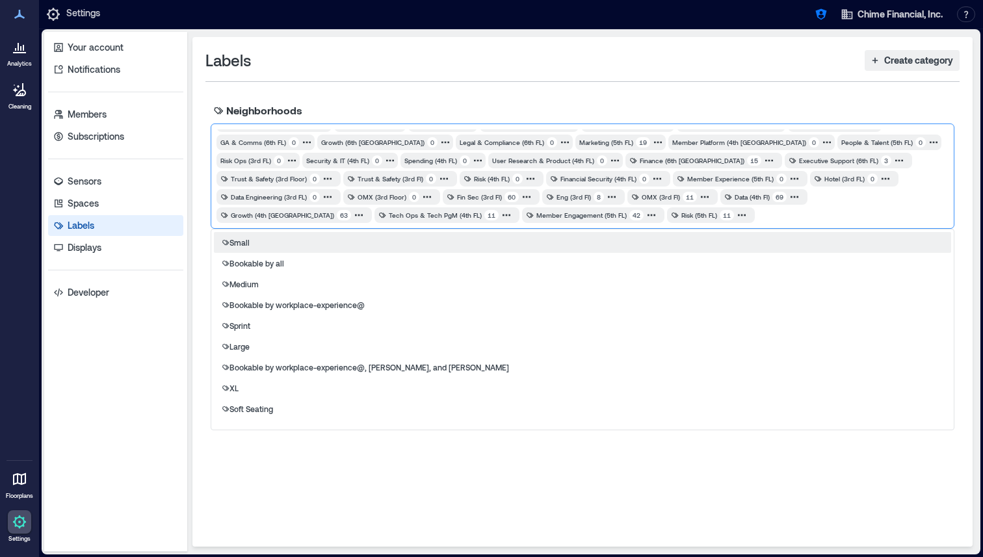
click at [759, 214] on div at bounding box center [853, 215] width 189 height 13
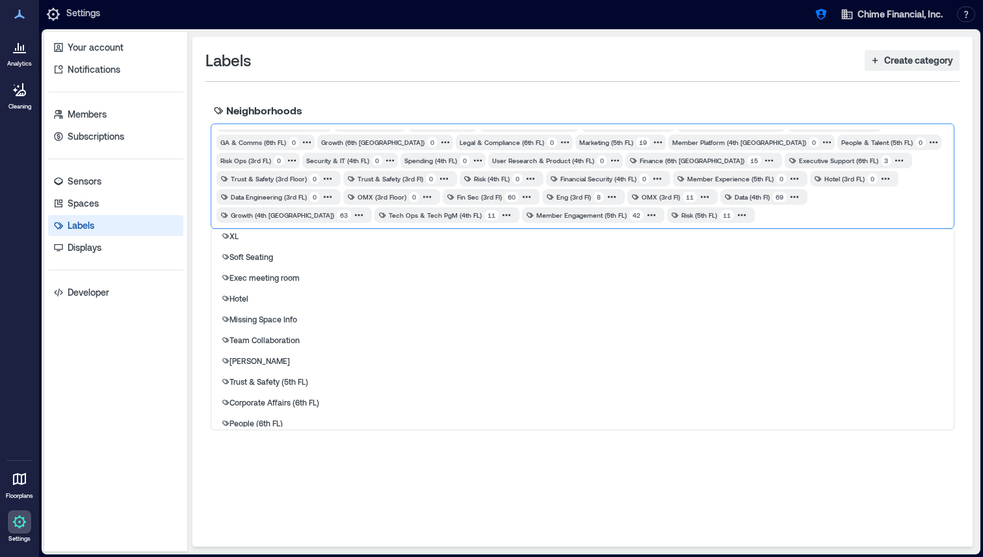
scroll to position [156, 0]
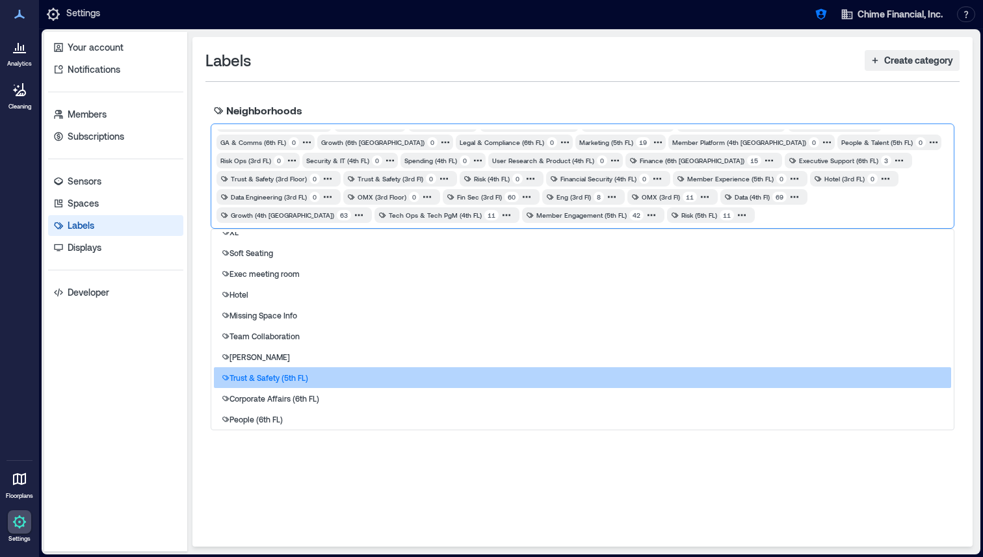
click at [289, 376] on p "Trust & Safety (5th FL)" at bounding box center [268, 378] width 79 height 10
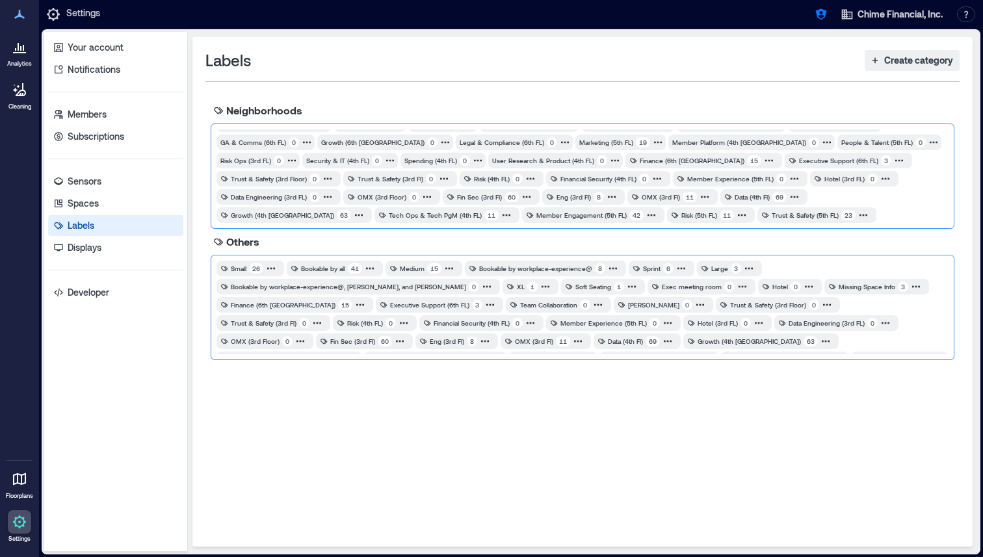
click at [880, 216] on div at bounding box center [913, 215] width 67 height 13
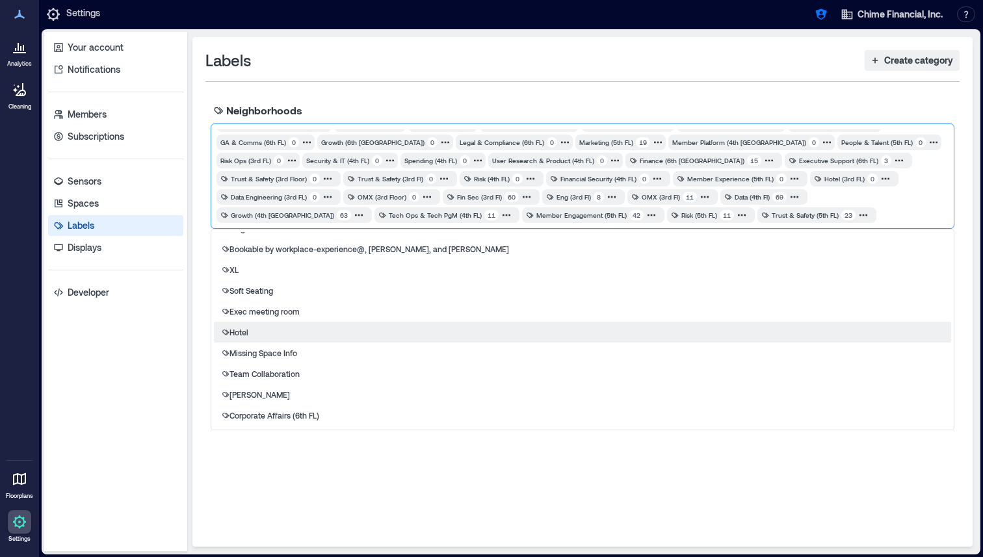
scroll to position [138, 0]
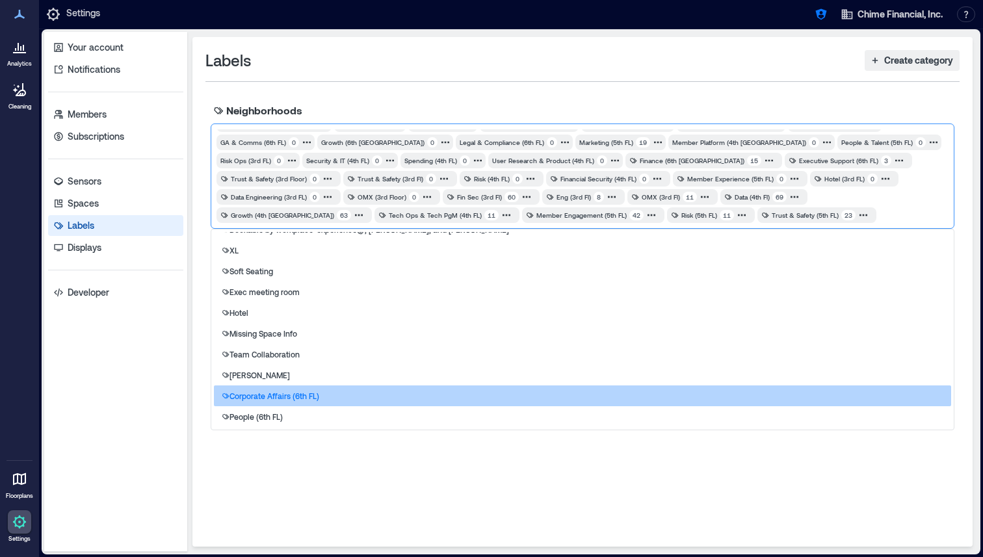
click at [300, 397] on p "Corporate Affairs (6th FL)" at bounding box center [274, 396] width 90 height 10
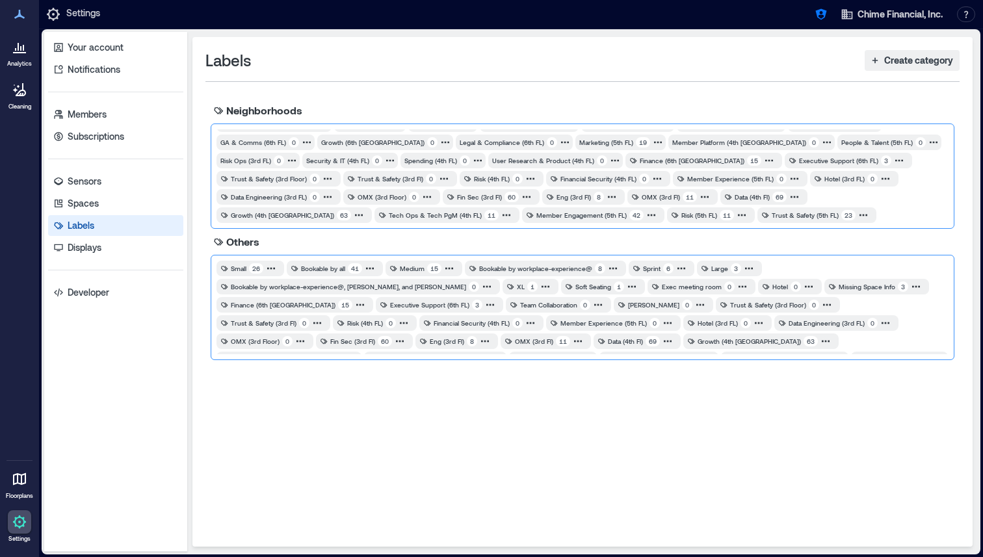
click at [730, 227] on div at bounding box center [647, 233] width 599 height 13
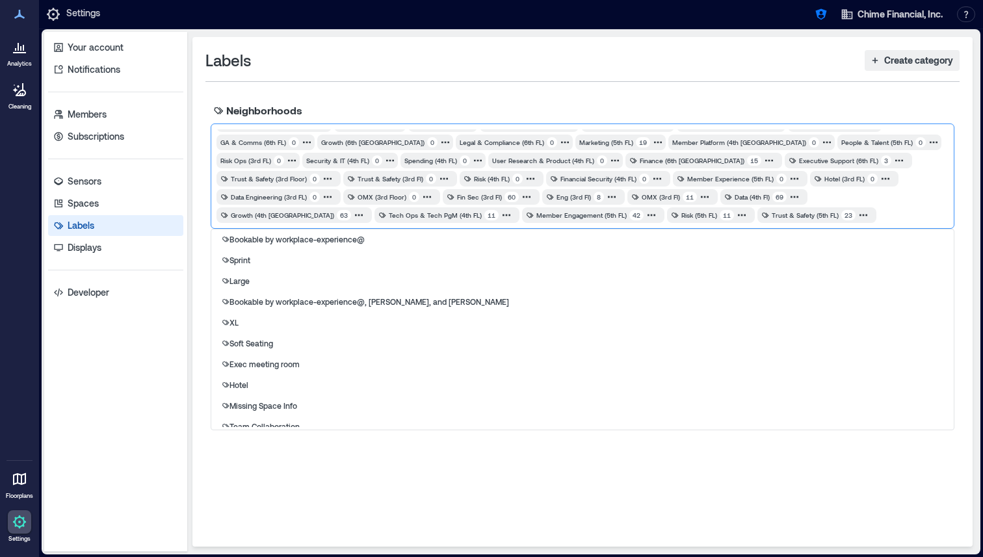
scroll to position [117, 0]
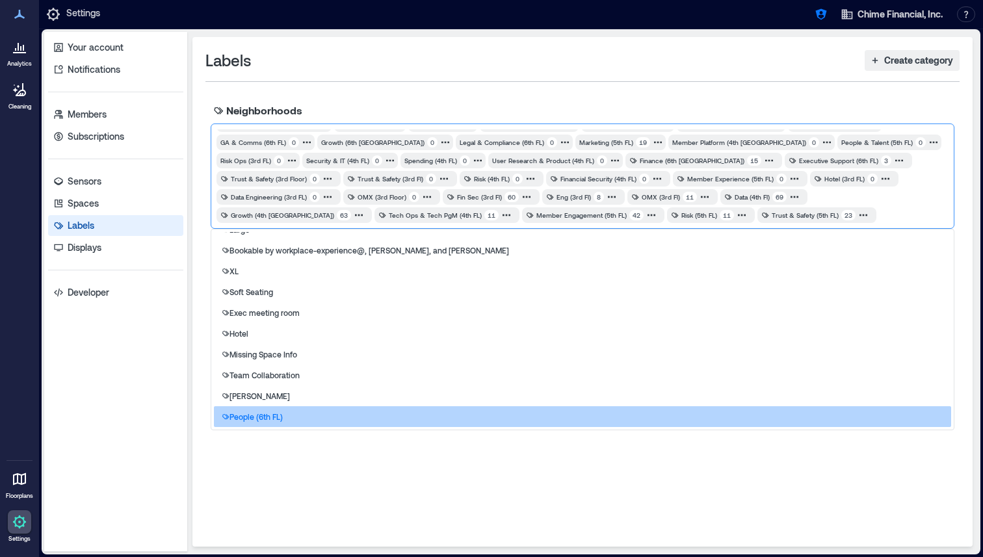
click at [327, 408] on div "People (6th FL)" at bounding box center [582, 416] width 737 height 21
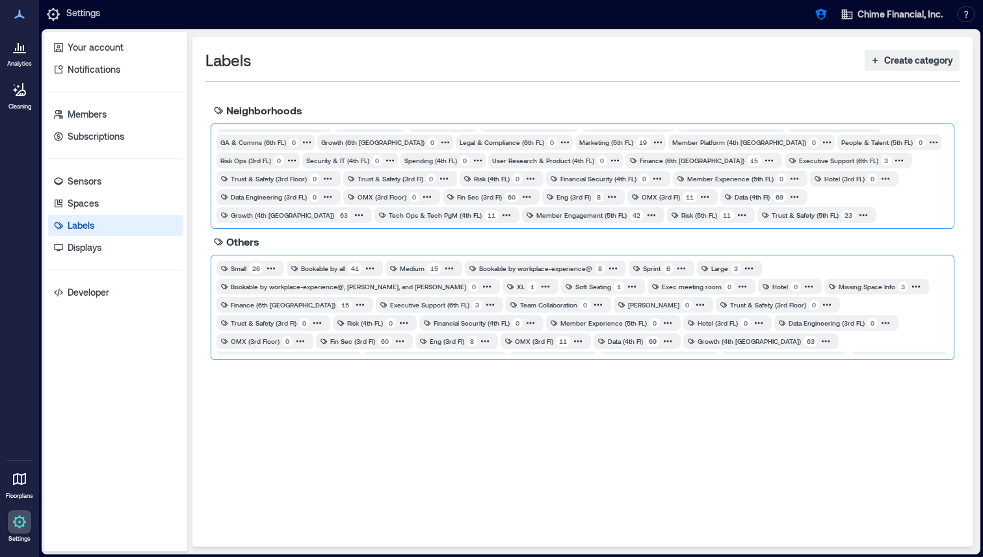
click at [826, 227] on div at bounding box center [697, 233] width 500 height 13
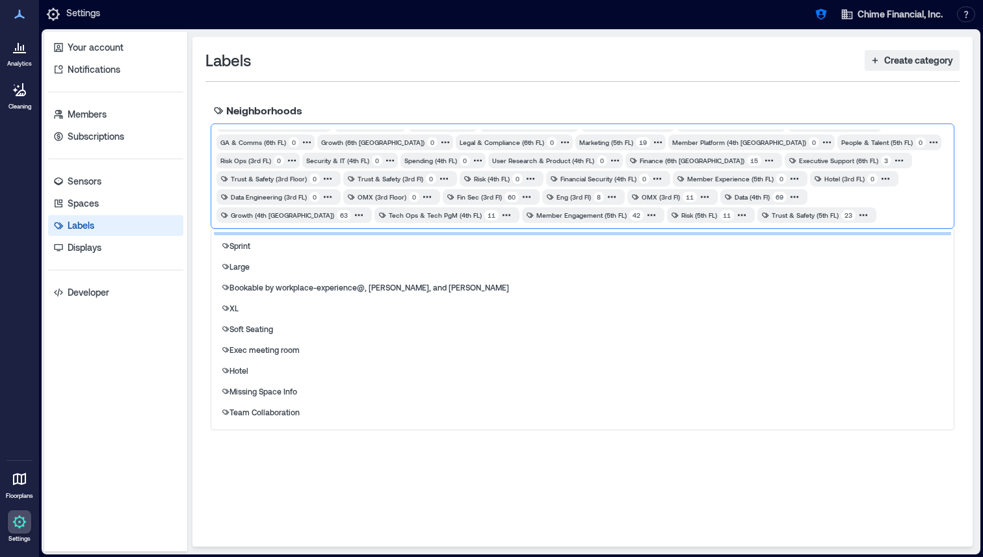
scroll to position [96, 0]
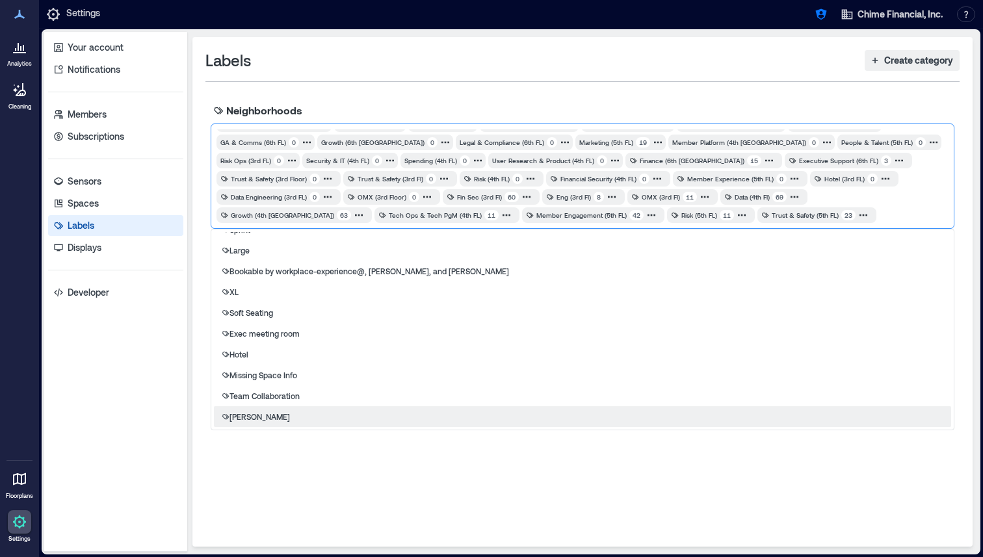
click at [465, 473] on div "Neighborhoods option People (6th FL), selected. [PERSON_NAME], 14 of 14. 14 res…" at bounding box center [582, 313] width 754 height 431
